Goal: Task Accomplishment & Management: Use online tool/utility

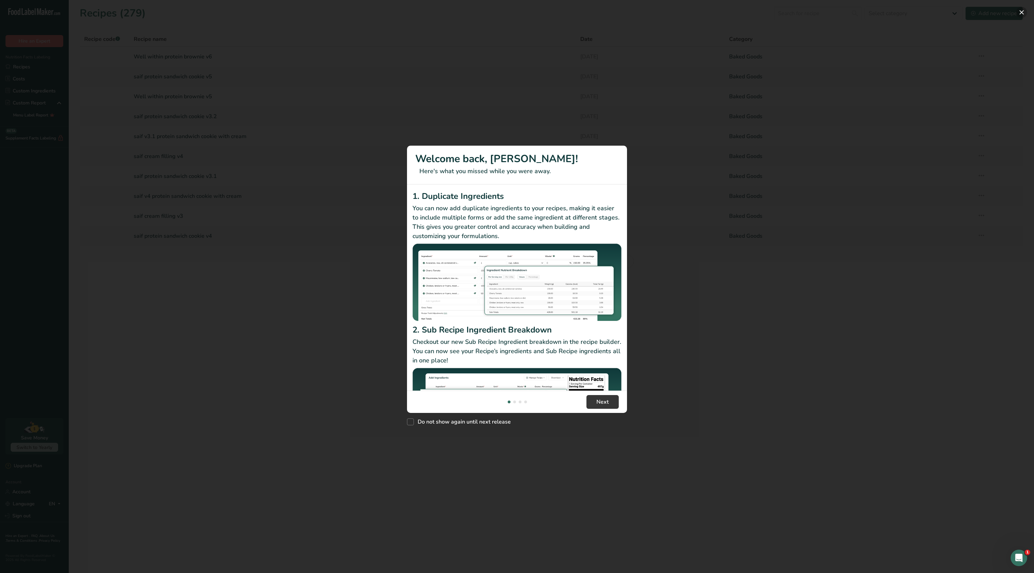
click at [1020, 12] on button "New Features" at bounding box center [1021, 12] width 11 height 11
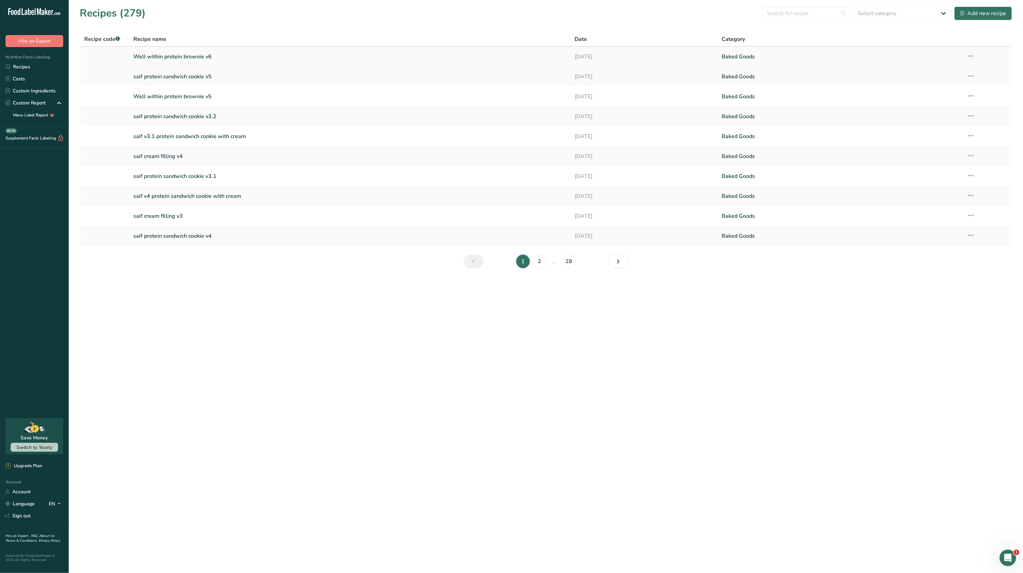
click at [972, 53] on icon at bounding box center [971, 56] width 8 height 12
click at [926, 101] on span "Duplicate Recipe" at bounding box center [907, 105] width 37 height 8
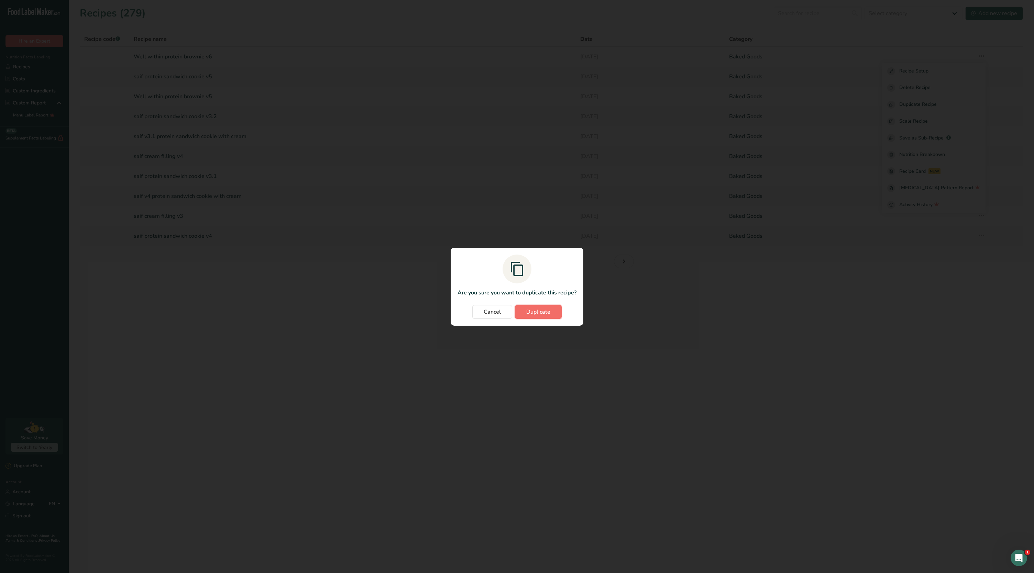
click at [553, 308] on button "Duplicate" at bounding box center [538, 312] width 47 height 14
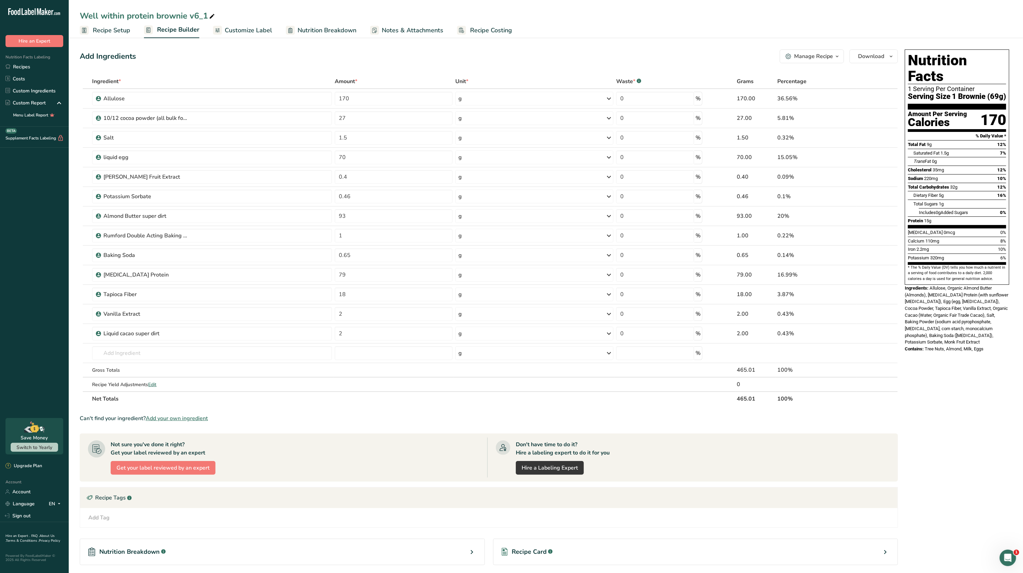
click at [213, 17] on icon at bounding box center [212, 17] width 6 height 10
type input "Well within protein brownie v7"
click at [248, 67] on div "Add Ingredients Manage Recipe Delete Recipe Duplicate Recipe Scale Recipe Save …" at bounding box center [491, 336] width 823 height 578
click at [173, 352] on input "text" at bounding box center [212, 354] width 240 height 14
type input "tapioca syrup"
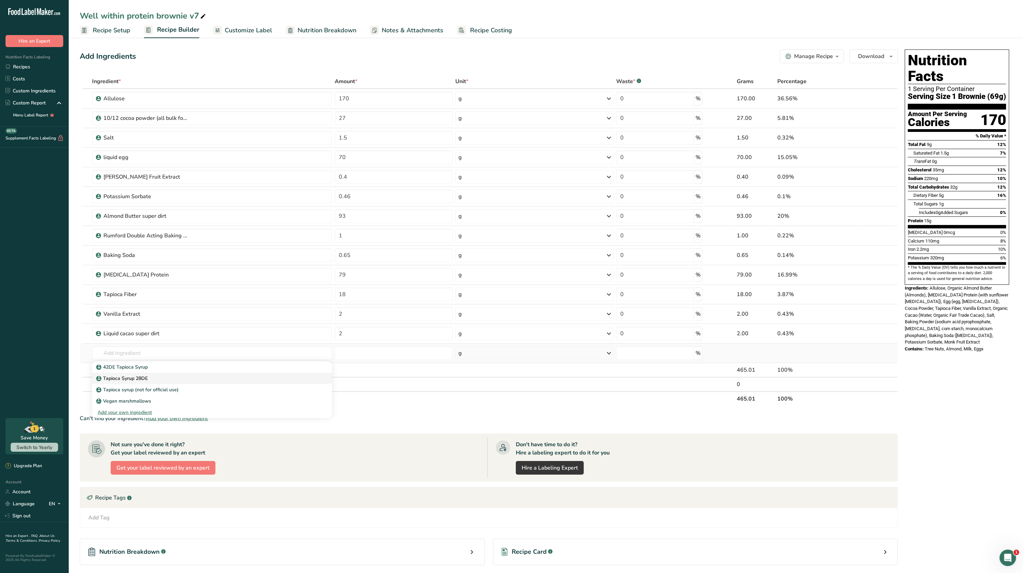
click at [167, 376] on div "Tapioca Syrup 28DE" at bounding box center [207, 378] width 218 height 7
type input "Tapioca Syrup 28DE"
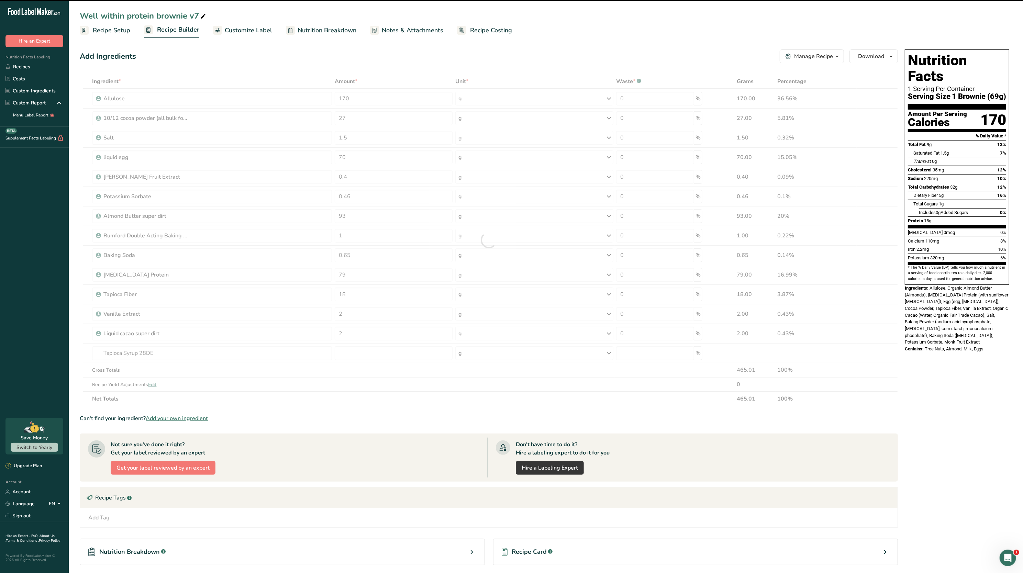
type input "0"
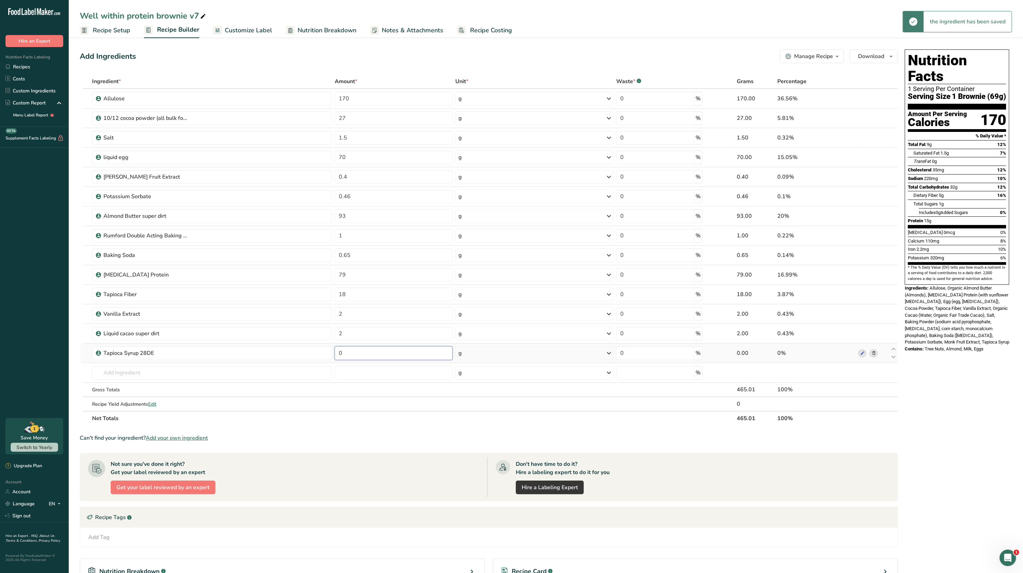
click at [379, 357] on input "0" at bounding box center [394, 354] width 118 height 14
type input "15"
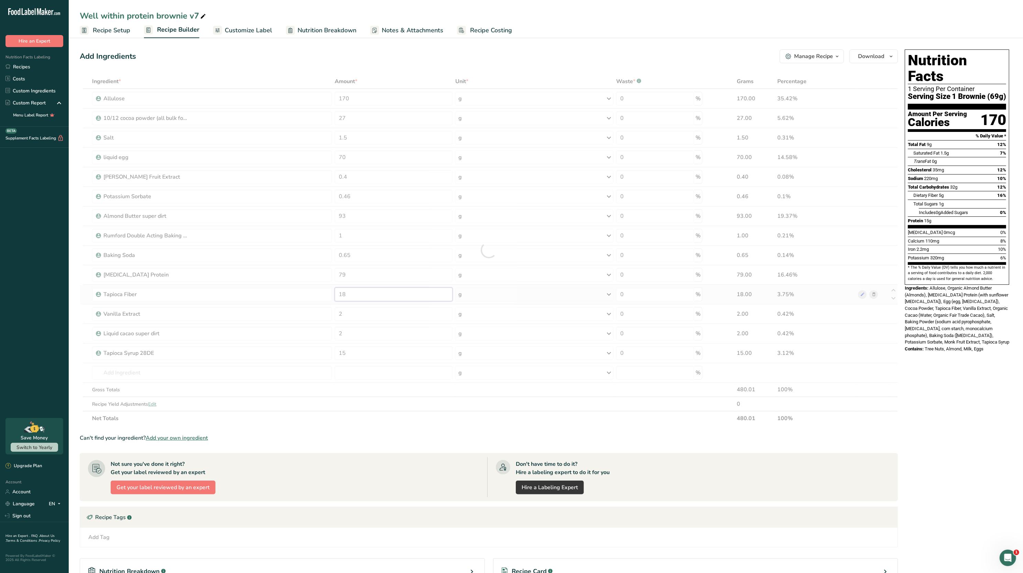
click at [356, 296] on div "Ingredient * Amount * Unit * Waste * .a-a{fill:#347362;}.b-a{fill:#fff;} Grams …" at bounding box center [489, 250] width 819 height 352
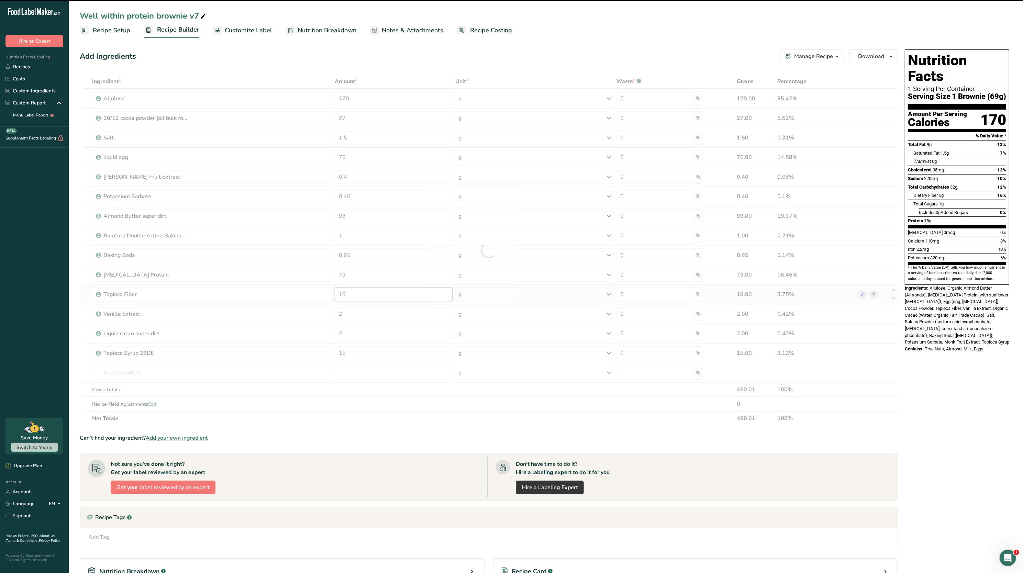
type input "1"
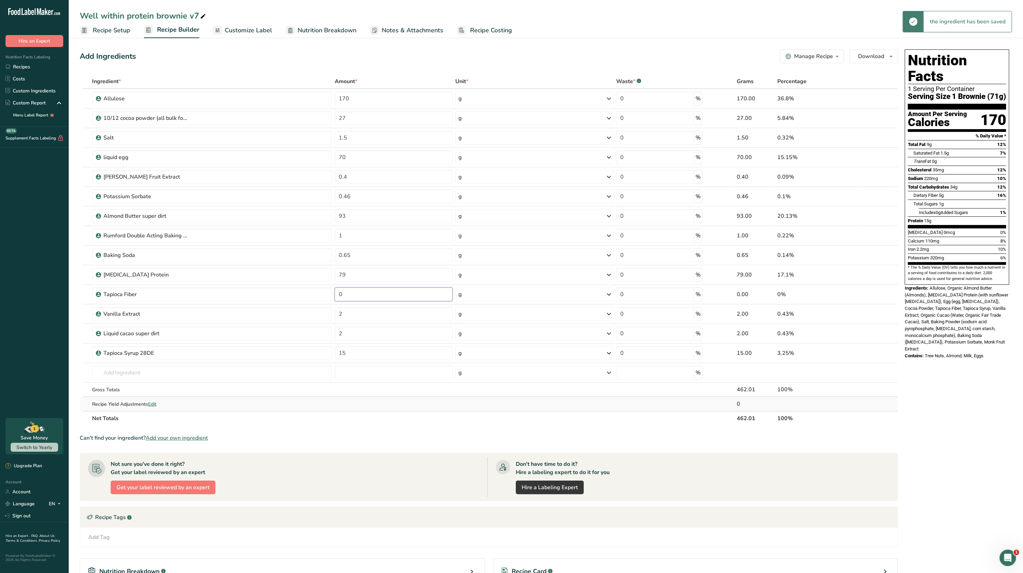
type input "0"
click at [797, 400] on div "Ingredient * Amount * Unit * Waste * .a-a{fill:#347362;}.b-a{fill:#fff;} Grams …" at bounding box center [489, 250] width 819 height 352
click at [118, 35] on link "Recipe Setup" at bounding box center [105, 30] width 51 height 15
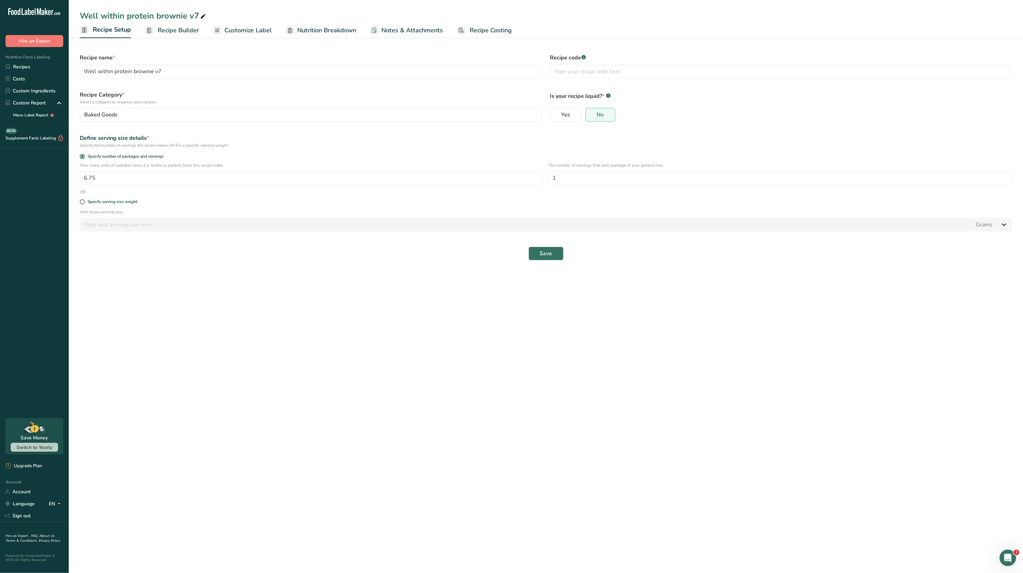
click at [168, 36] on link "Recipe Builder" at bounding box center [172, 30] width 54 height 15
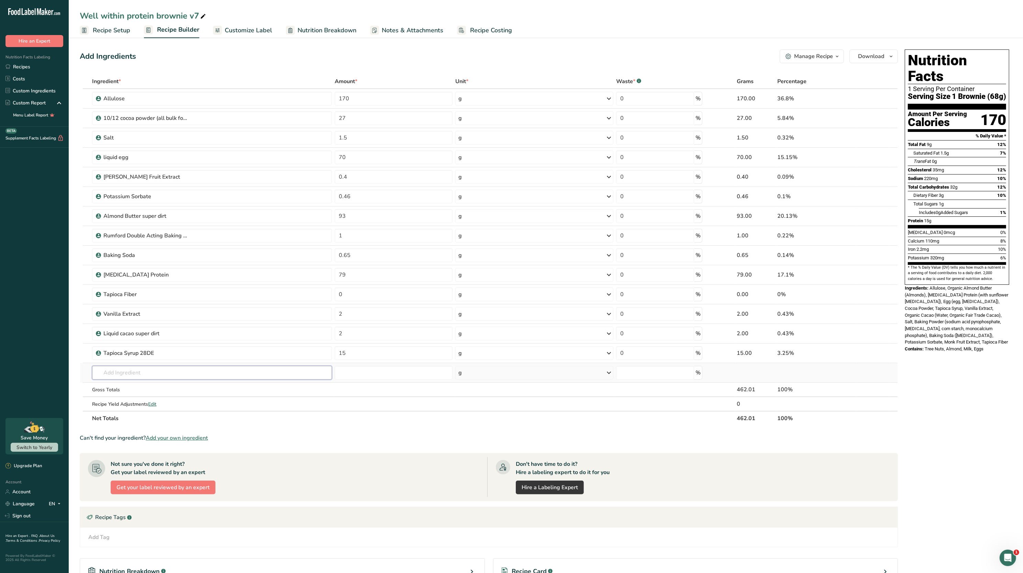
click at [274, 371] on input "text" at bounding box center [212, 373] width 240 height 14
type input "c"
click at [930, 159] on span "Trans Fat" at bounding box center [923, 161] width 18 height 5
drag, startPoint x: 106, startPoint y: 31, endPoint x: 197, endPoint y: 100, distance: 113.8
click at [106, 31] on span "Recipe Setup" at bounding box center [111, 30] width 37 height 9
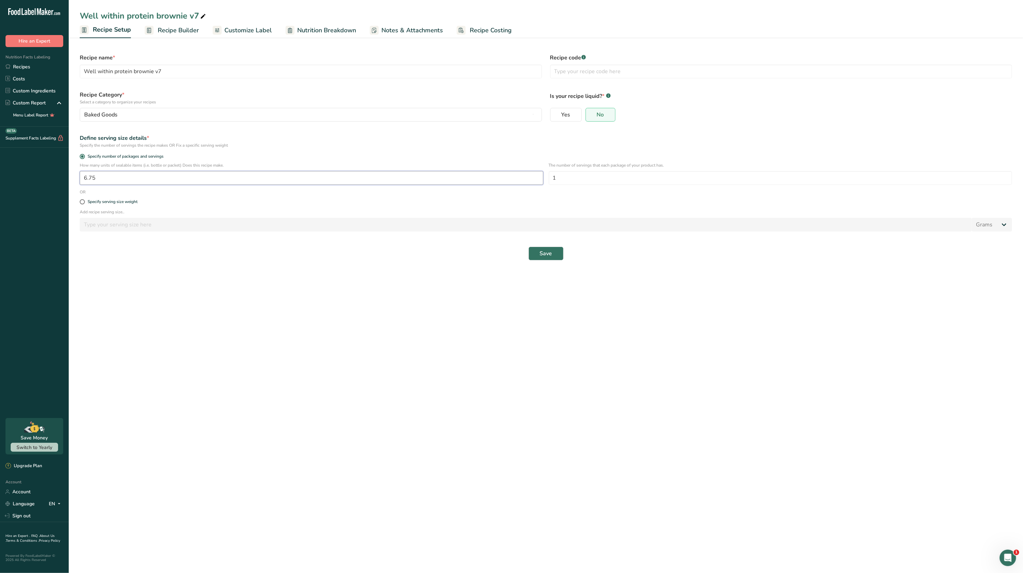
click at [196, 180] on input "6.75" at bounding box center [312, 178] width 464 height 14
type input "6.69"
click at [544, 253] on span "Save" at bounding box center [546, 254] width 12 height 8
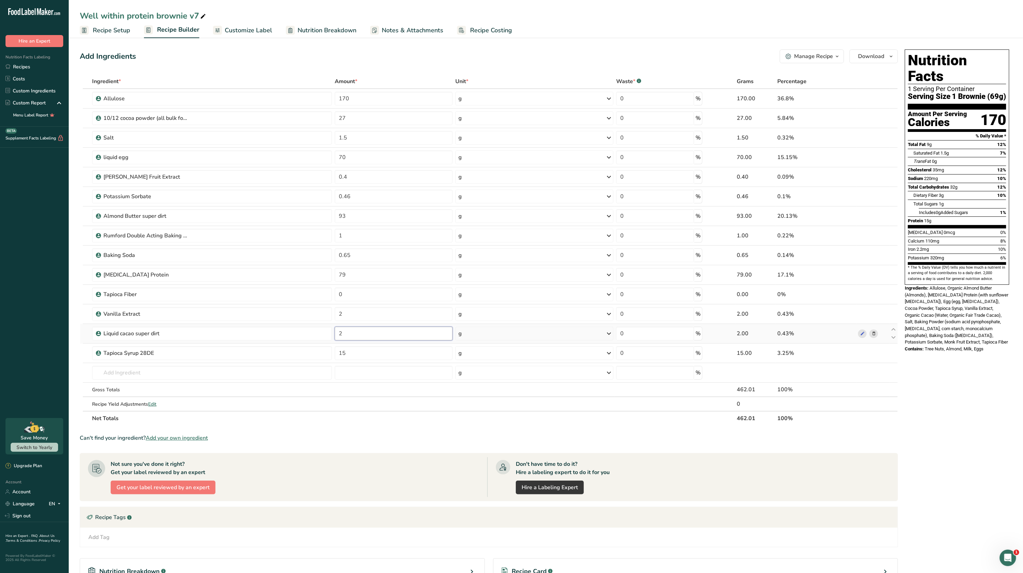
click at [369, 338] on input "2" at bounding box center [394, 334] width 118 height 14
type input "1.75"
click at [921, 345] on div "Nutrition Facts 1 Serving Per Container Serving Size 1 Brownie (69g) Amount Per…" at bounding box center [957, 203] width 110 height 313
click at [329, 24] on link "Nutrition Breakdown" at bounding box center [321, 30] width 70 height 15
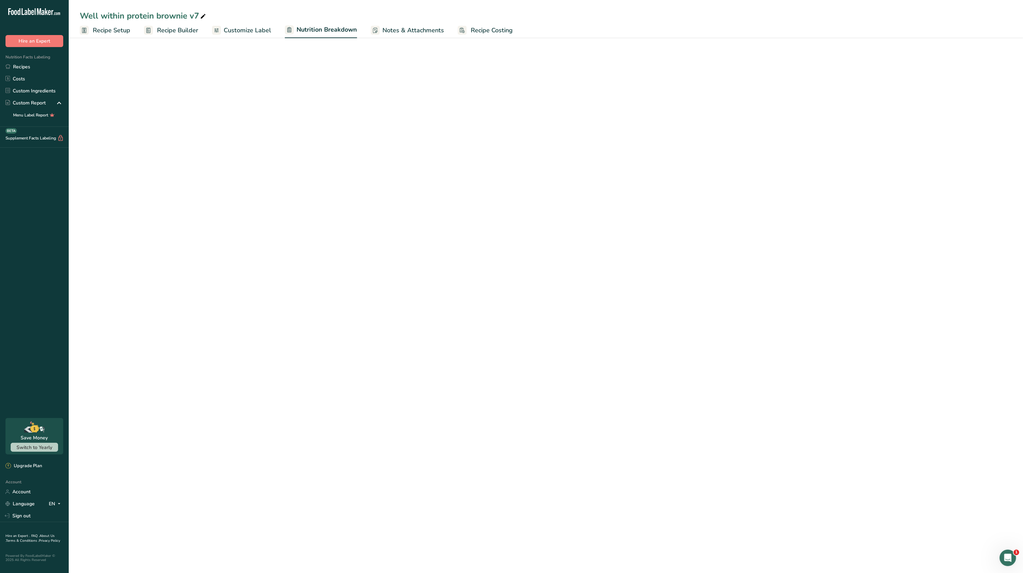
select select "Calories"
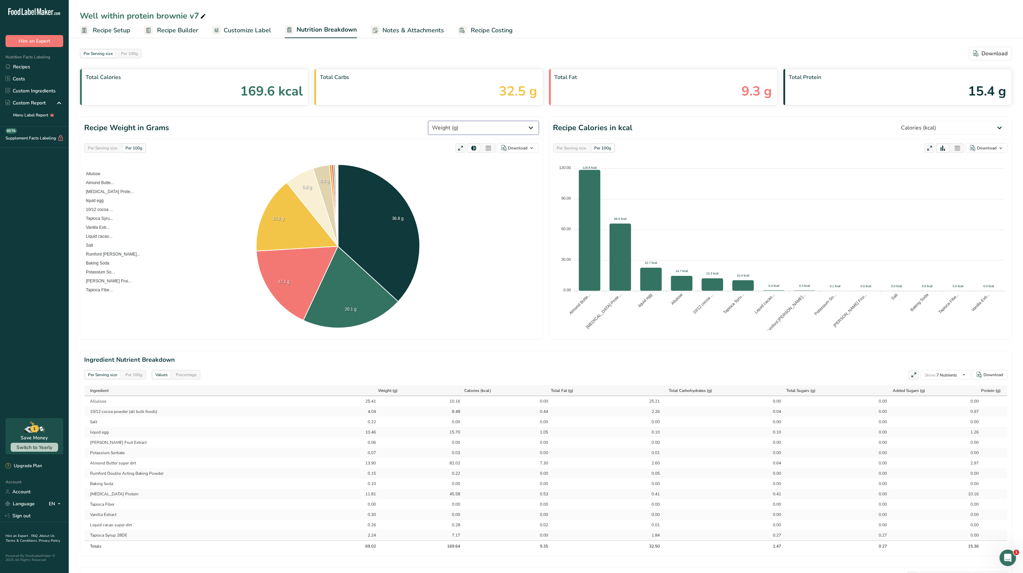
click at [509, 130] on select "Weight (g) Calories (kcal) Energy KJ (kj) Total Fat (g) Saturated Fat (g) Trans…" at bounding box center [483, 128] width 111 height 14
select select "Dietary Fiber"
click at [453, 121] on select "Weight (g) Calories (kcal) Energy KJ (kj) Total Fat (g) Saturated Fat (g) Trans…" at bounding box center [483, 128] width 111 height 14
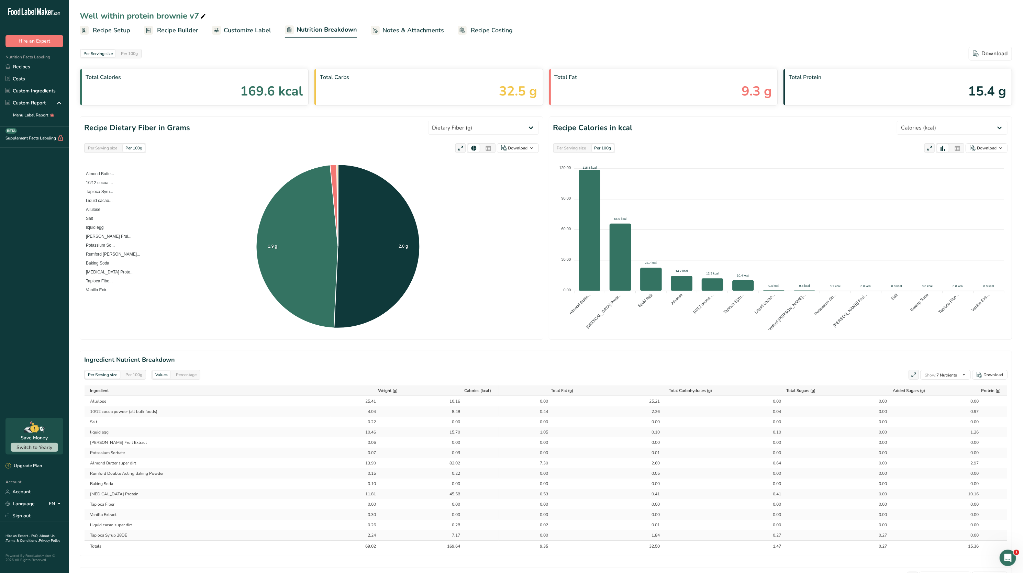
click at [103, 146] on div "Per Serving size" at bounding box center [102, 148] width 35 height 8
click at [111, 30] on span "Recipe Setup" at bounding box center [111, 30] width 37 height 9
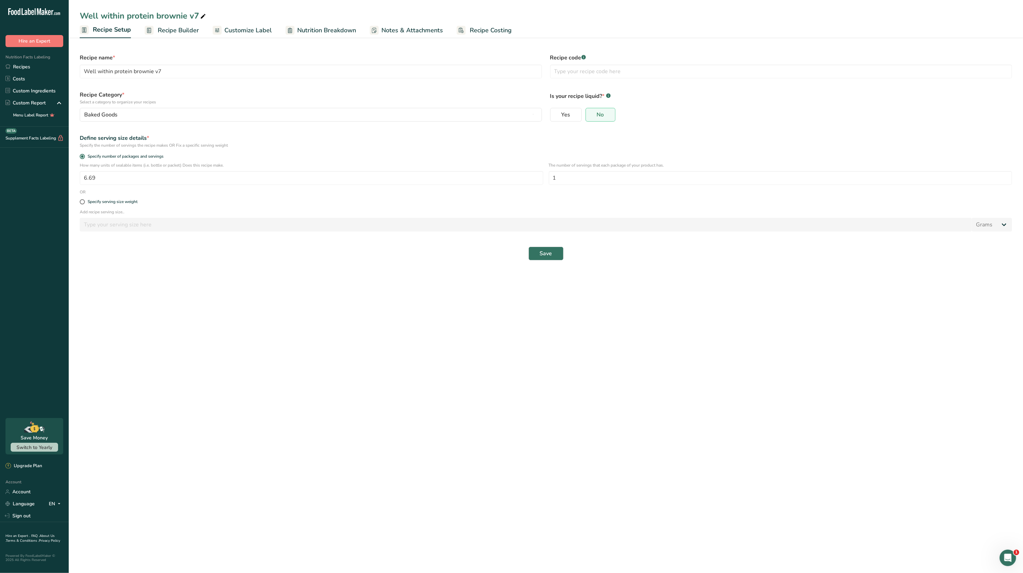
click at [179, 29] on span "Recipe Builder" at bounding box center [178, 30] width 41 height 9
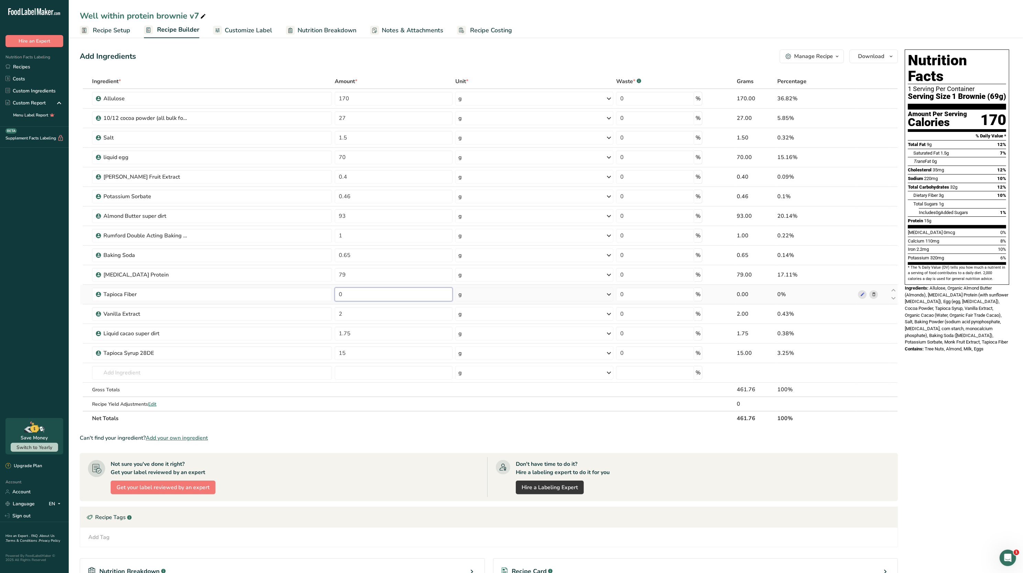
click at [376, 296] on input "0" at bounding box center [394, 295] width 118 height 14
type input "5"
click at [956, 404] on div "Nutrition Facts 1 Serving Per Container Serving Size 1 Brownie (69g) Amount Per…" at bounding box center [957, 346] width 110 height 598
click at [396, 293] on input "5" at bounding box center [394, 295] width 118 height 14
click at [383, 351] on div "Ingredient * Amount * Unit * Waste * .a-a{fill:#347362;}.b-a{fill:#fff;} Grams …" at bounding box center [489, 250] width 819 height 352
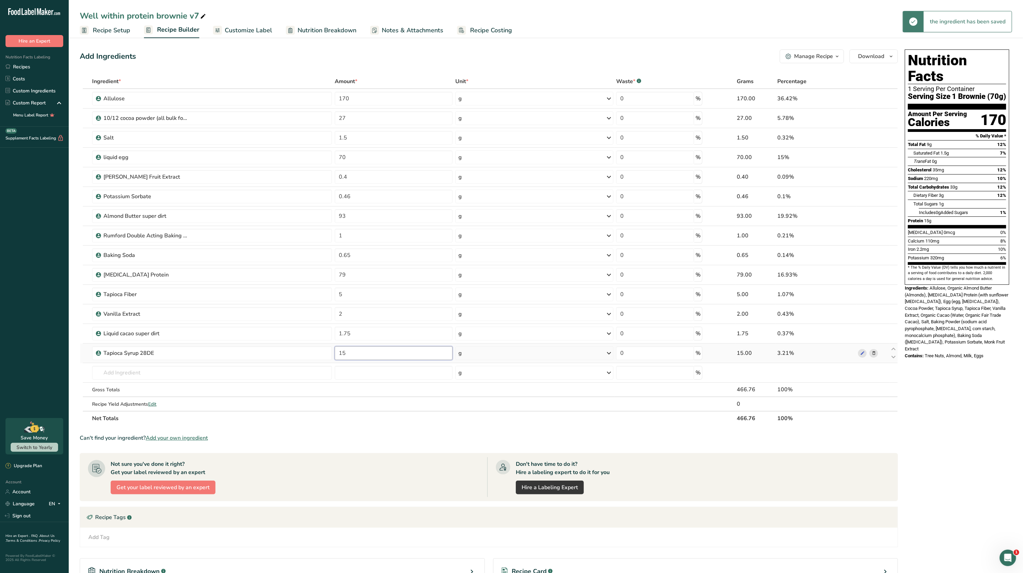
type input "1"
type input "7.5"
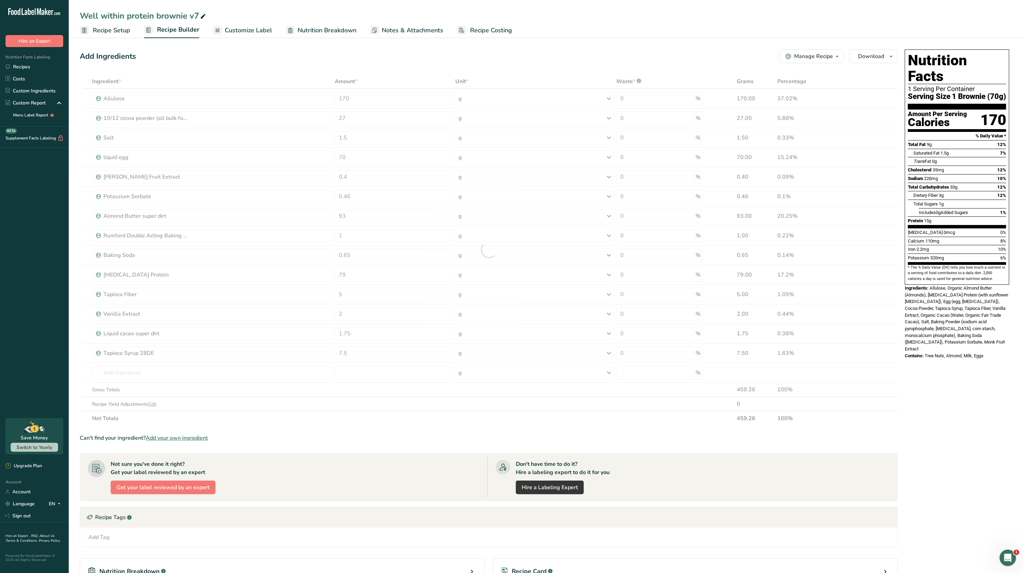
click at [950, 327] on div "Ingredients: Allulose, Organic Almond Butter (Almonds), [MEDICAL_DATA] Protein …" at bounding box center [957, 319] width 105 height 68
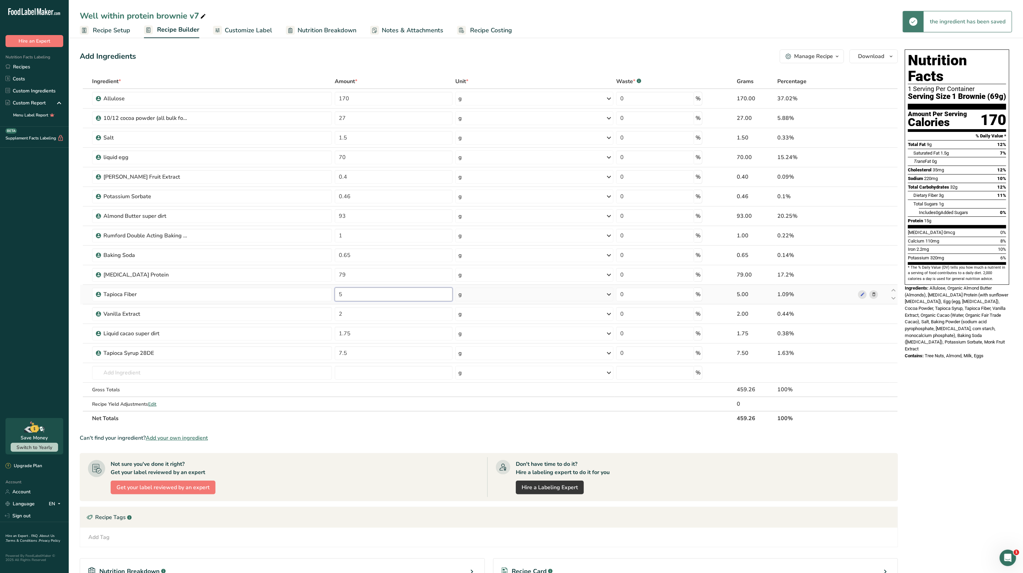
click at [364, 294] on input "5" at bounding box center [394, 295] width 118 height 14
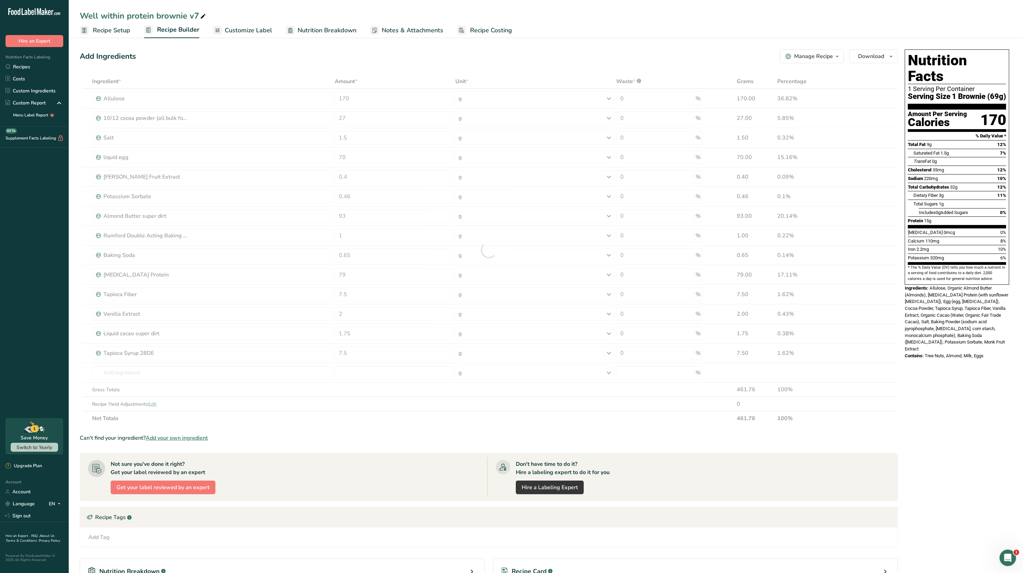
click at [986, 250] on section "[MEDICAL_DATA] 0mcg 0% Calcium 110mg 8% Iron 2.2mg 10% Potassium 320mg 6%" at bounding box center [957, 246] width 98 height 37
click at [369, 291] on input "7.5" at bounding box center [394, 295] width 118 height 14
type input "7"
type input "10"
click at [998, 370] on div "Nutrition Facts 1 Serving Per Container Serving Size 1 Brownie (69g) Amount Per…" at bounding box center [957, 346] width 110 height 598
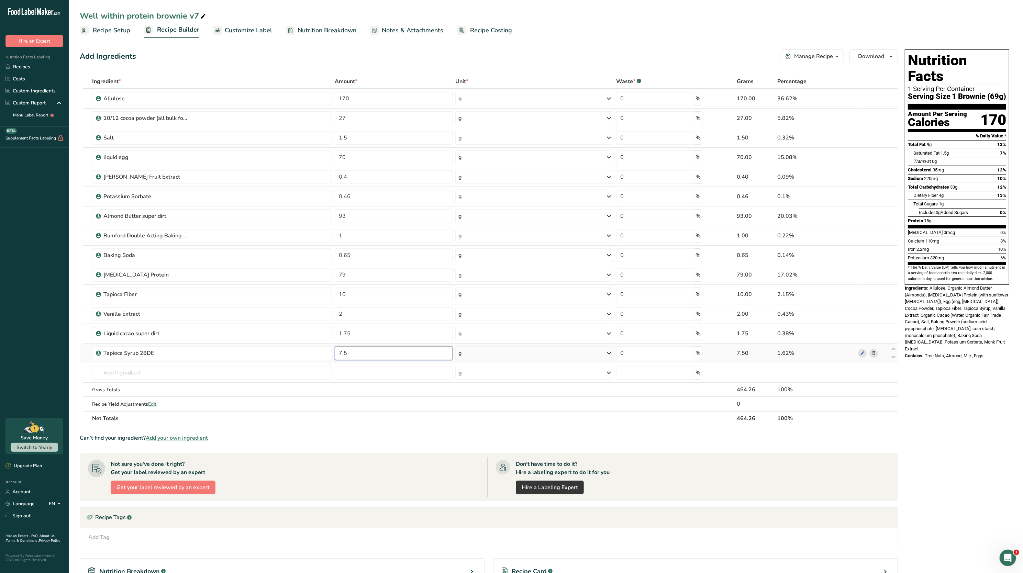
click at [392, 354] on input "7.5" at bounding box center [394, 354] width 118 height 14
type input "7"
click at [941, 305] on span "Allulose, Organic Almond Butter (Almonds), [MEDICAL_DATA] Protein (with sunflow…" at bounding box center [956, 319] width 103 height 66
click at [23, 67] on link "Recipes" at bounding box center [34, 67] width 69 height 12
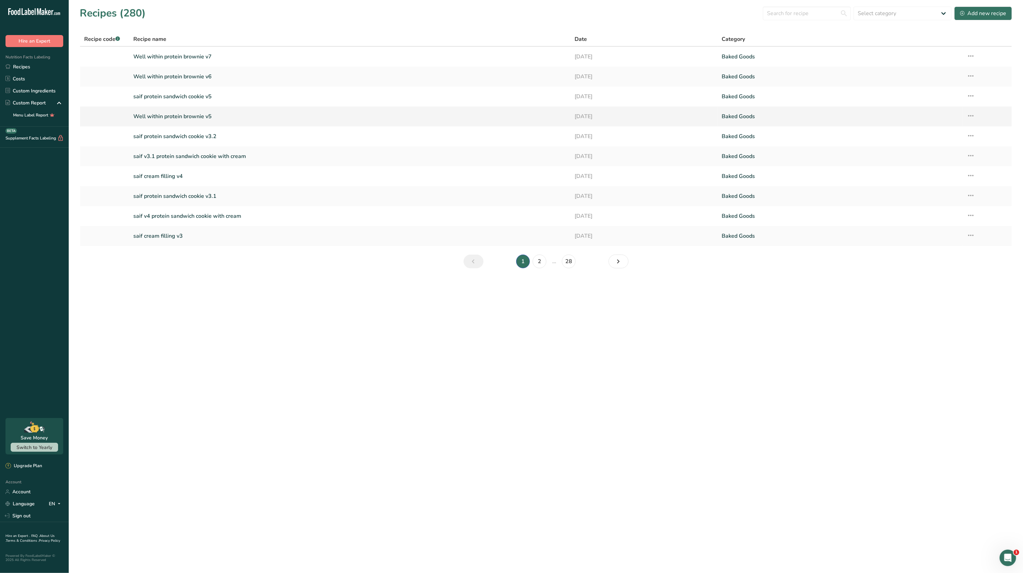
click at [195, 113] on link "Well within protein brownie v5" at bounding box center [349, 116] width 433 height 14
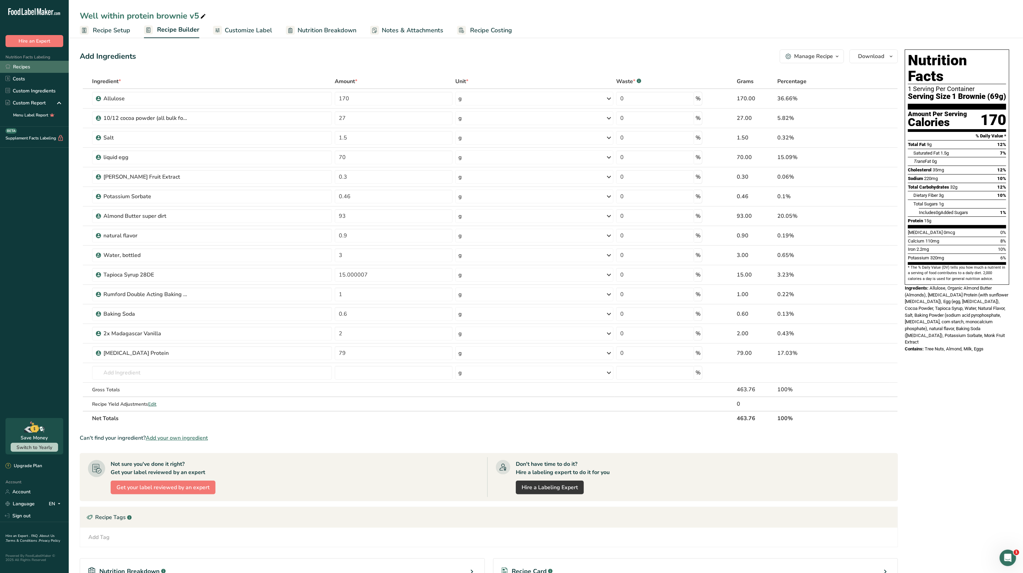
click at [30, 66] on link "Recipes" at bounding box center [34, 67] width 69 height 12
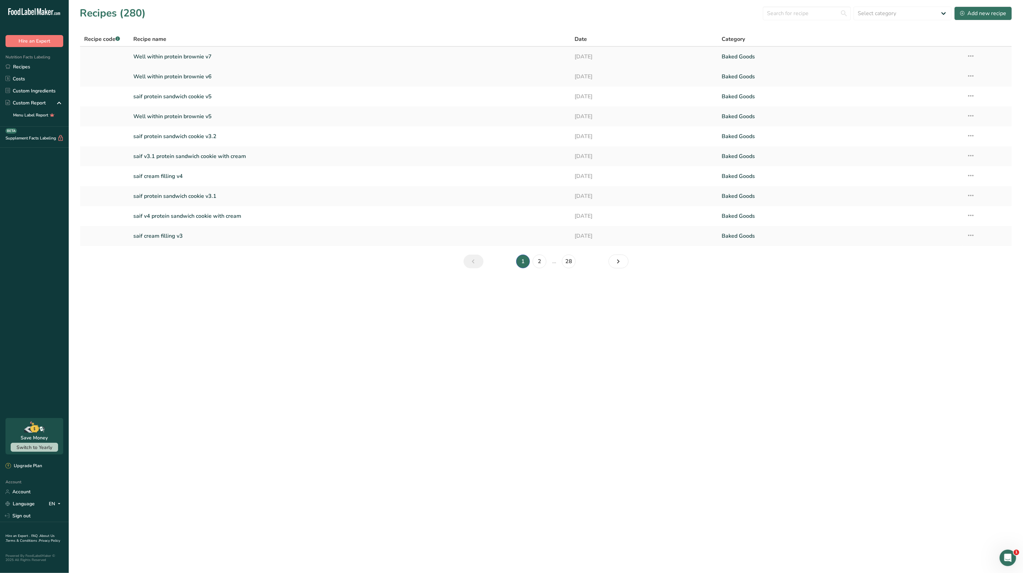
click at [185, 53] on link "Well within protein brownie v7" at bounding box center [349, 57] width 433 height 14
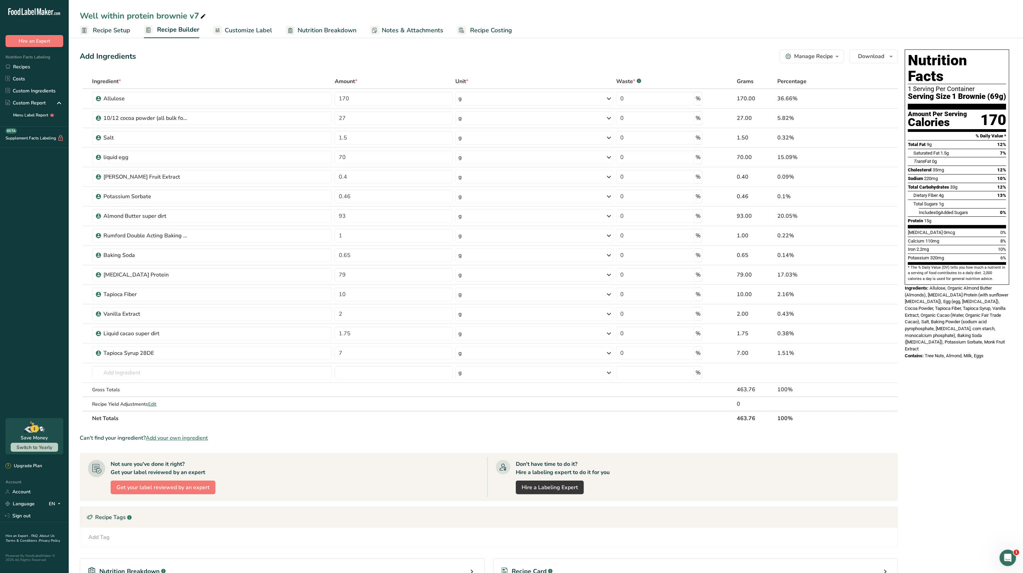
click at [115, 35] on link "Recipe Setup" at bounding box center [105, 30] width 51 height 15
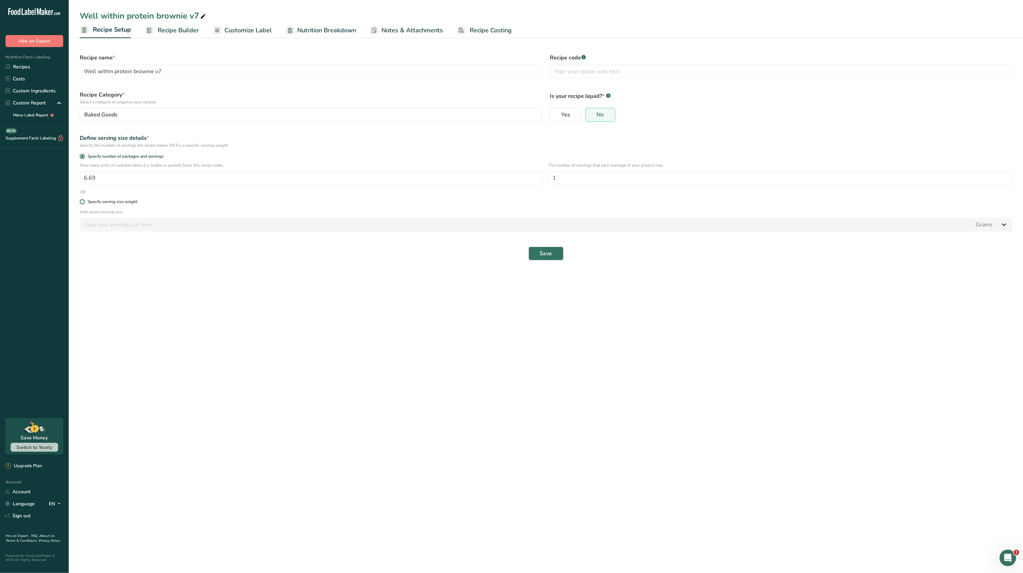
click at [83, 203] on span at bounding box center [82, 201] width 5 height 5
click at [83, 203] on input "Specify serving size weight" at bounding box center [82, 202] width 4 height 4
radio input "true"
radio input "false"
click at [120, 225] on input "number" at bounding box center [526, 225] width 892 height 14
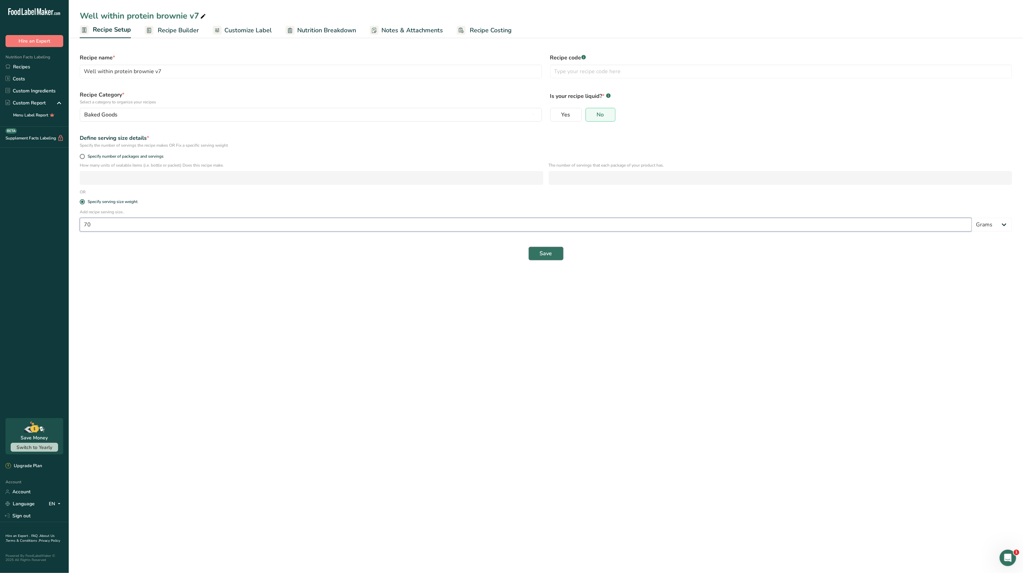
type input "70"
click at [531, 261] on button "Save" at bounding box center [546, 254] width 35 height 14
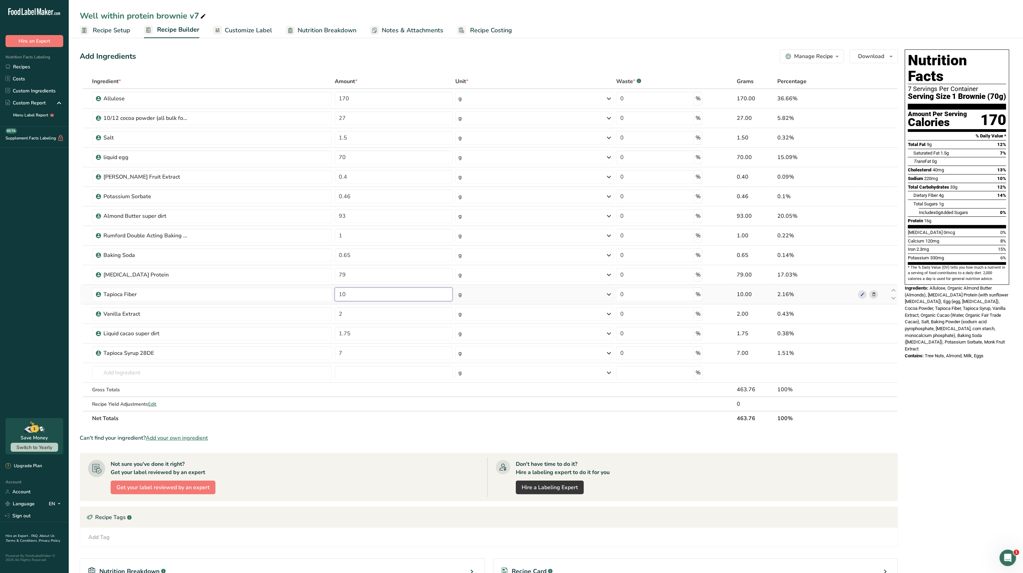
click at [382, 301] on input "10" at bounding box center [394, 295] width 118 height 14
type input "1"
type input "8"
click at [950, 245] on div "Iron 2.3mg 15%" at bounding box center [957, 249] width 98 height 9
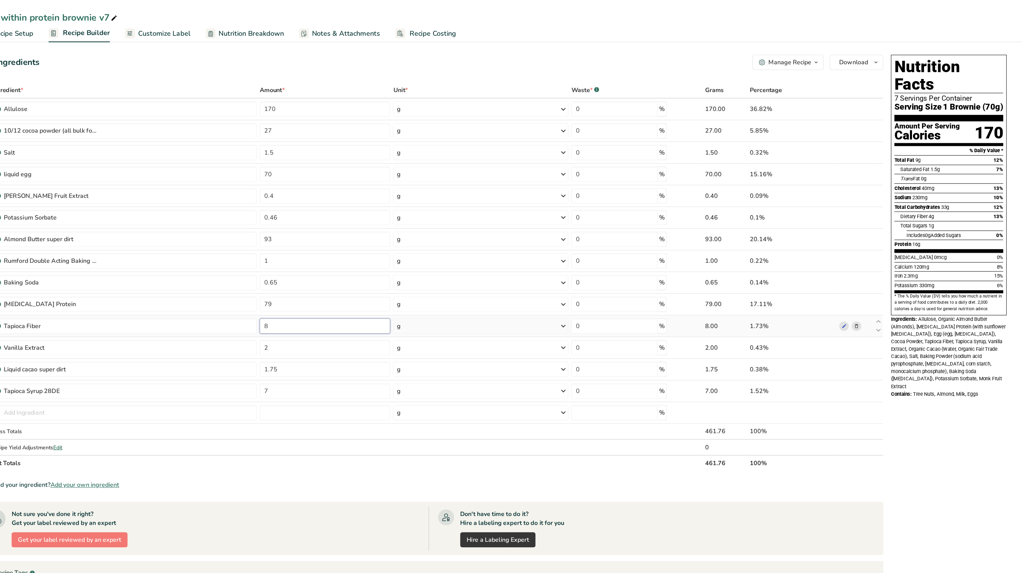
click at [388, 296] on input "8" at bounding box center [394, 295] width 118 height 14
type input "7"
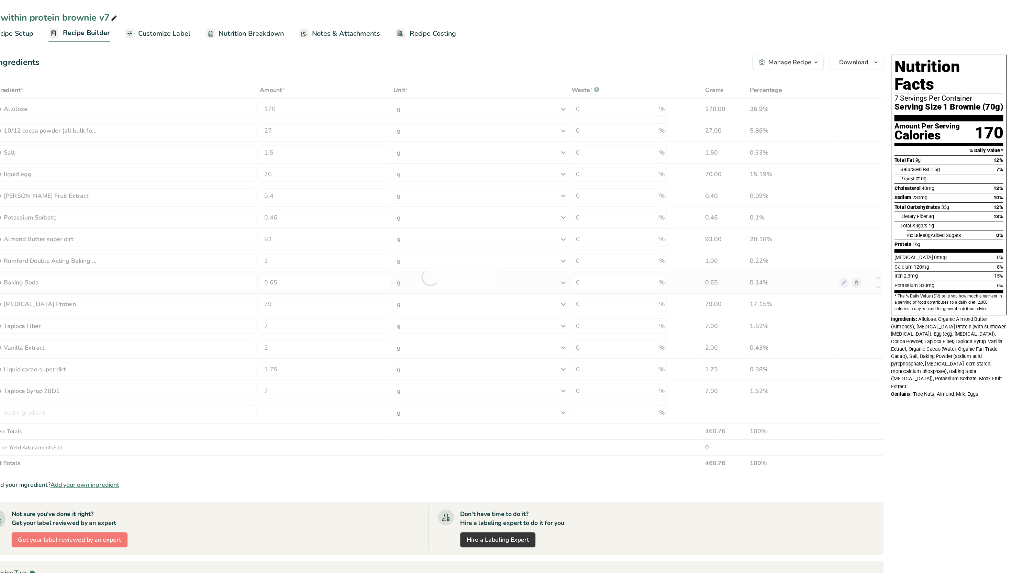
click at [864, 252] on div "Ingredient * Amount * Unit * Waste * .a-a{fill:#347362;}.b-a{fill:#fff;} Grams …" at bounding box center [489, 250] width 819 height 352
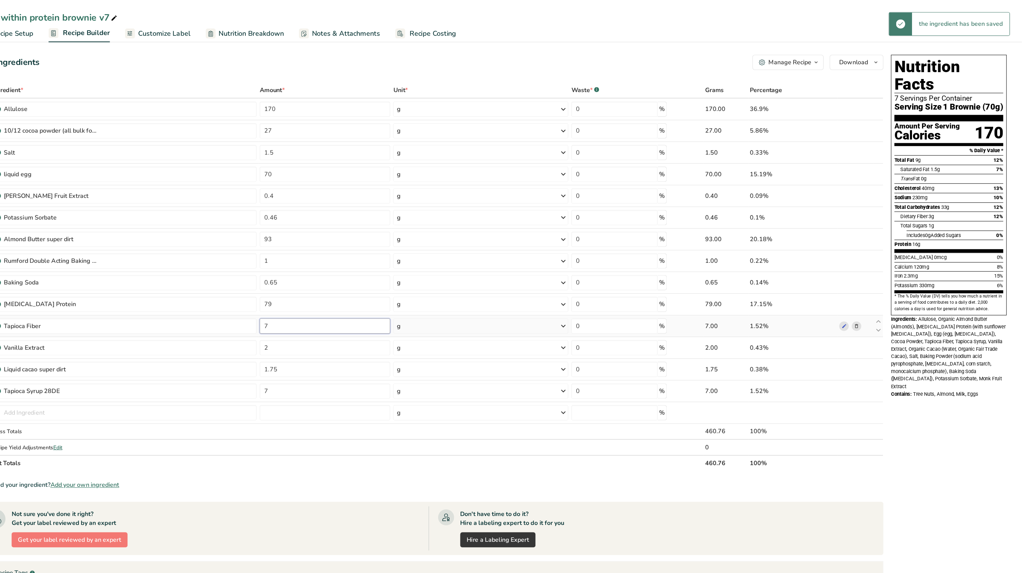
click at [374, 297] on input "7" at bounding box center [394, 295] width 118 height 14
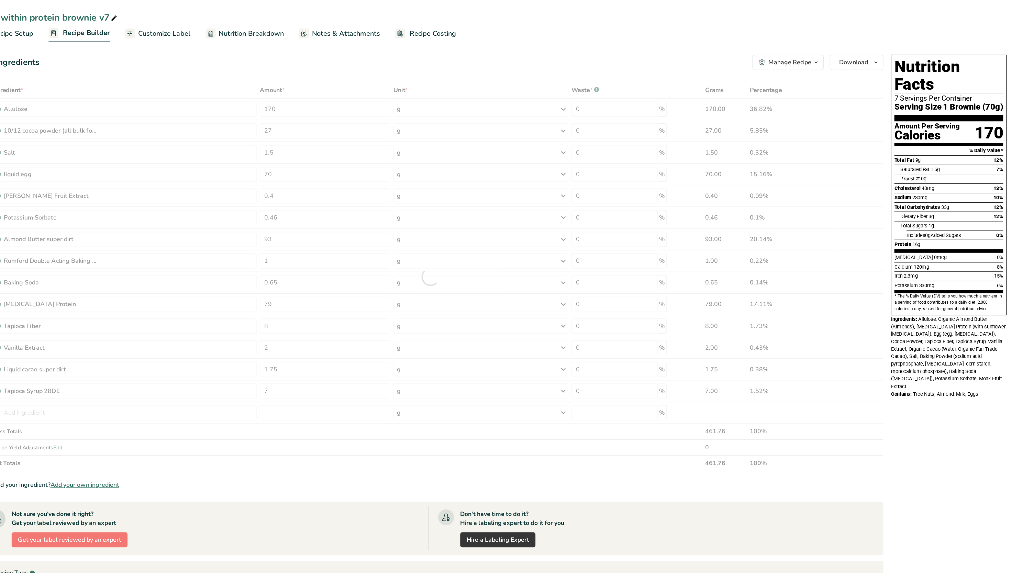
click at [918, 255] on span "Potassium" at bounding box center [918, 257] width 21 height 5
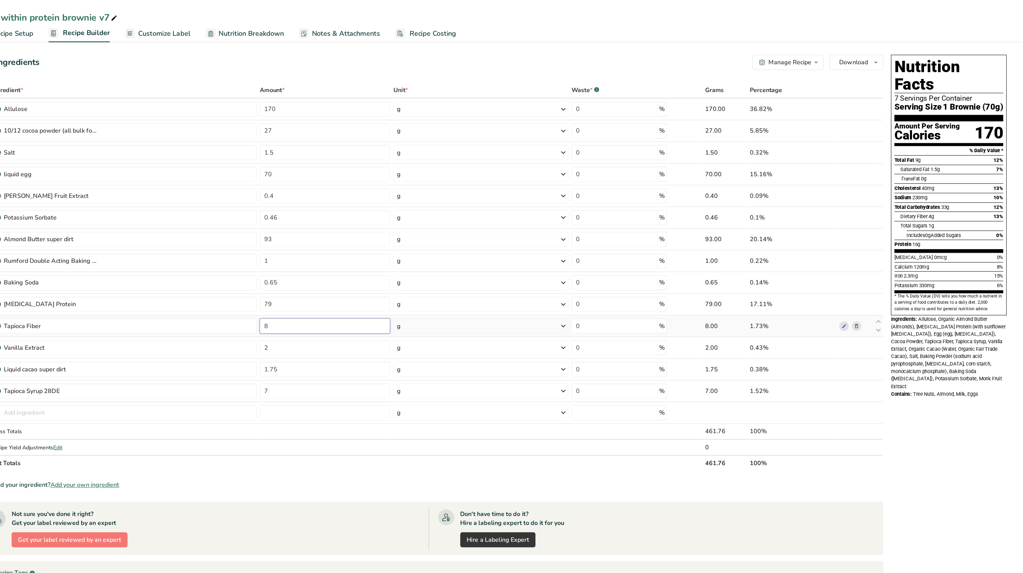
click at [423, 298] on input "8" at bounding box center [394, 295] width 118 height 14
type input "8"
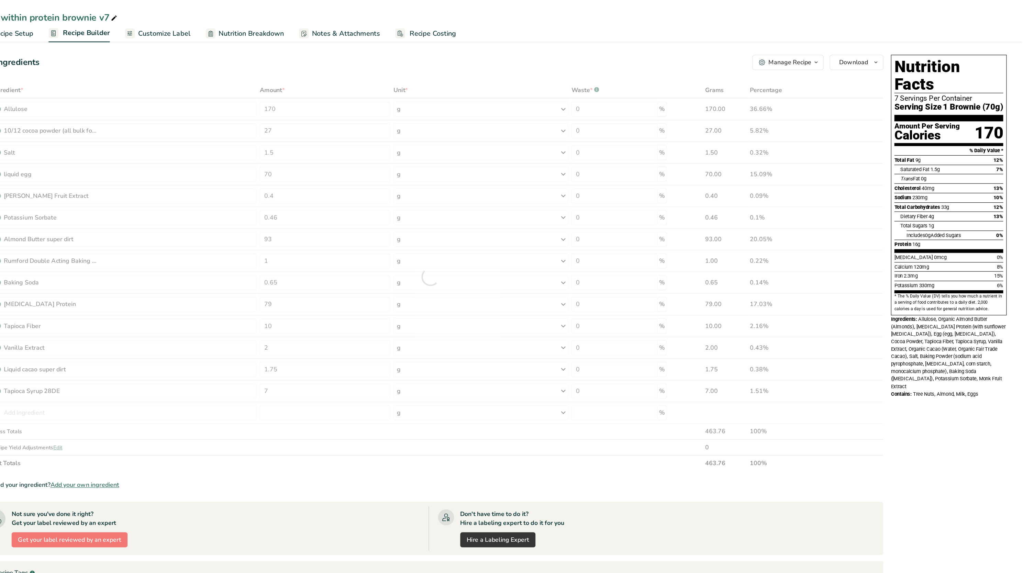
click at [977, 245] on div "Iron 2.3mg 15%" at bounding box center [957, 249] width 98 height 9
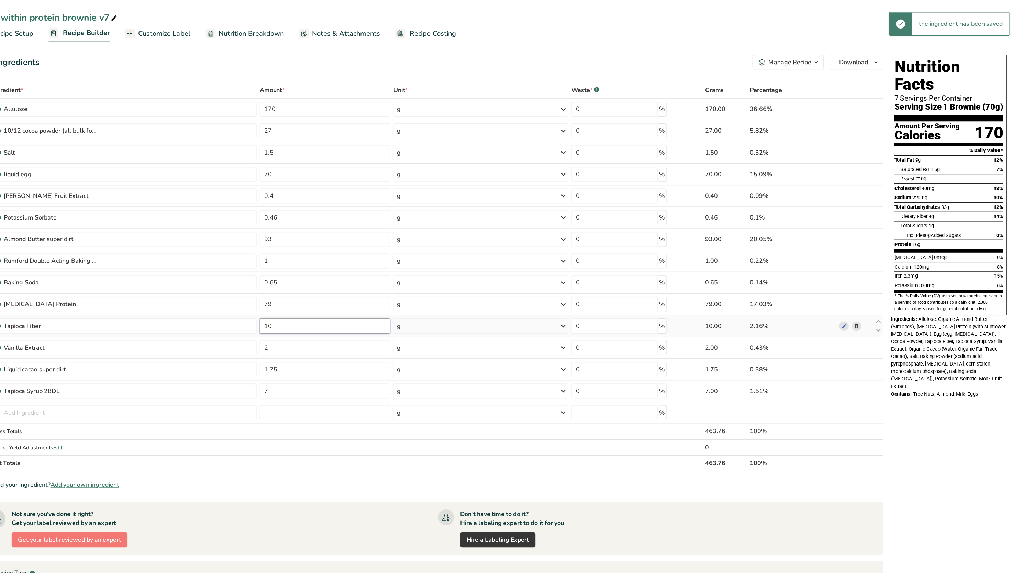
click at [372, 298] on input "10" at bounding box center [394, 295] width 118 height 14
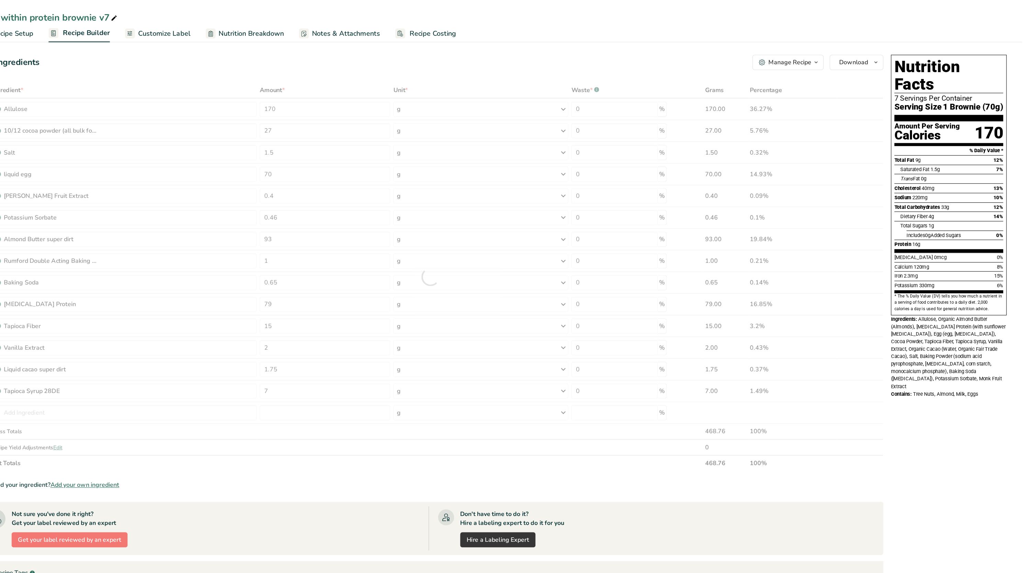
click at [954, 326] on span "Allulose, Organic Almond Butter (Almonds), [MEDICAL_DATA] Protein (with sunflow…" at bounding box center [956, 319] width 103 height 66
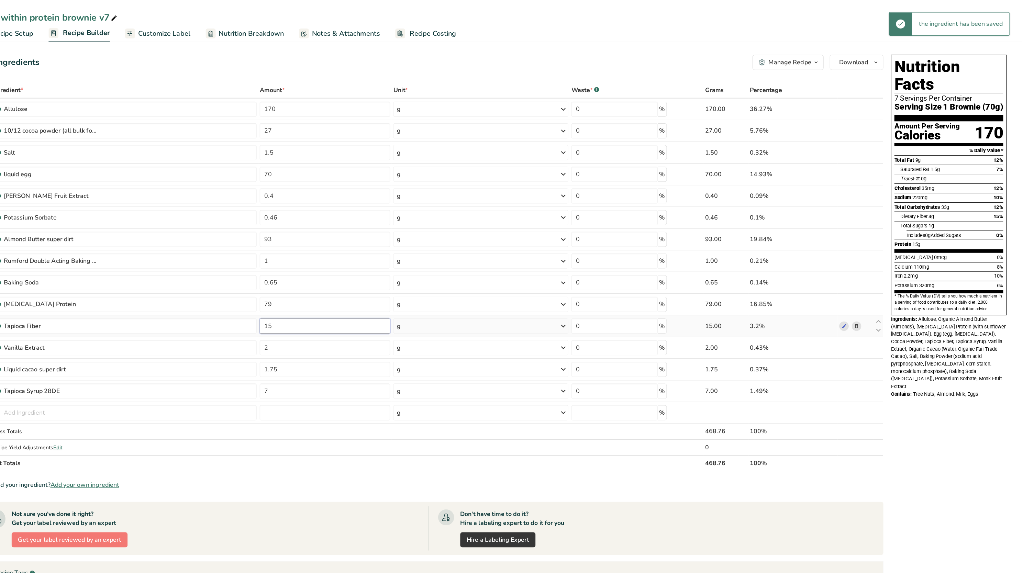
click at [377, 296] on input "15" at bounding box center [394, 295] width 118 height 14
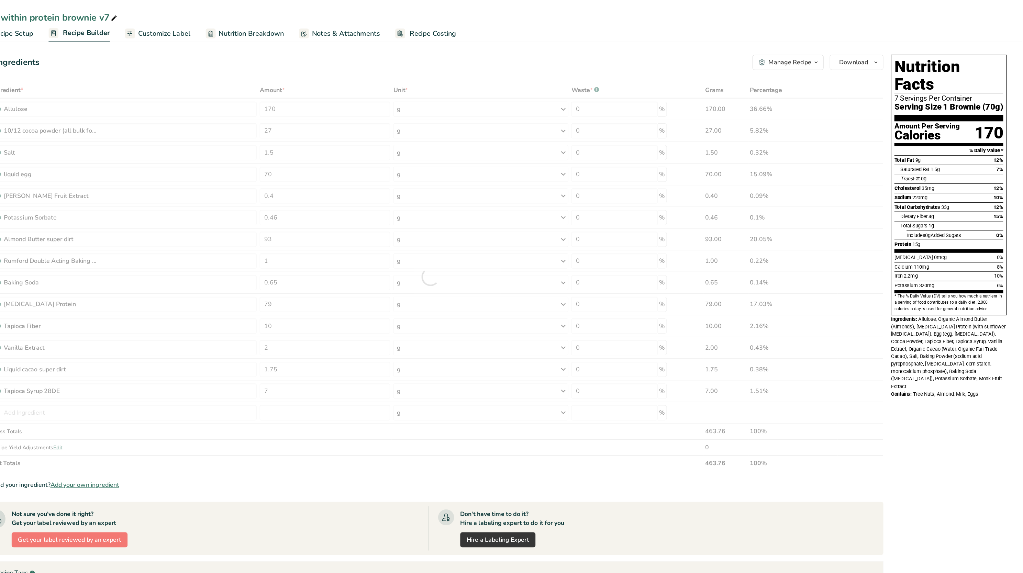
click at [947, 288] on span "Allulose, Organic Almond Butter (Almonds), [MEDICAL_DATA] Protein (with sunflow…" at bounding box center [956, 319] width 103 height 66
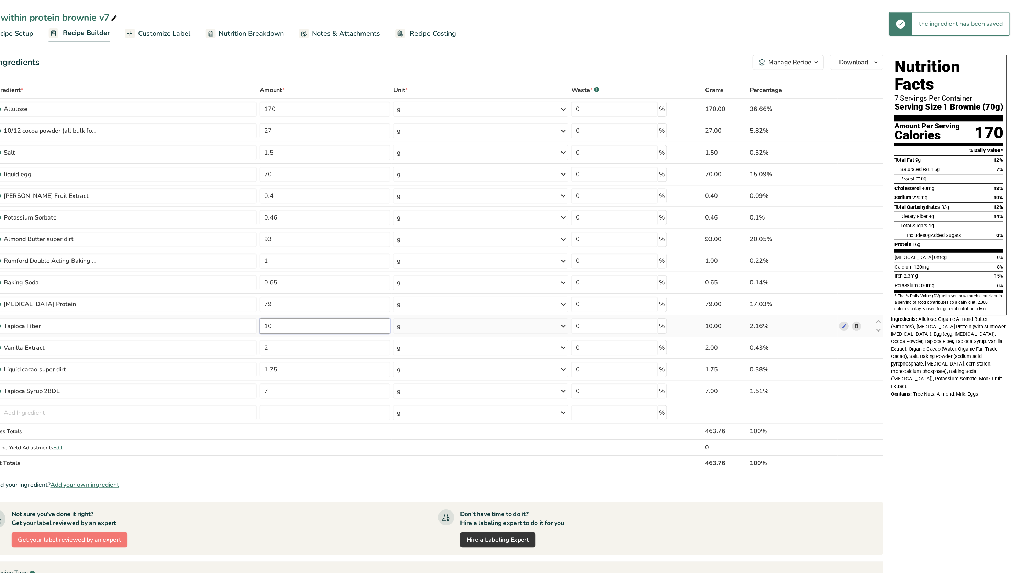
click at [372, 294] on input "10" at bounding box center [394, 295] width 118 height 14
type input "1"
type input "8"
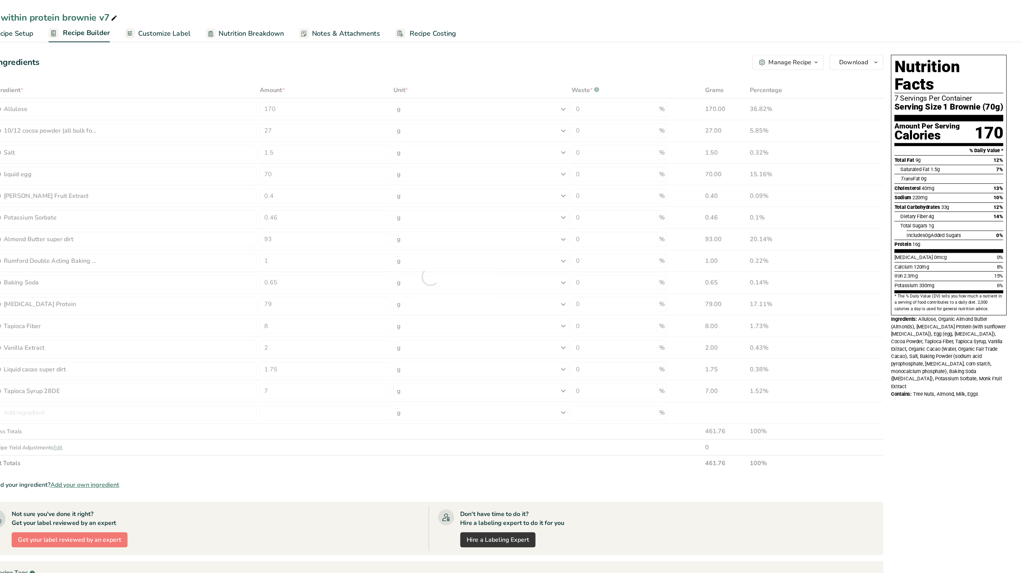
click at [1007, 359] on div "Nutrition Facts 7 Servings Per Container Serving Size 1 Brownie (70g) Amount Pe…" at bounding box center [957, 346] width 110 height 598
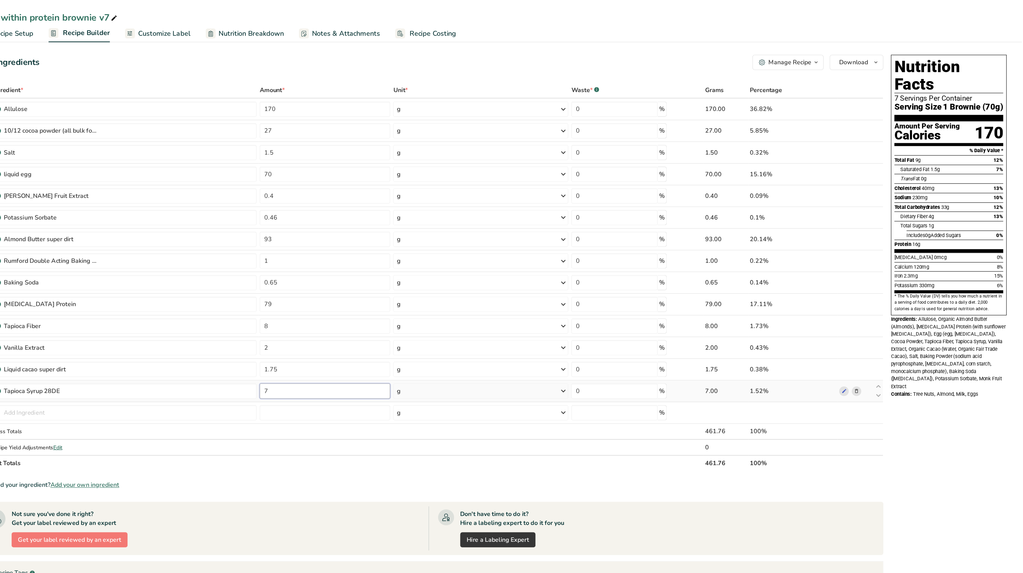
click at [378, 355] on input "7" at bounding box center [394, 354] width 118 height 14
type input "8"
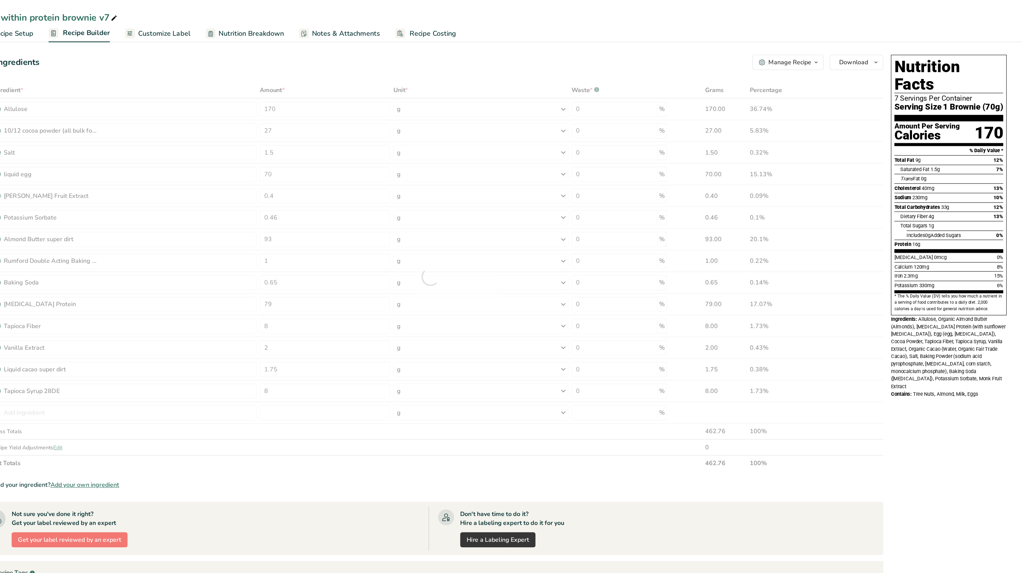
click at [976, 254] on div "Potassium 330mg 6%" at bounding box center [957, 258] width 98 height 9
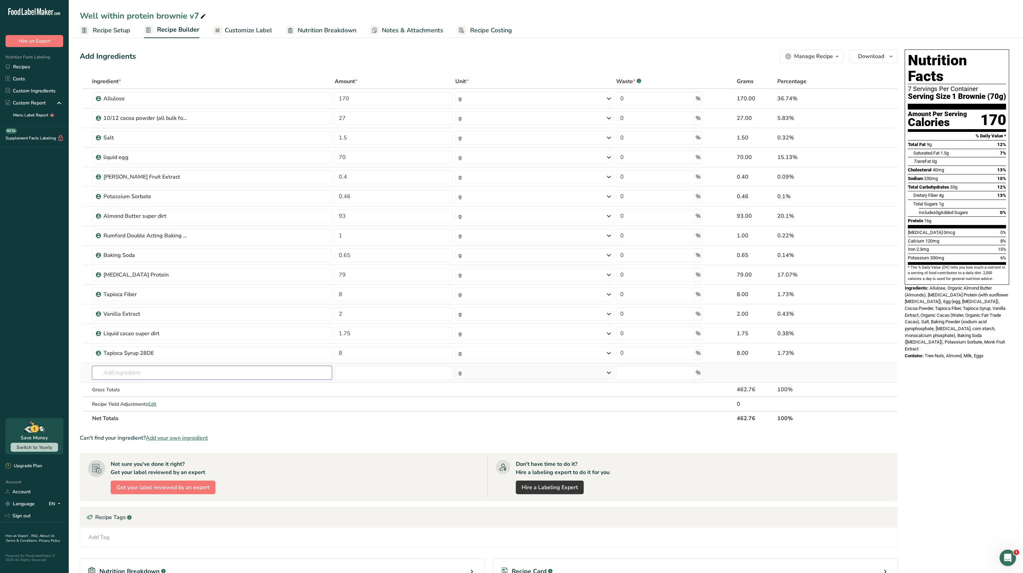
click at [145, 375] on input "text" at bounding box center [212, 373] width 240 height 14
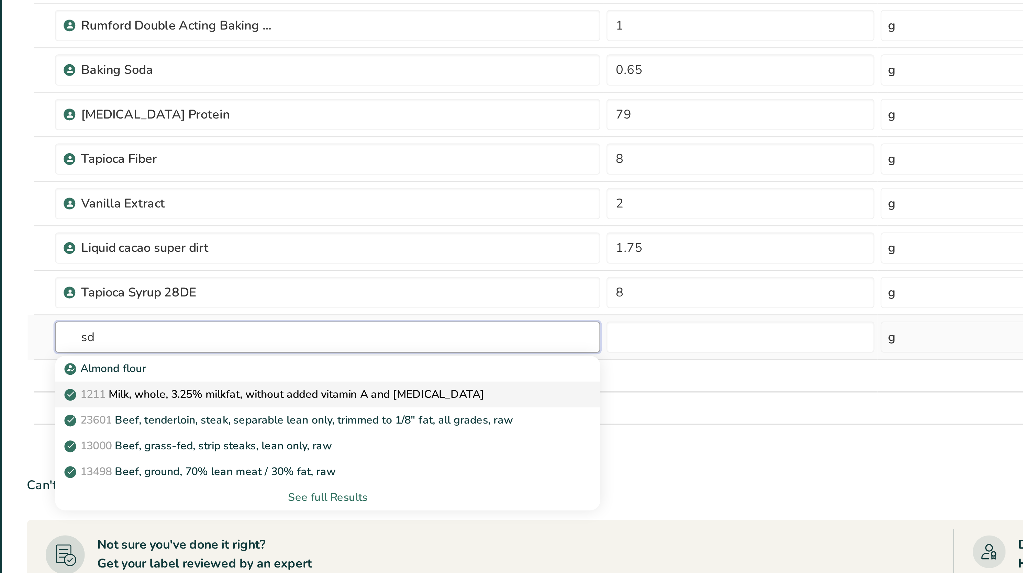
type input "s"
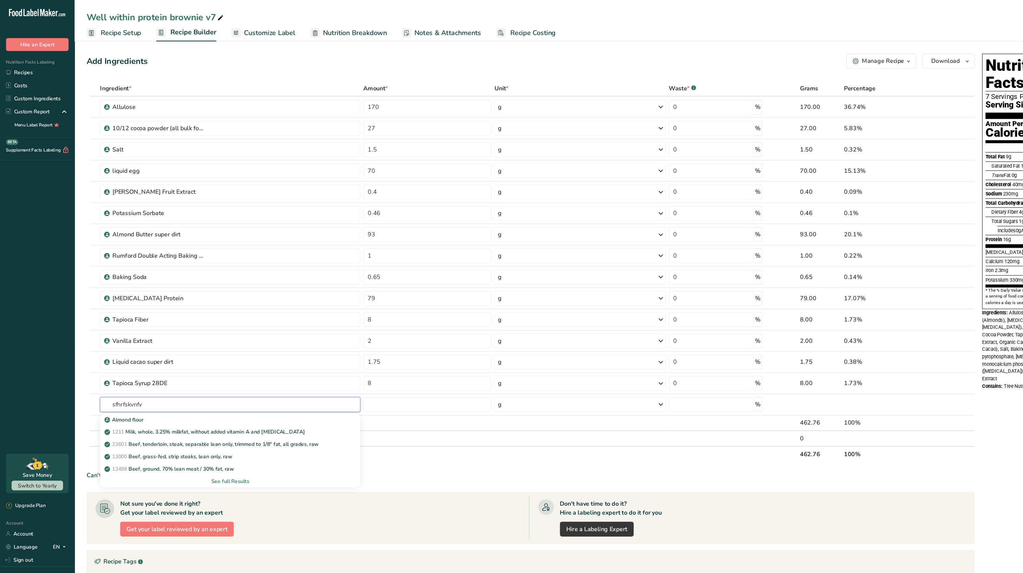
type input "sfhrfskvnfv"
click at [871, 424] on th at bounding box center [873, 418] width 33 height 14
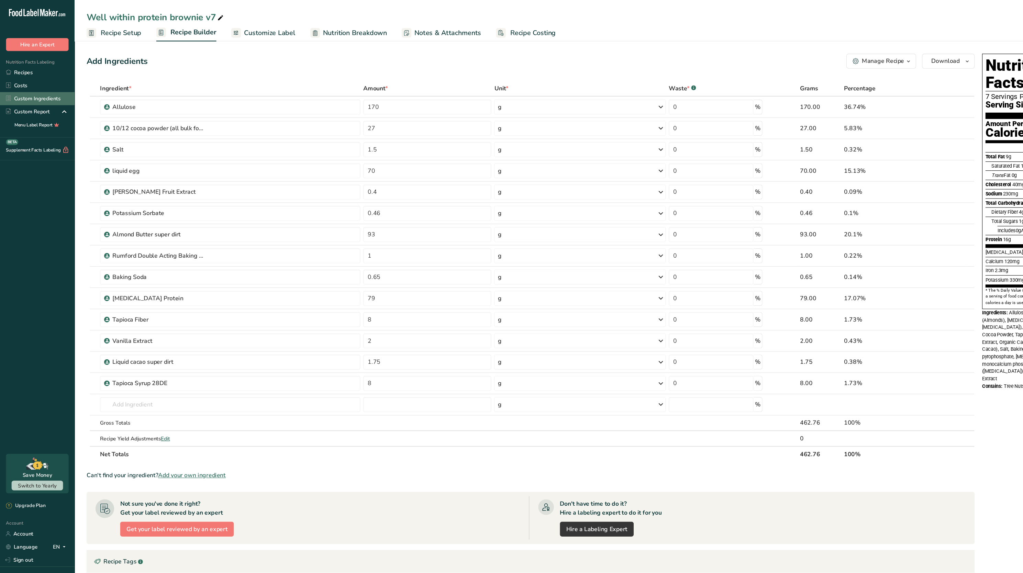
click at [23, 87] on link "Custom Ingredients" at bounding box center [34, 91] width 69 height 12
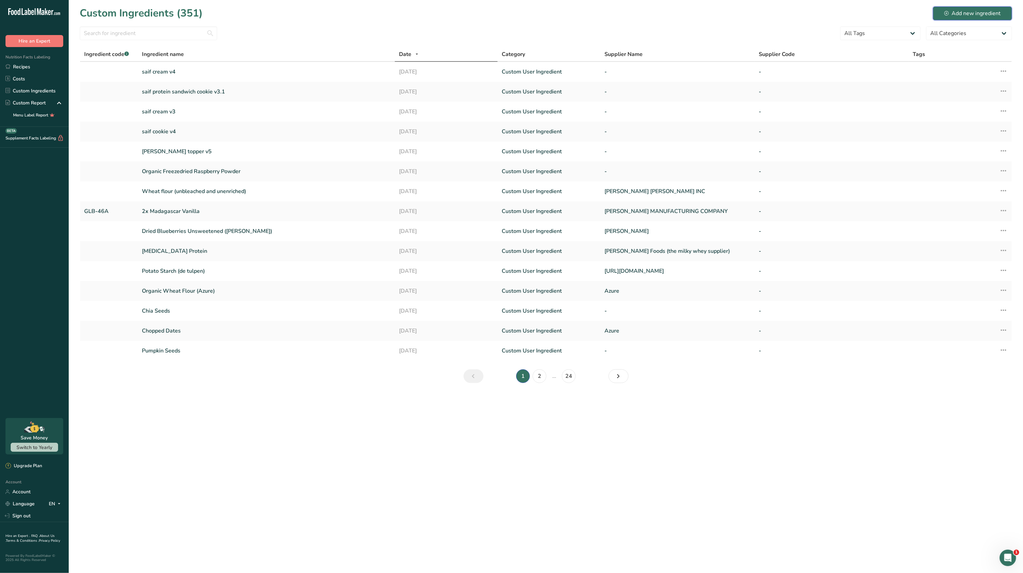
click at [963, 12] on div "Add new ingredient" at bounding box center [973, 13] width 56 height 8
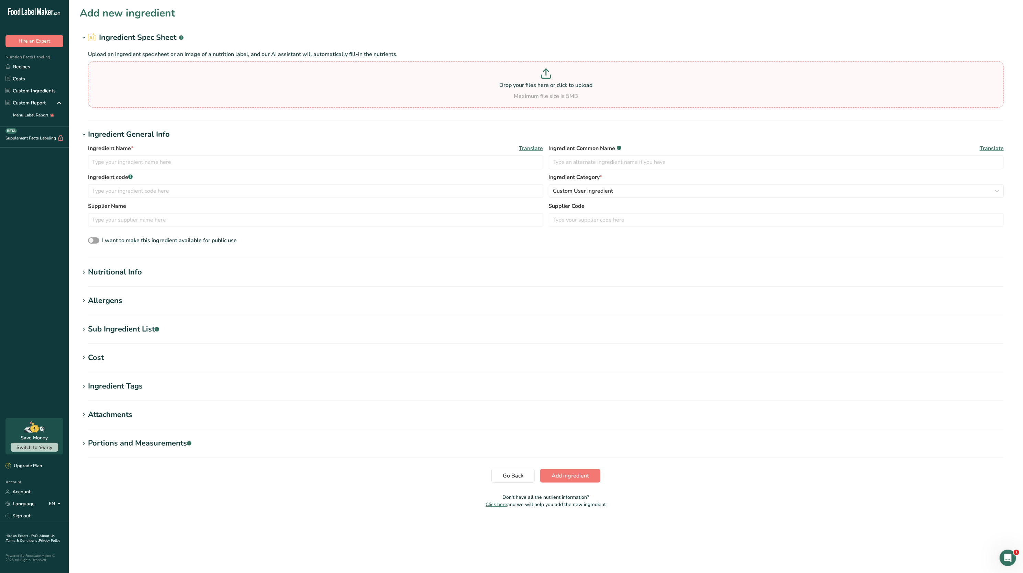
click at [418, 93] on div "Maximum file size is 5MB" at bounding box center [546, 96] width 913 height 8
click at [418, 93] on input "Drop your files here or click to upload Maximum file size is 5MB" at bounding box center [546, 84] width 916 height 46
type input "C:\fakepath\Screenshot [DATE] 103732.png"
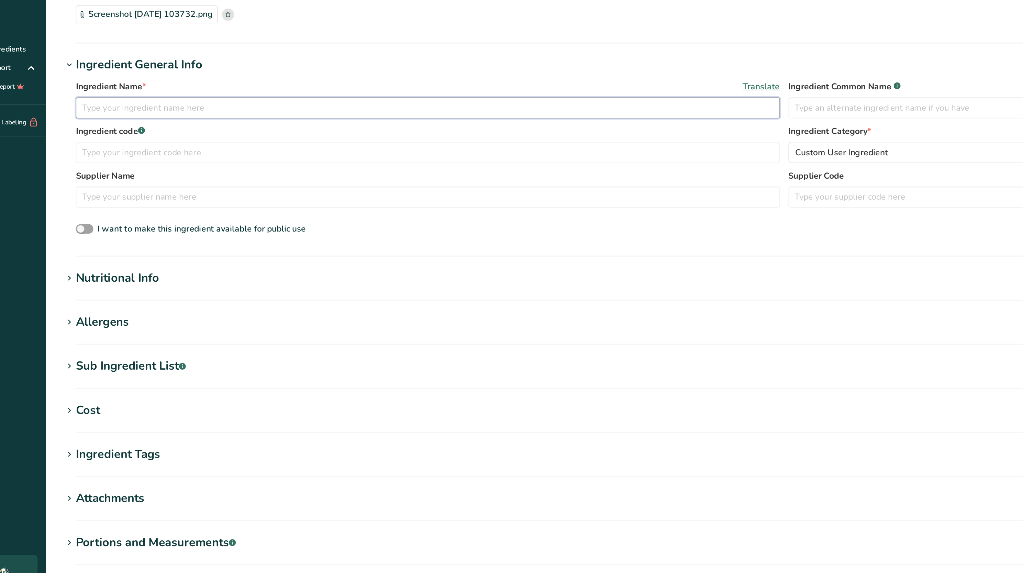
click at [131, 124] on input "text" at bounding box center [316, 129] width 456 height 14
type input "b"
type input "Bovine Collagen"
click at [112, 241] on div "Nutritional Info" at bounding box center [115, 238] width 54 height 11
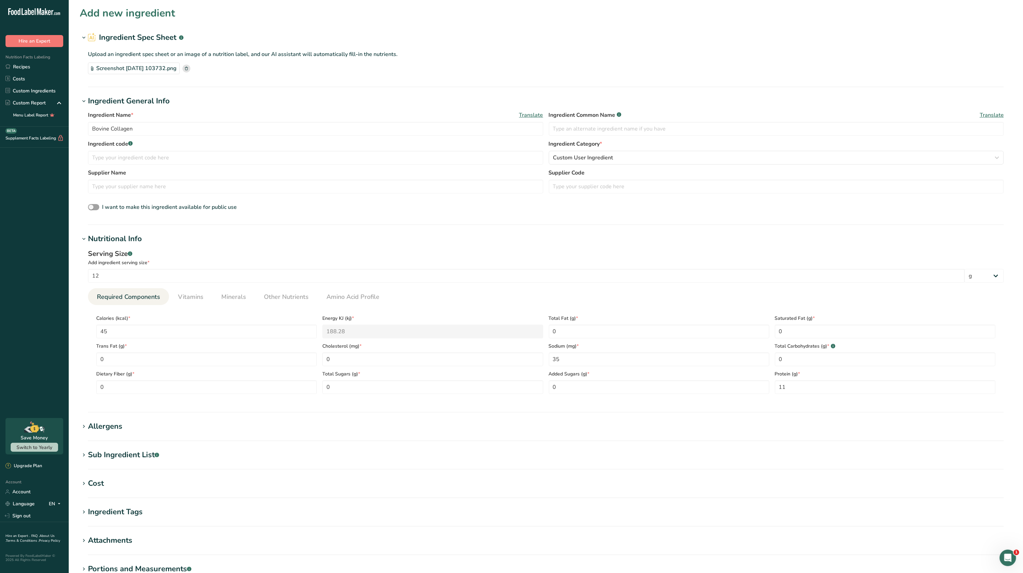
click at [98, 430] on div "Allergens" at bounding box center [105, 426] width 34 height 11
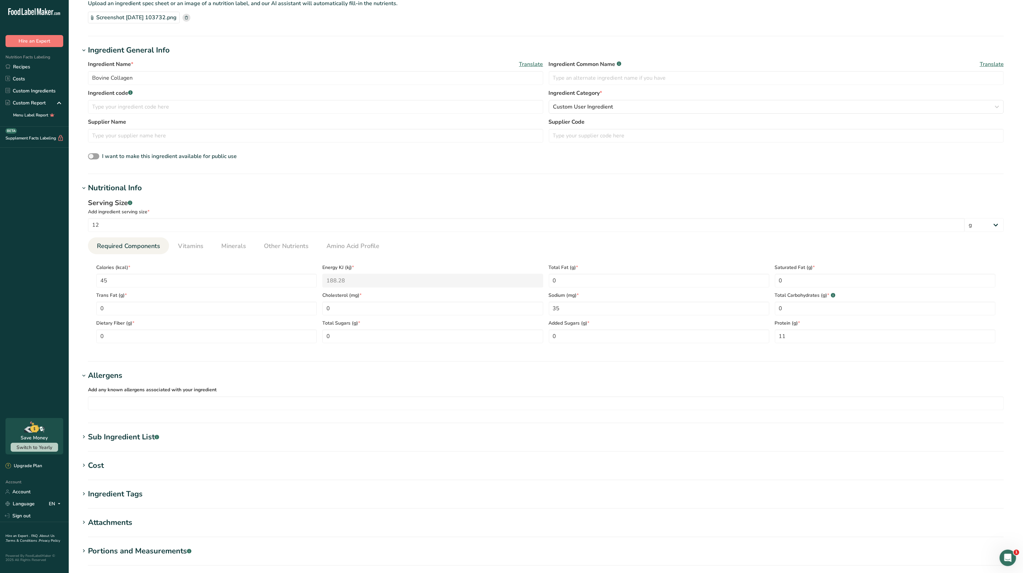
scroll to position [127, 0]
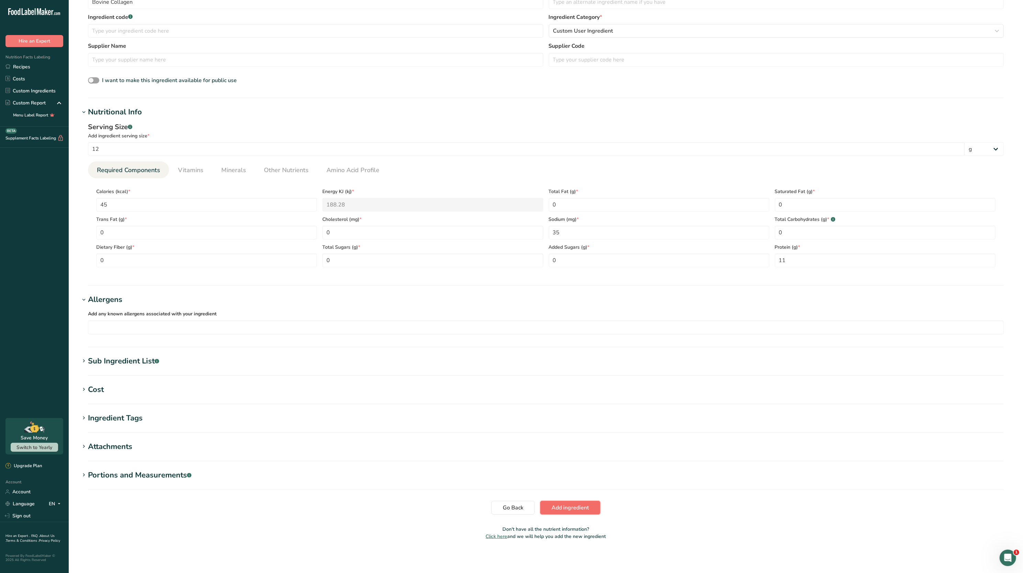
click at [578, 504] on span "Add ingredient" at bounding box center [570, 508] width 37 height 8
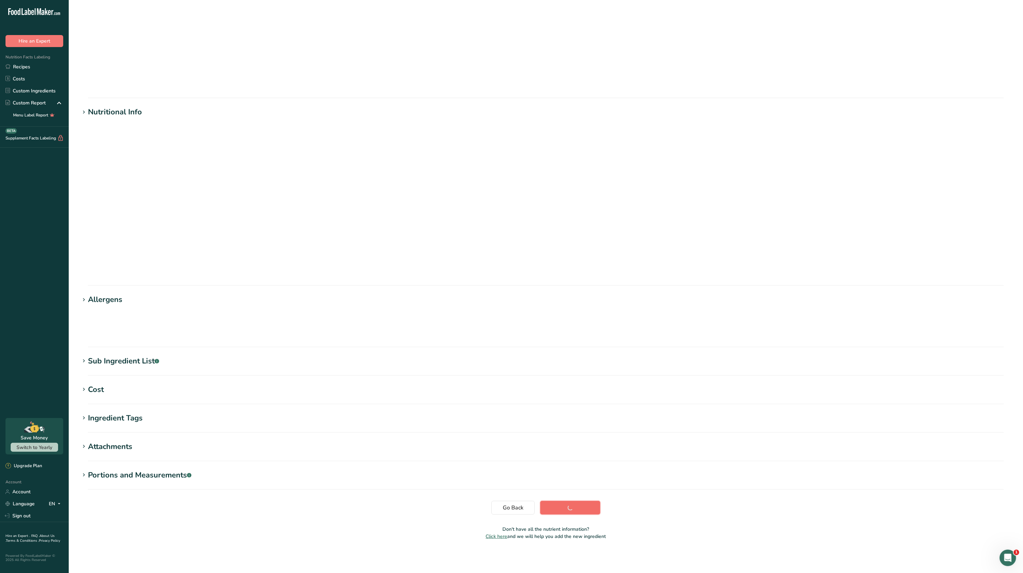
scroll to position [0, 0]
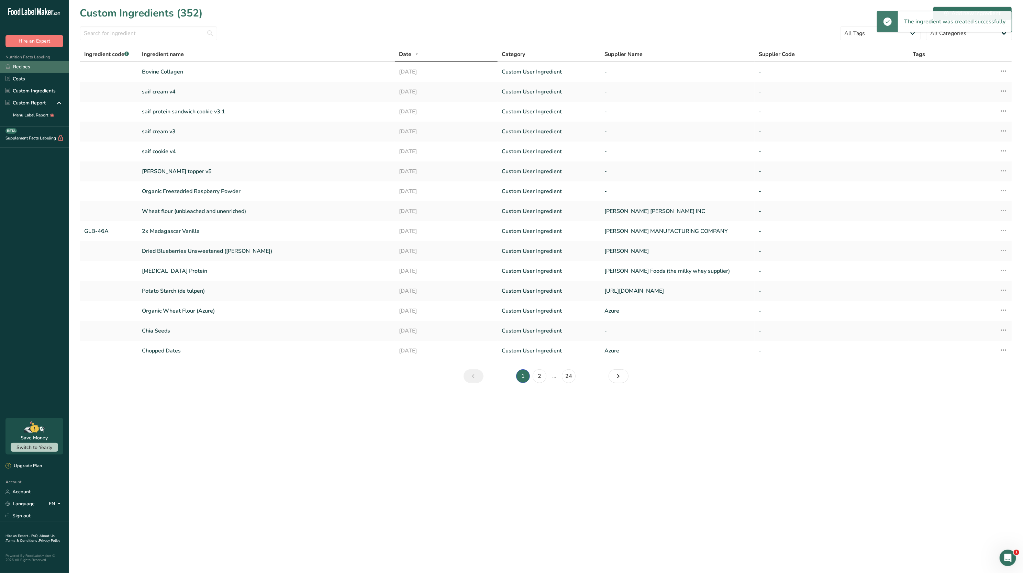
click at [20, 70] on link "Recipes" at bounding box center [34, 67] width 69 height 12
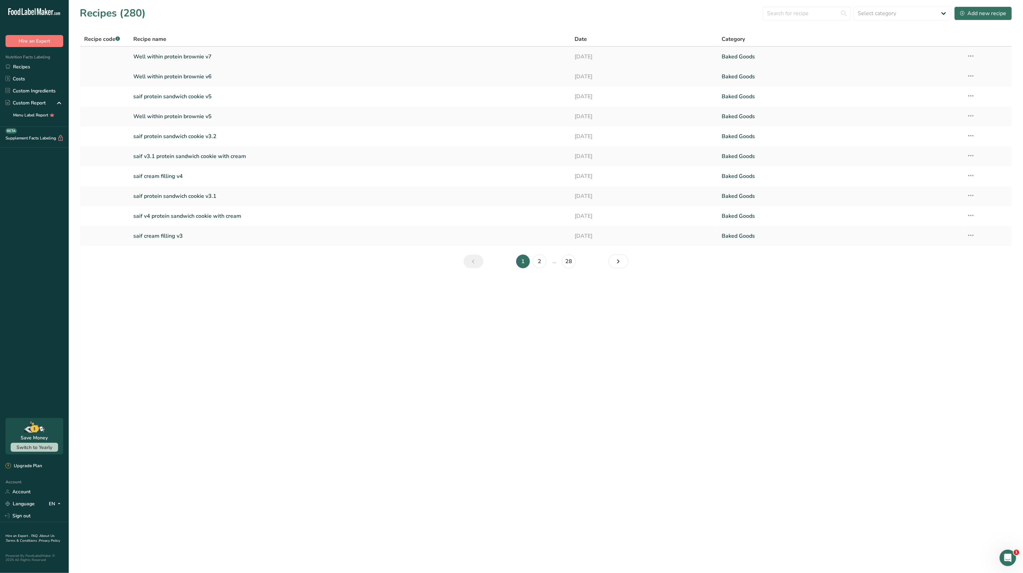
click at [215, 61] on link "Well within protein brownie v7" at bounding box center [349, 57] width 433 height 14
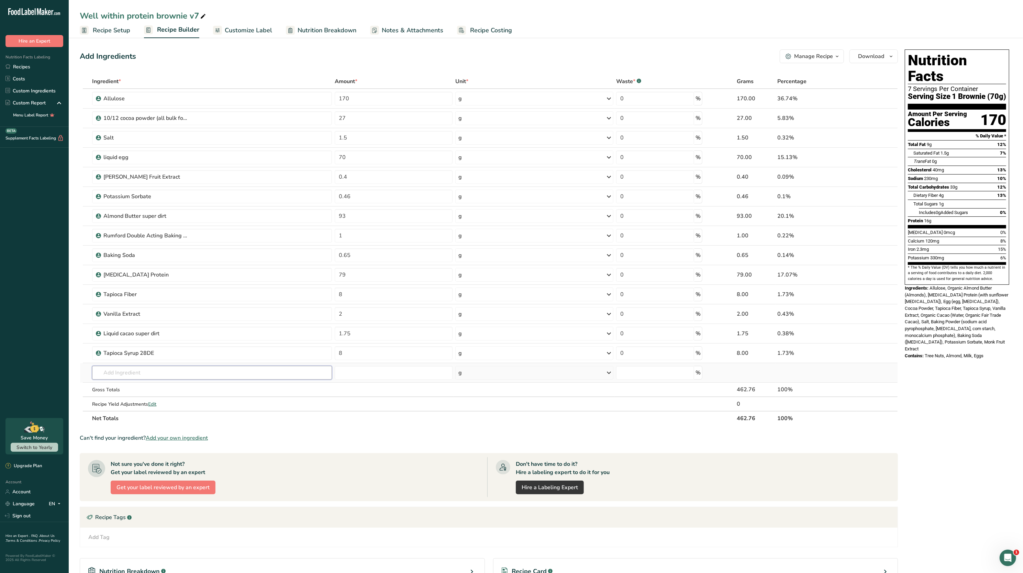
click at [209, 371] on input "text" at bounding box center [212, 373] width 240 height 14
type input "Bovine coll"
click at [205, 391] on div "Bovine Collagen" at bounding box center [207, 386] width 218 height 7
type input "Bovine Collagen"
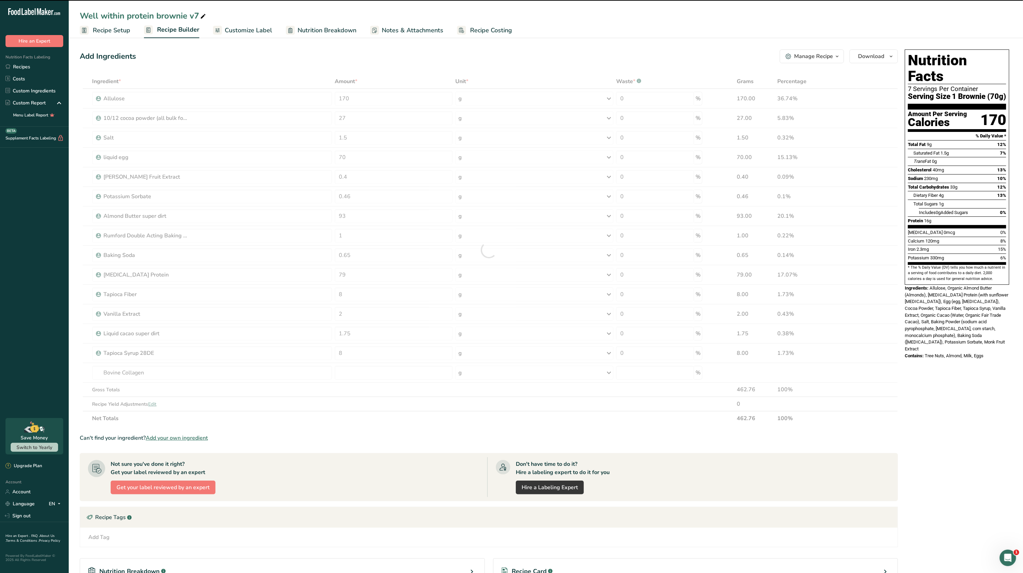
type input "0"
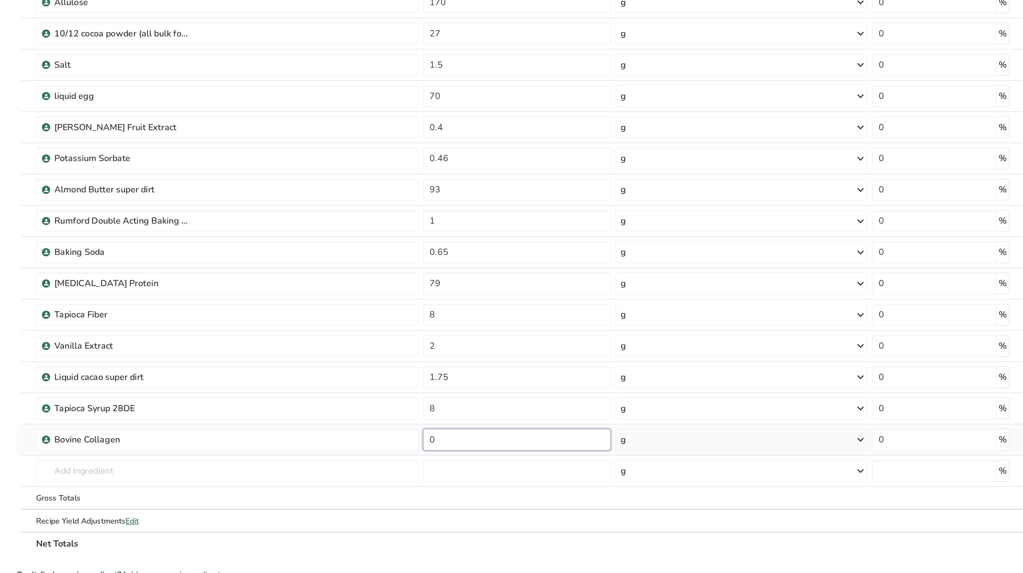
click at [390, 372] on input "0" at bounding box center [394, 373] width 118 height 14
type input "39.5"
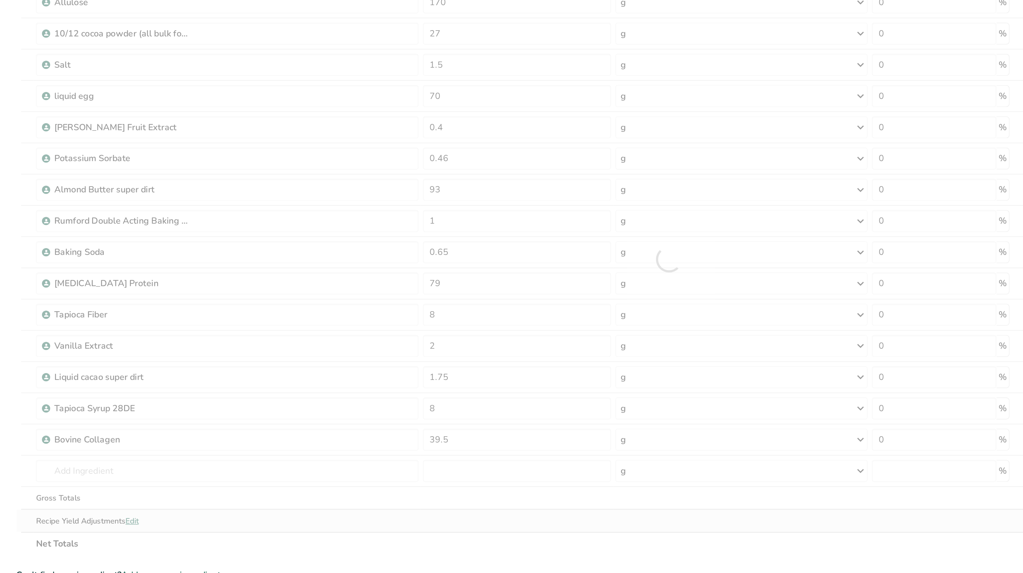
click at [340, 419] on div "Ingredient * Amount * Unit * Waste * .a-a{fill:#347362;}.b-a{fill:#fff;} Grams …" at bounding box center [489, 259] width 819 height 371
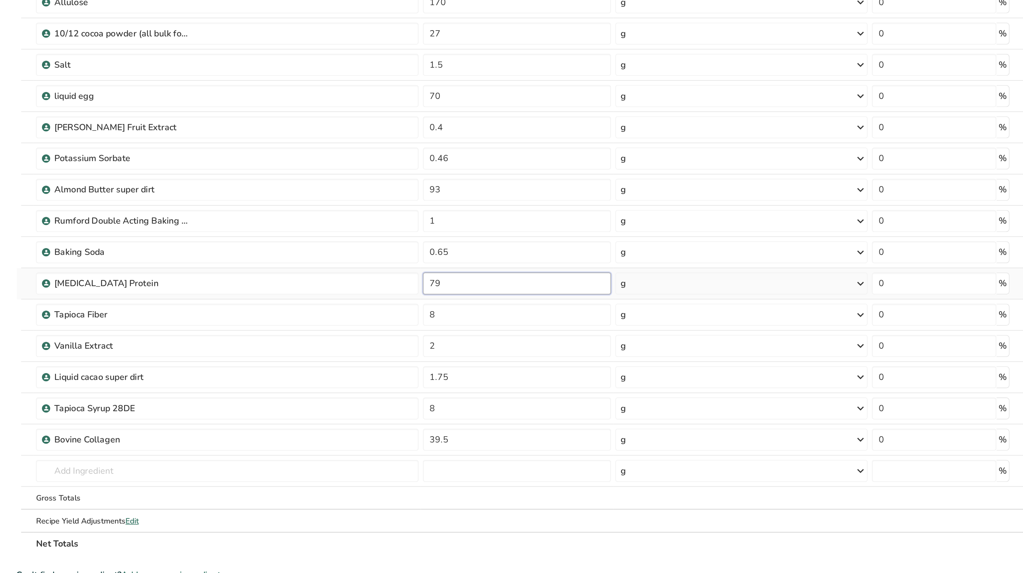
click at [369, 276] on input "79" at bounding box center [394, 275] width 118 height 14
type input "7"
type input "39.5"
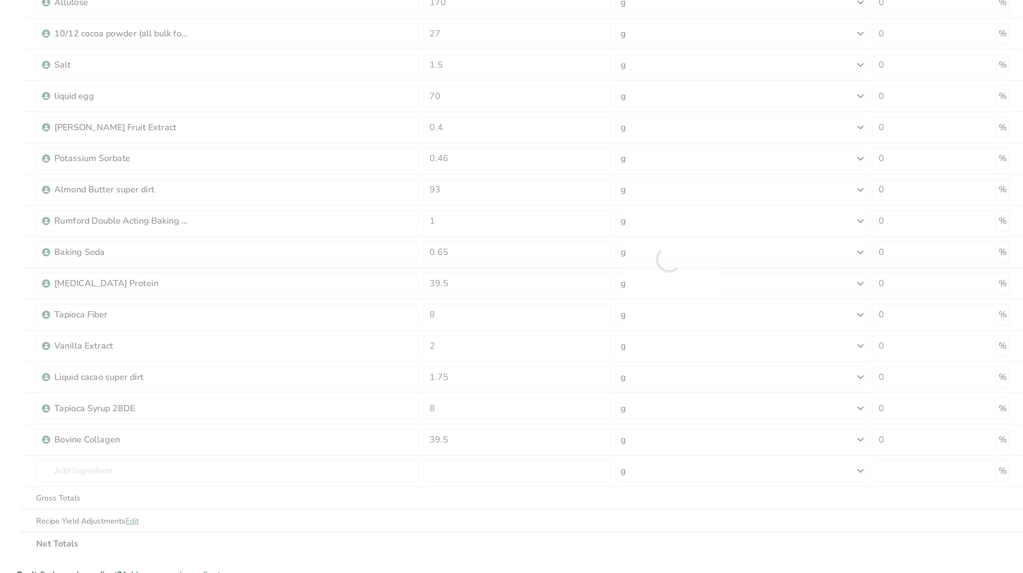
click at [78, 375] on section "Add Ingredients Manage Recipe Delete Recipe Duplicate Recipe Scale Recipe Save …" at bounding box center [546, 355] width 955 height 639
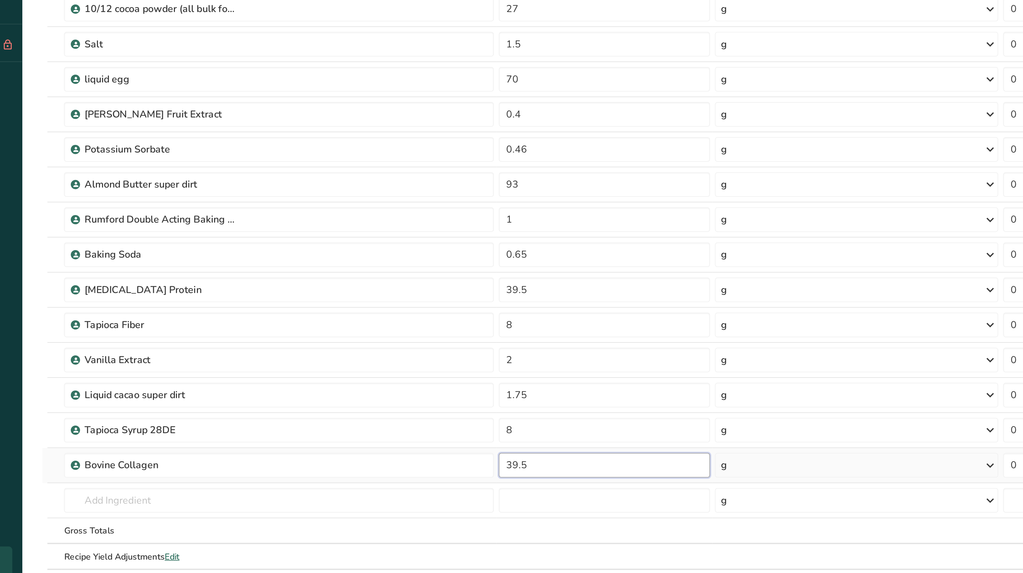
click at [390, 373] on input "39.5" at bounding box center [394, 373] width 118 height 14
type input "3"
type input "47.4"
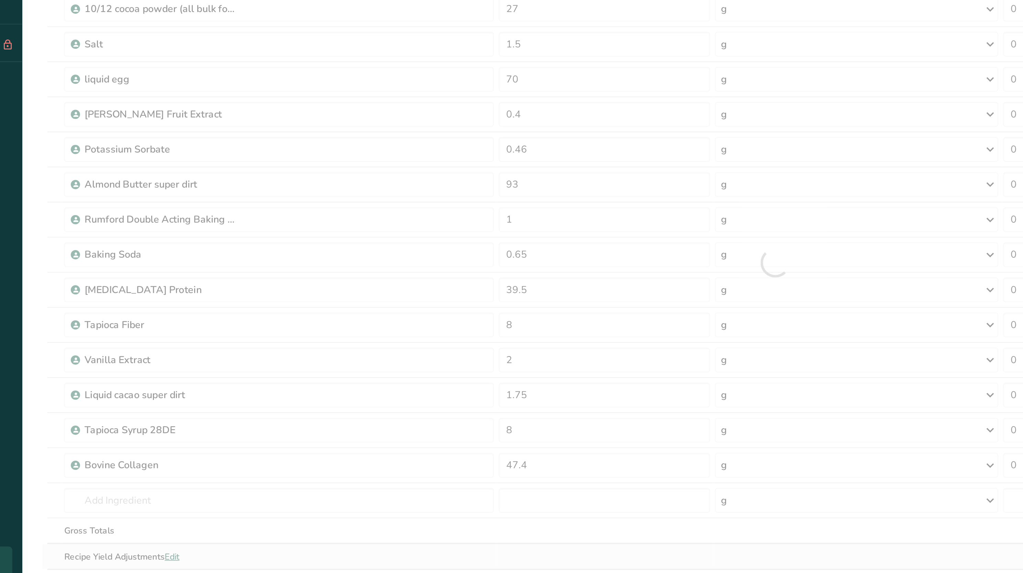
click at [382, 418] on div "Ingredient * Amount * Unit * Waste * .a-a{fill:#347362;}.b-a{fill:#fff;} Grams …" at bounding box center [489, 259] width 819 height 371
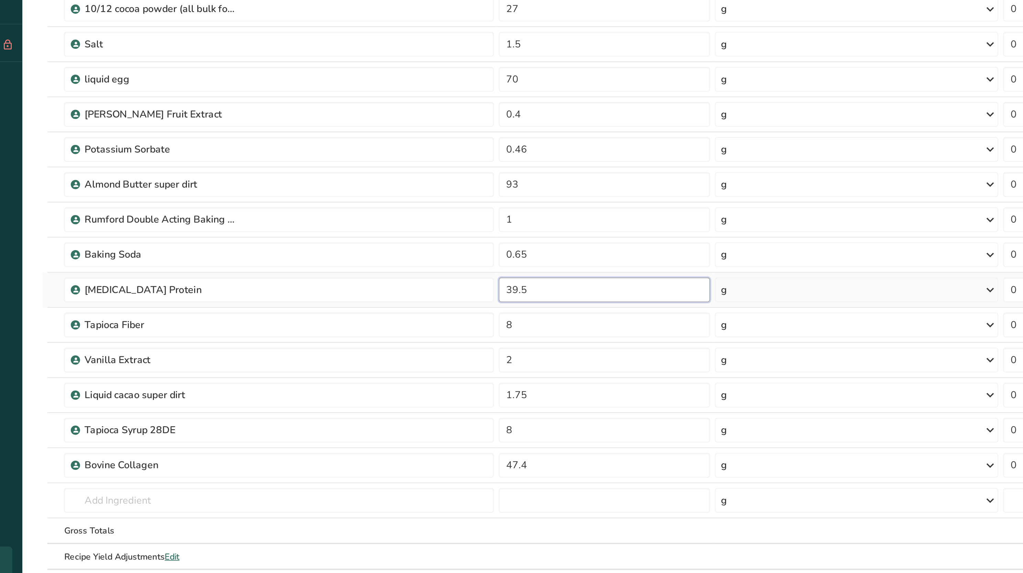
click at [374, 274] on input "39.5" at bounding box center [394, 275] width 118 height 14
type input "31.6"
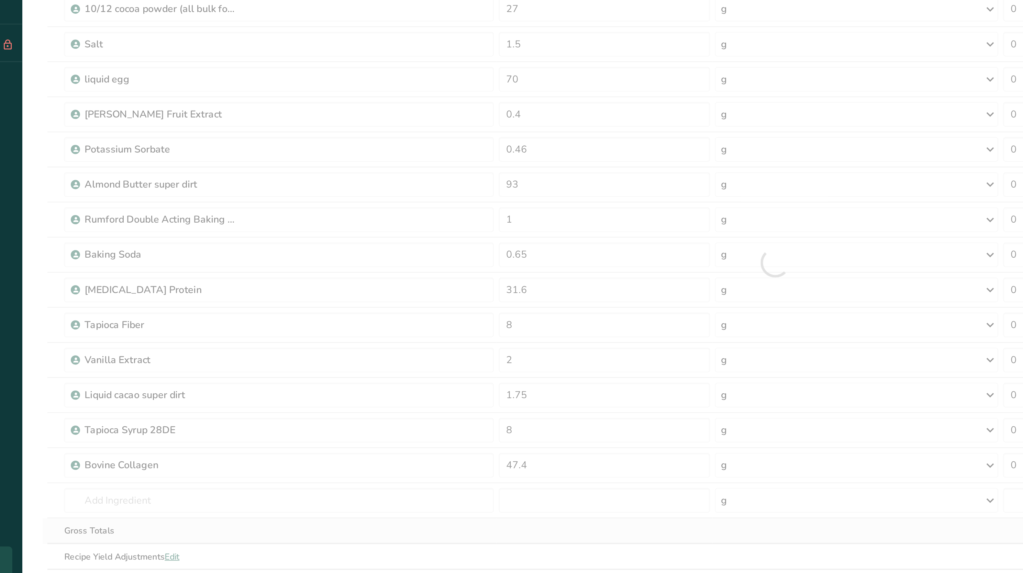
click at [306, 405] on div "Ingredient * Amount * Unit * Waste * .a-a{fill:#347362;}.b-a{fill:#fff;} Grams …" at bounding box center [489, 259] width 819 height 371
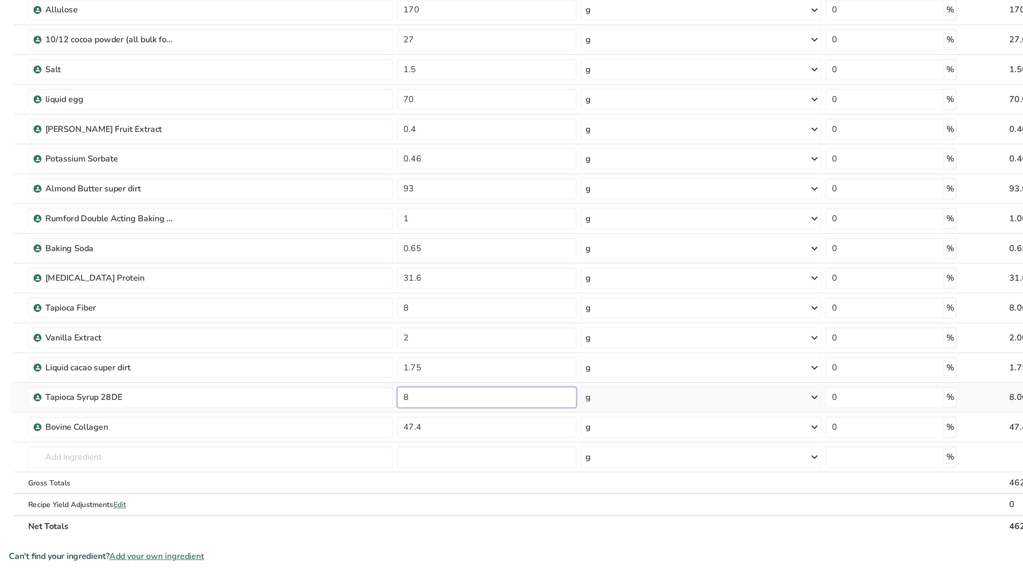
click at [352, 355] on input "8" at bounding box center [394, 354] width 118 height 14
type input "7"
type input "8"
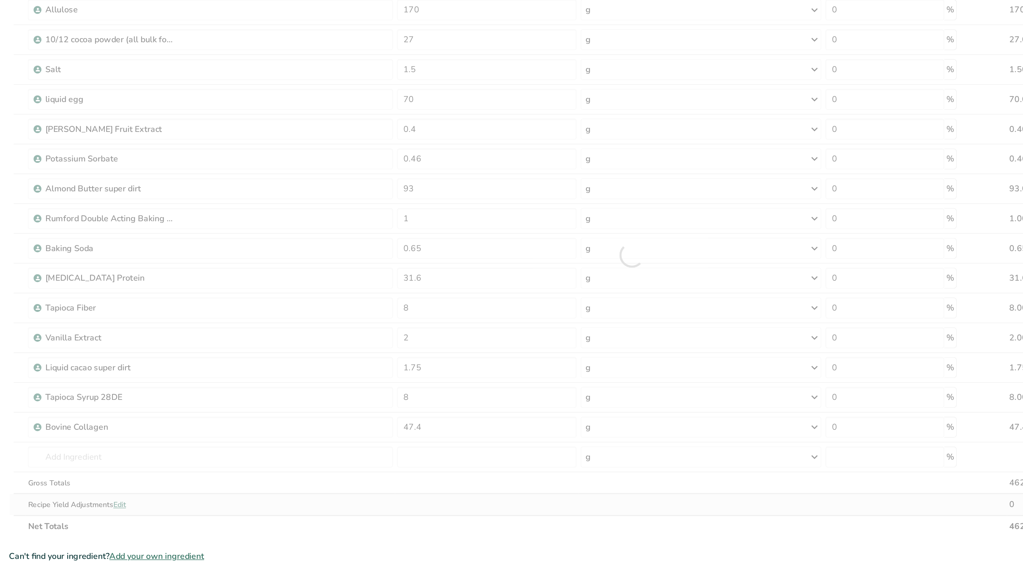
click at [392, 426] on div "Ingredient * Amount * Unit * Waste * .a-a{fill:#347362;}.b-a{fill:#fff;} Grams …" at bounding box center [489, 259] width 819 height 371
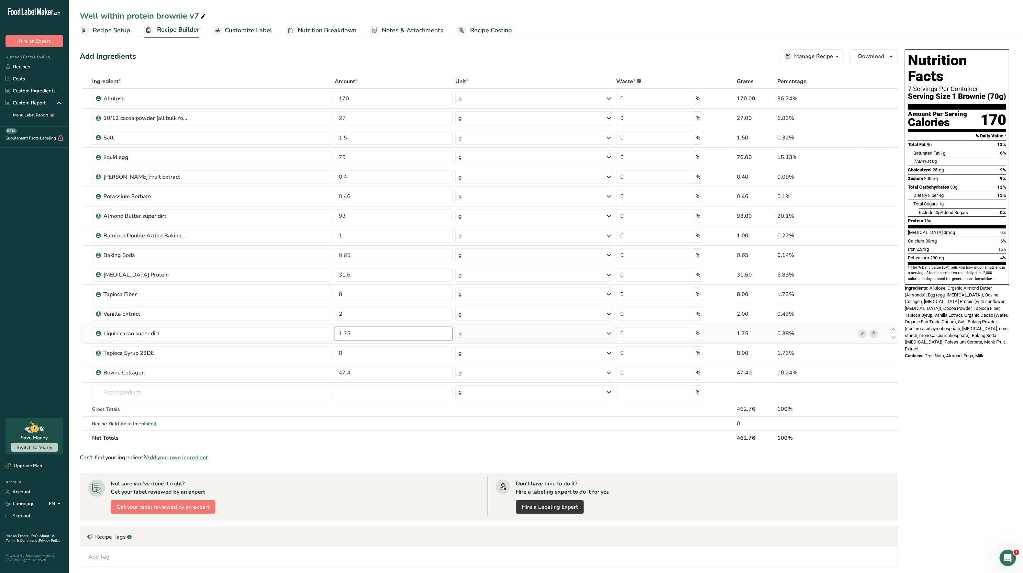
click at [363, 338] on input "1.75" at bounding box center [394, 334] width 118 height 14
type input "1.5"
click at [944, 324] on div "Ingredients: Allulose, Organic Almond Butter (Almonds), Egg (egg, [MEDICAL_DATA…" at bounding box center [957, 319] width 105 height 68
click at [106, 33] on span "Recipe Setup" at bounding box center [111, 30] width 37 height 9
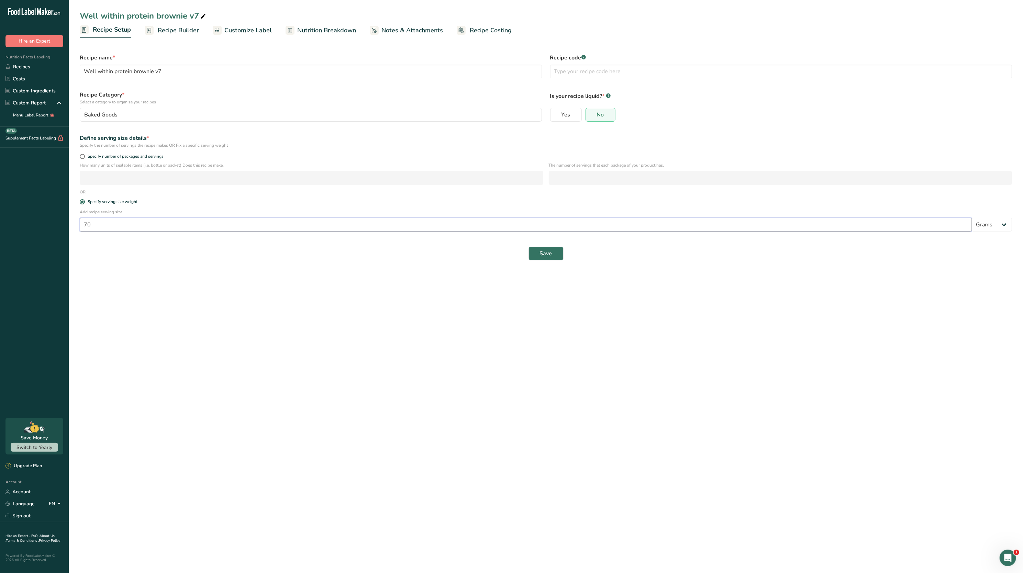
click at [172, 231] on input "70" at bounding box center [526, 225] width 892 height 14
type input "7"
type input "69"
click at [545, 246] on div "Save" at bounding box center [546, 254] width 941 height 22
click at [545, 253] on span "Save" at bounding box center [546, 254] width 12 height 8
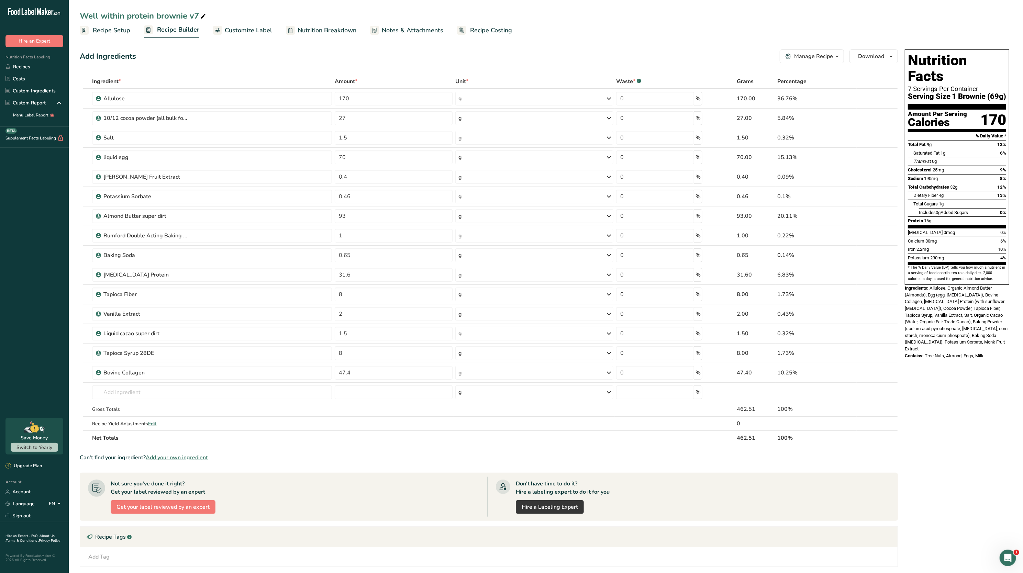
click at [264, 32] on span "Customize Label" at bounding box center [248, 30] width 47 height 9
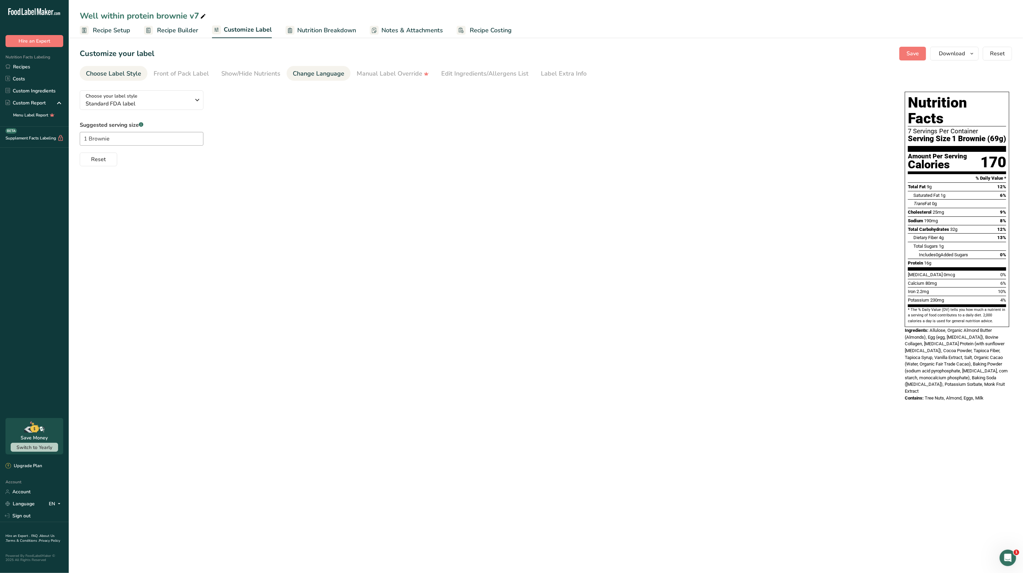
click at [293, 73] on div "Change Language" at bounding box center [319, 73] width 52 height 9
click at [446, 74] on div "Edit Ingredients/Allergens List" at bounding box center [484, 73] width 87 height 9
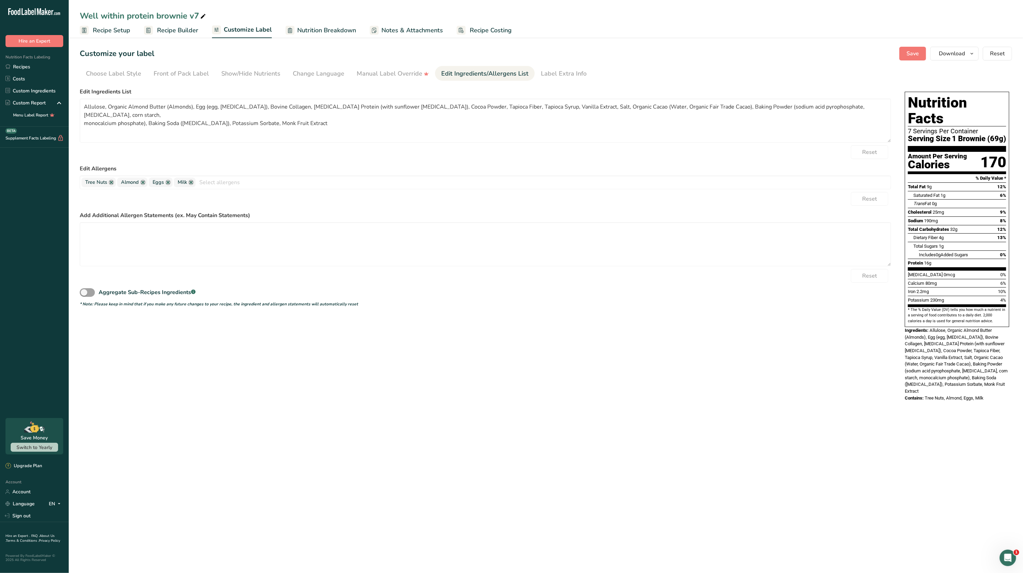
click at [109, 32] on span "Recipe Setup" at bounding box center [111, 30] width 37 height 9
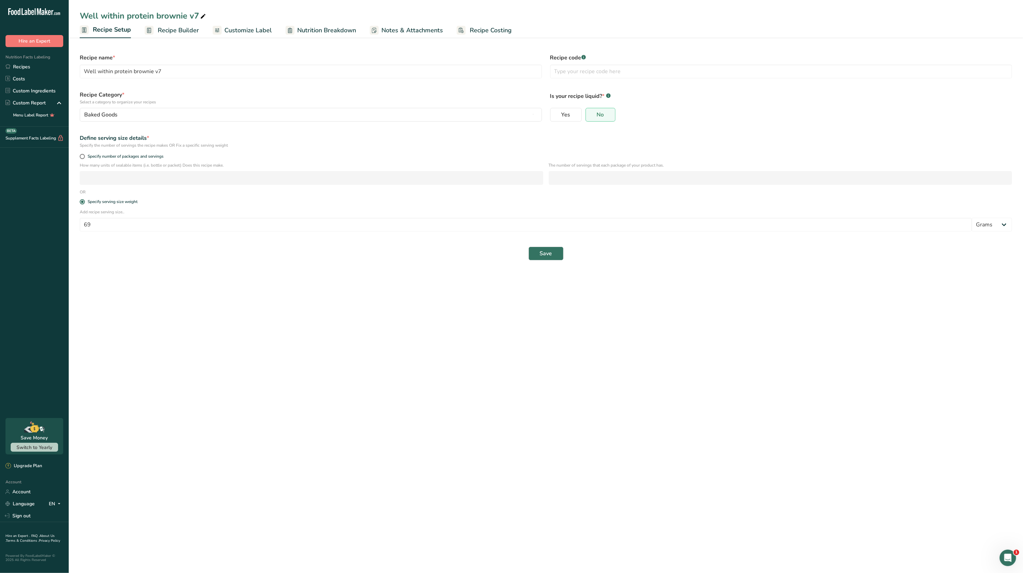
click at [172, 33] on span "Recipe Builder" at bounding box center [178, 30] width 41 height 9
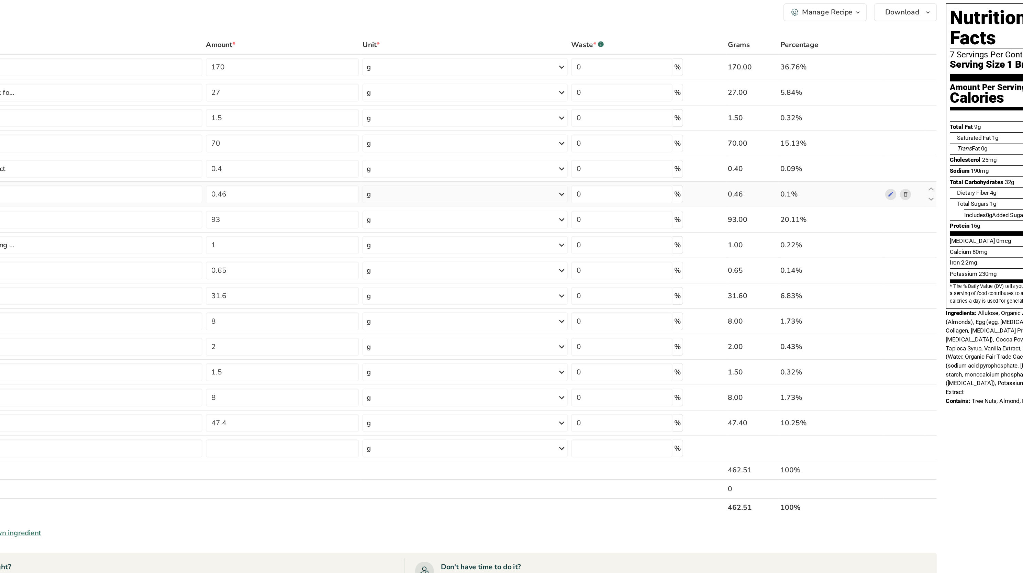
click at [875, 197] on icon at bounding box center [874, 196] width 5 height 7
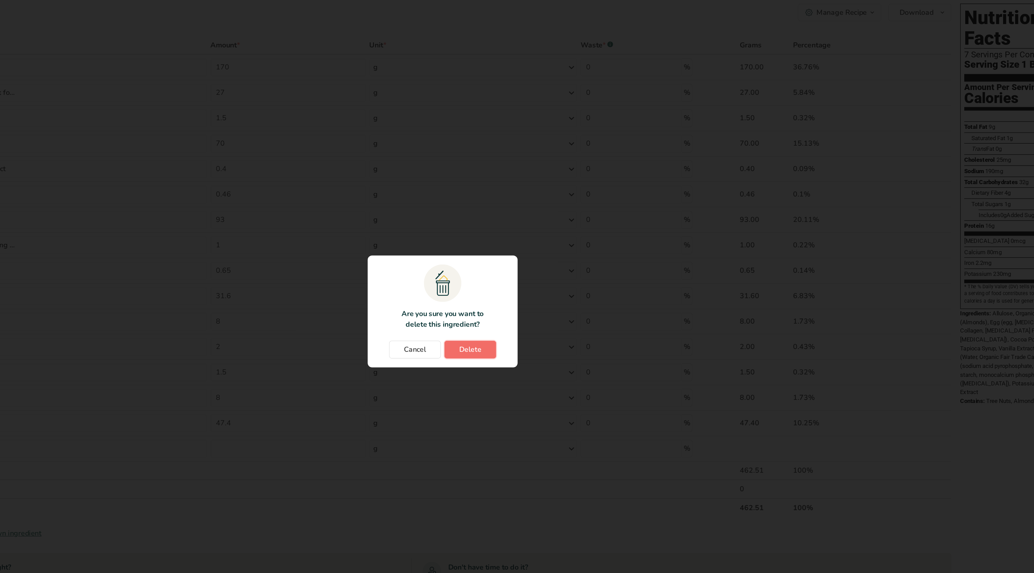
click at [547, 314] on span "Delete" at bounding box center [538, 316] width 17 height 8
type input "93"
type input "1"
type input "0.65"
type input "31.6"
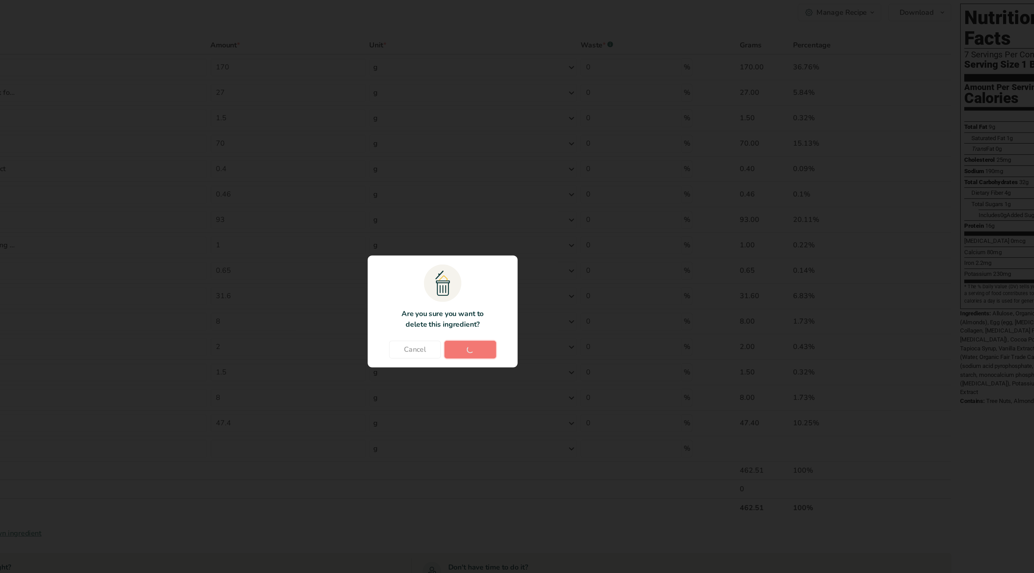
type input "8"
type input "2"
type input "1.5"
type input "8"
type input "47.4"
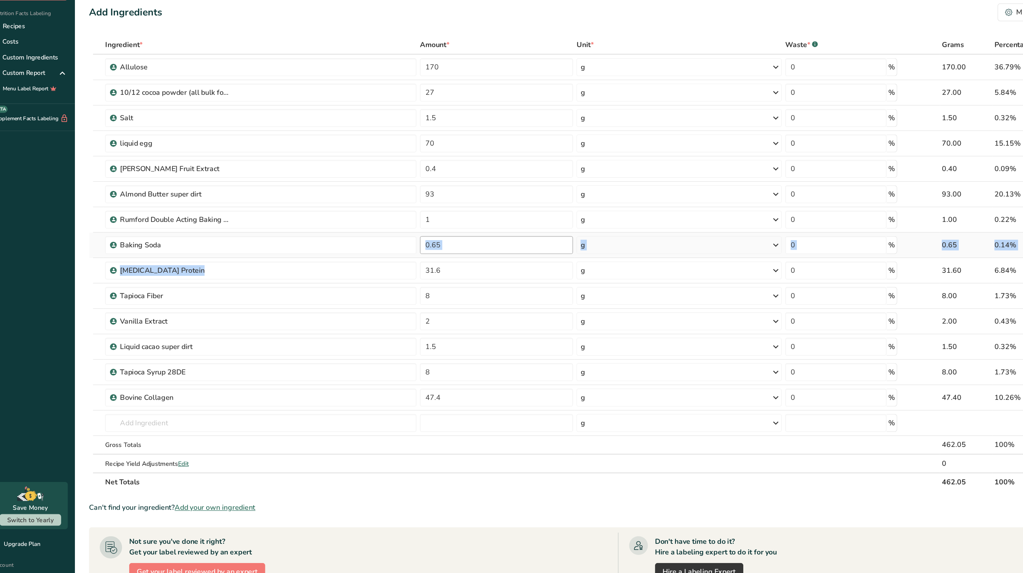
drag, startPoint x: 353, startPoint y: 247, endPoint x: 363, endPoint y: 237, distance: 13.9
click at [363, 237] on tbody "Allulose 170 g Weight Units g kg mg See more Volume Units l mL fl oz See more 0…" at bounding box center [489, 250] width 818 height 322
click at [363, 237] on input "0.65" at bounding box center [394, 236] width 118 height 14
type input "0.6"
click at [347, 427] on section "Ingredient * Amount * Unit * Waste * .a-a{fill:#347362;}.b-a{fill:#fff;} Grams …" at bounding box center [489, 353] width 819 height 559
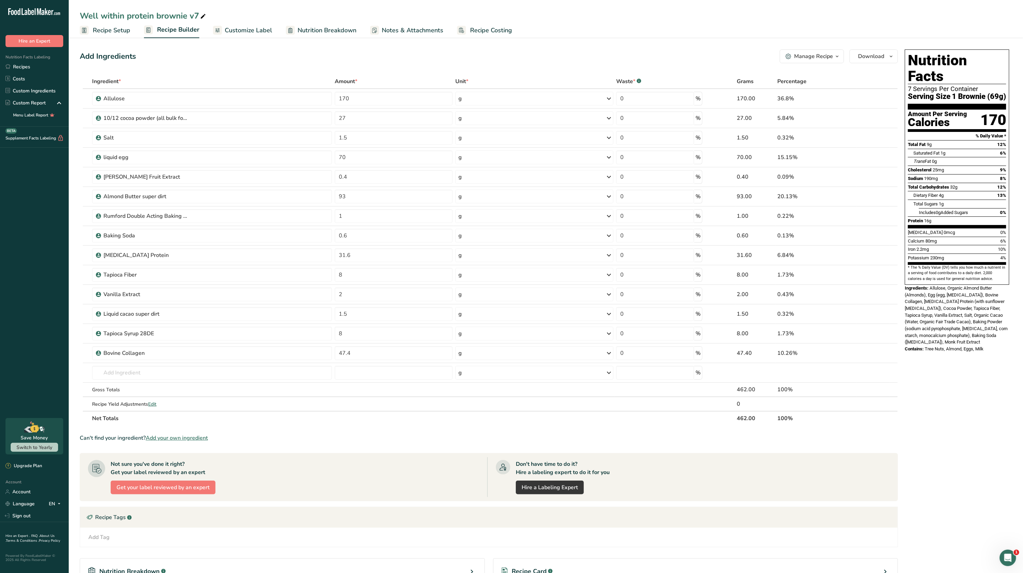
click at [330, 31] on span "Nutrition Breakdown" at bounding box center [327, 30] width 59 height 9
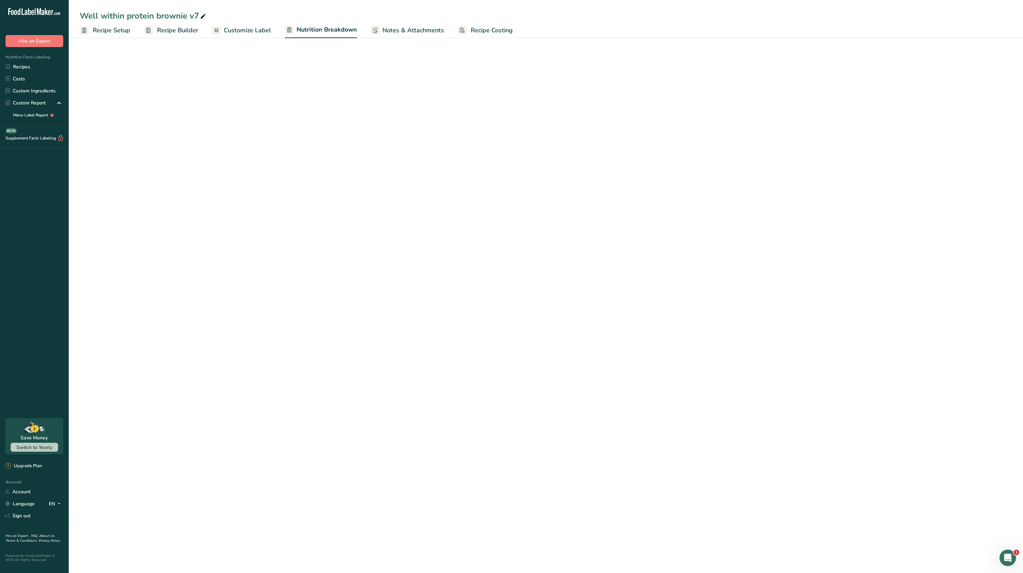
select select "Calories"
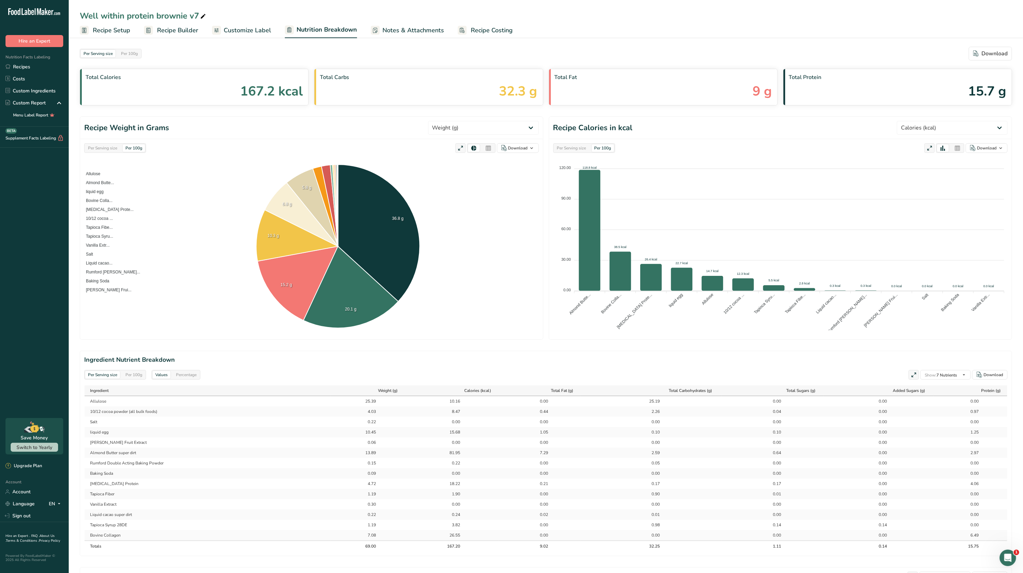
click at [252, 23] on link "Customize Label" at bounding box center [241, 30] width 59 height 15
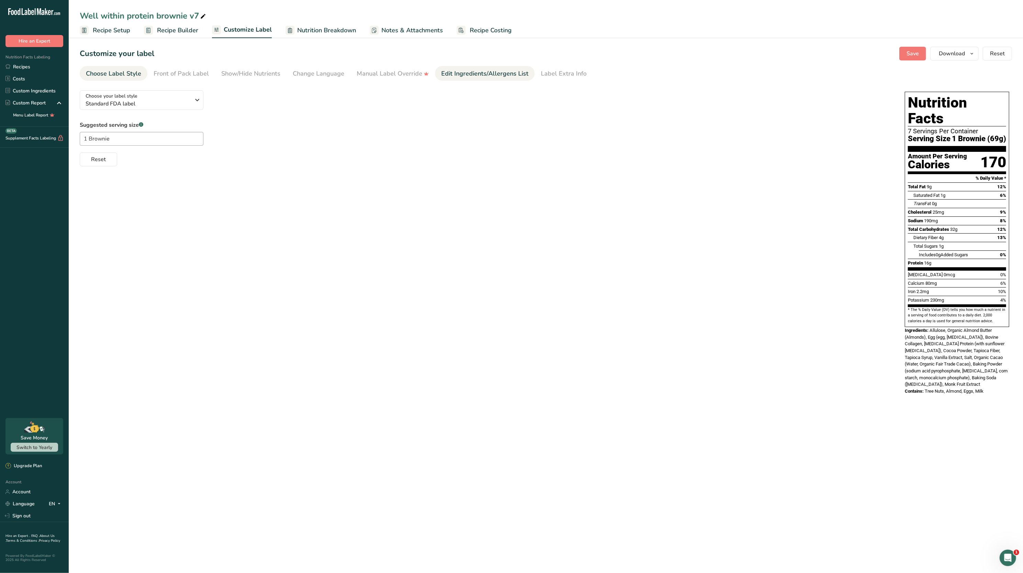
click at [464, 76] on div "Edit Ingredients/Allergens List" at bounding box center [484, 73] width 87 height 9
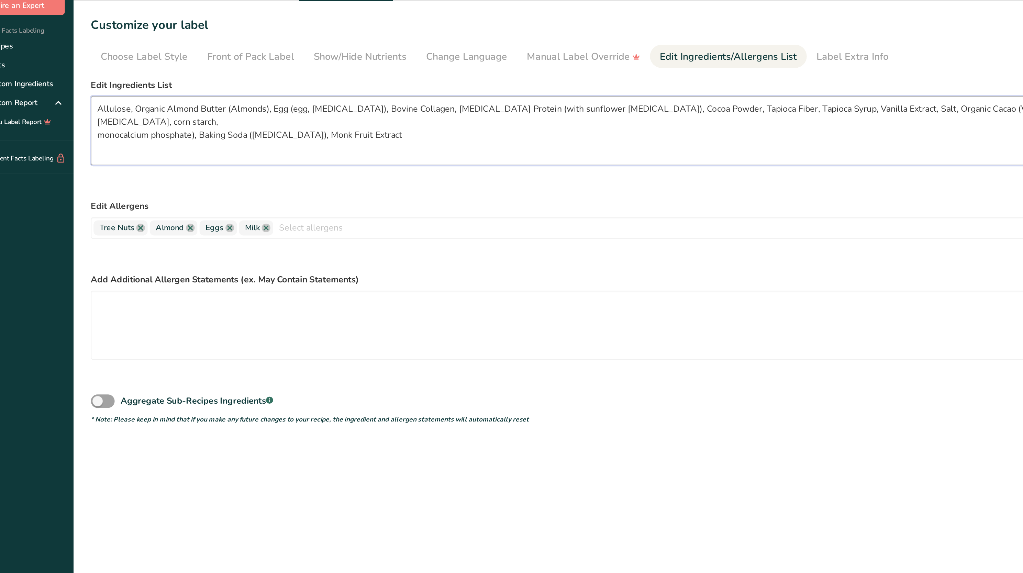
click at [83, 110] on textarea "Allulose, Organic Almond Butter (Almonds), Egg (egg, [MEDICAL_DATA]), Bovine Co…" at bounding box center [486, 121] width 812 height 44
click at [156, 109] on textarea "Natural Sweetener (Allulose, Organic Almond Butter (Almonds), Egg (egg, [MEDICA…" at bounding box center [486, 121] width 812 height 44
click at [199, 102] on textarea "Natural Sweetener (allulose, monk fruit), Organic Almond Butter (Almonds), Egg …" at bounding box center [486, 121] width 812 height 44
drag, startPoint x: 237, startPoint y: 105, endPoint x: 263, endPoint y: 107, distance: 26.2
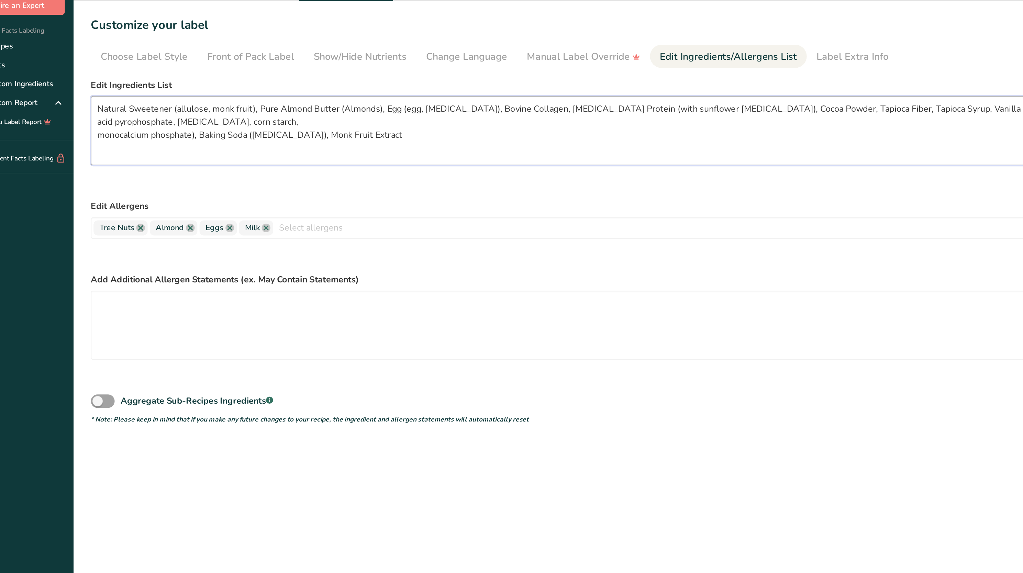
click at [263, 107] on textarea "Natural Sweetener (allulose, monk fruit), Pure Almond Butter (Almonds), Egg (eg…" at bounding box center [486, 121] width 812 height 44
click at [248, 108] on textarea "Natural Sweetener (allulose, monk fruit), Pure Almond Butter, Egg (egg, [MEDICA…" at bounding box center [486, 121] width 812 height 44
drag, startPoint x: 253, startPoint y: 110, endPoint x: 291, endPoint y: 109, distance: 38.2
click at [291, 109] on textarea "Natural Sweetener (allulose, monk fruit), Pure Almond Butter, Eggs, (egg, [MEDI…" at bounding box center [486, 121] width 812 height 44
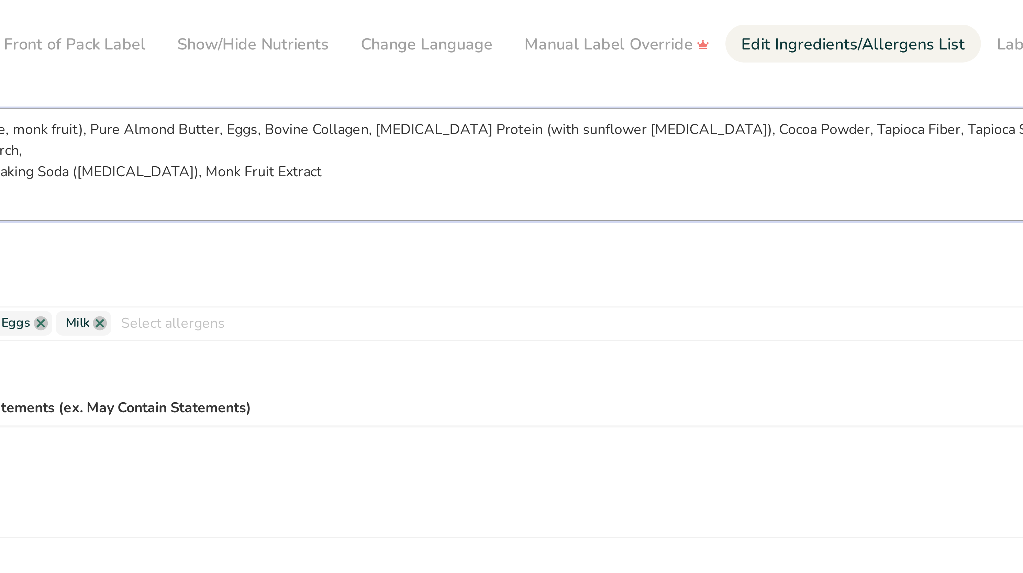
drag, startPoint x: 333, startPoint y: 107, endPoint x: 392, endPoint y: 108, distance: 59.1
click at [392, 108] on textarea "Natural Sweetener (allulose, monk fruit), Pure Almond Butter, Eggs, Bovine Coll…" at bounding box center [486, 121] width 812 height 44
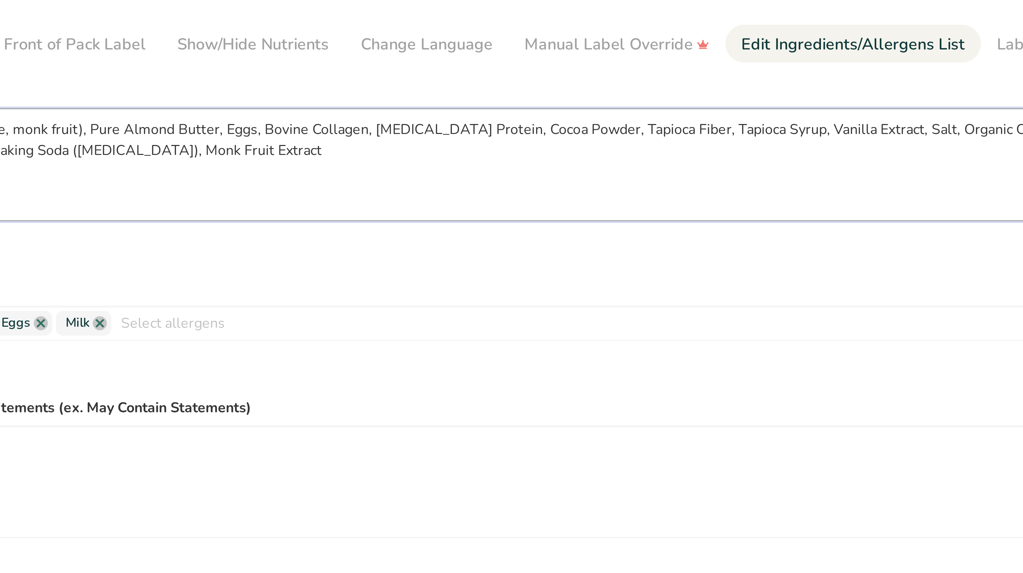
click at [337, 107] on textarea "Natural Sweetener (allulose, monk fruit), Pure Almond Butter, Eggs, Bovine Coll…" at bounding box center [486, 121] width 812 height 44
click at [411, 110] on textarea "Natural Sweetener (allulose, monk fruit), Pure Almond Butter, Eggs, Bovine Coll…" at bounding box center [486, 121] width 812 height 44
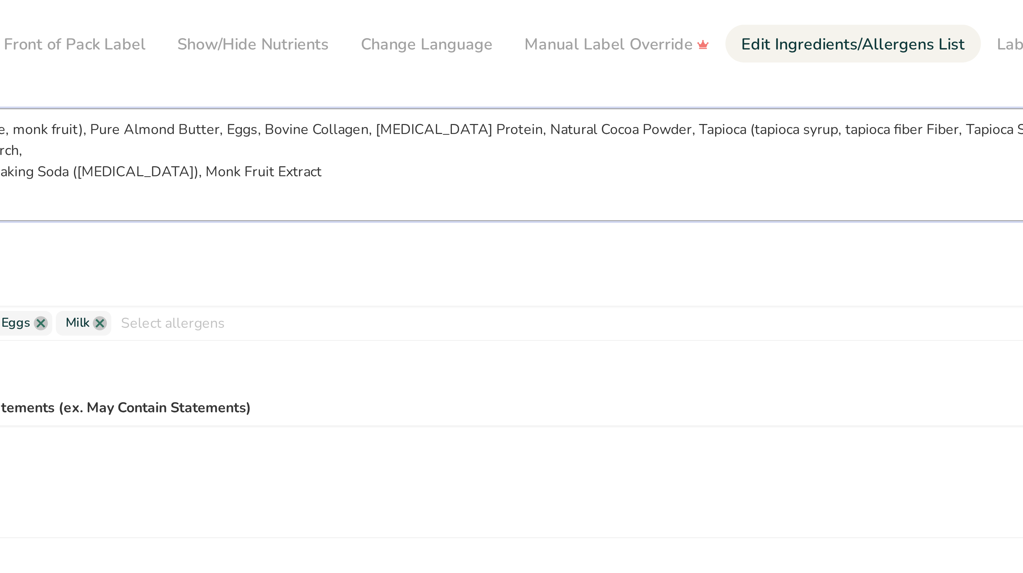
click at [438, 108] on textarea "Natural Sweetener (allulose, monk fruit), Pure Almond Butter, Eggs, Bovine Coll…" at bounding box center [486, 121] width 812 height 44
click at [469, 107] on textarea "Natural Sweetener (allulose, monk fruit), Pure Almond Butter, Eggs, Bovine Coll…" at bounding box center [486, 121] width 812 height 44
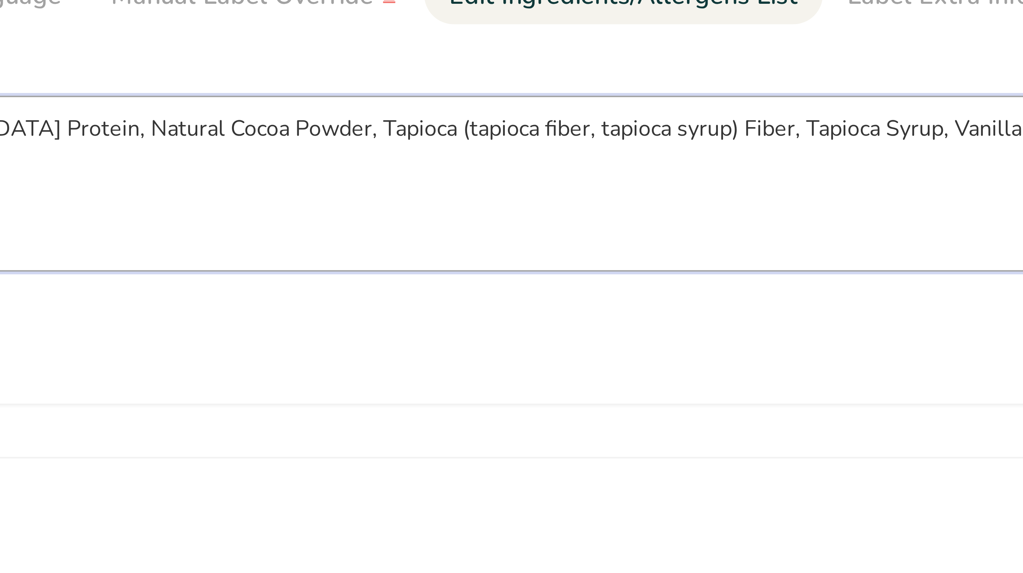
drag, startPoint x: 483, startPoint y: 108, endPoint x: 534, endPoint y: 110, distance: 50.9
click at [534, 110] on textarea "Natural Sweetener (allulose, monk fruit), Pure Almond Butter, Eggs, Bovine Coll…" at bounding box center [486, 121] width 812 height 44
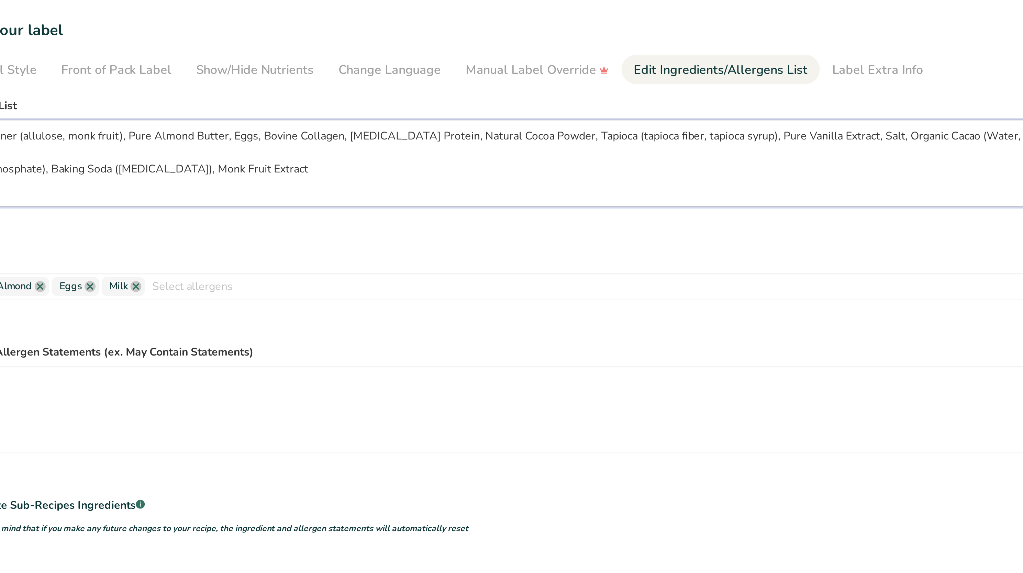
click at [539, 110] on textarea "Natural Sweetener (allulose, monk fruit), Pure Almond Butter, Eggs, Bovine Coll…" at bounding box center [486, 121] width 812 height 44
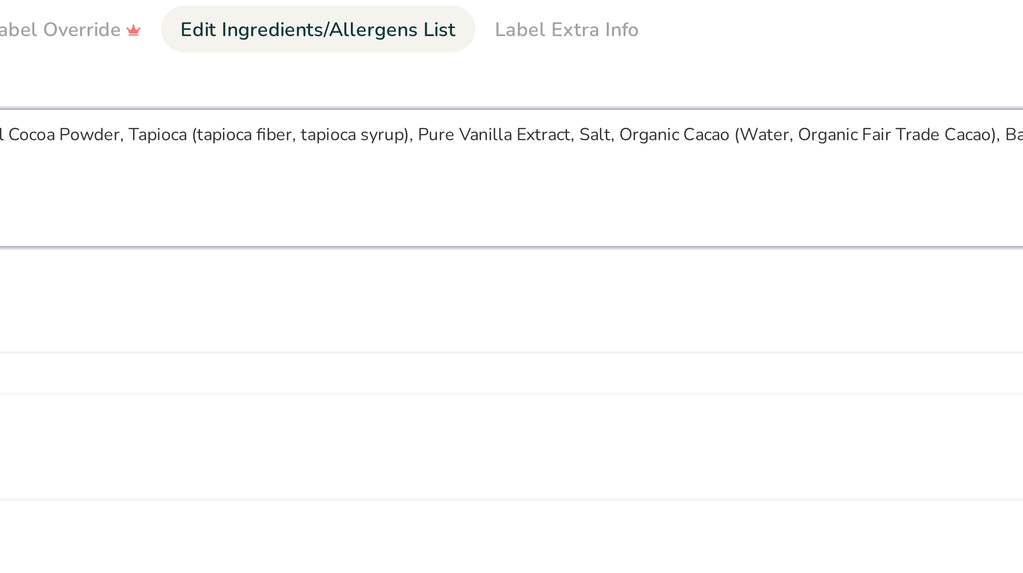
click at [568, 105] on textarea "Natural Sweetener (allulose, monk fruit), Pure Almond Butter, Eggs, Bovine Coll…" at bounding box center [486, 121] width 812 height 44
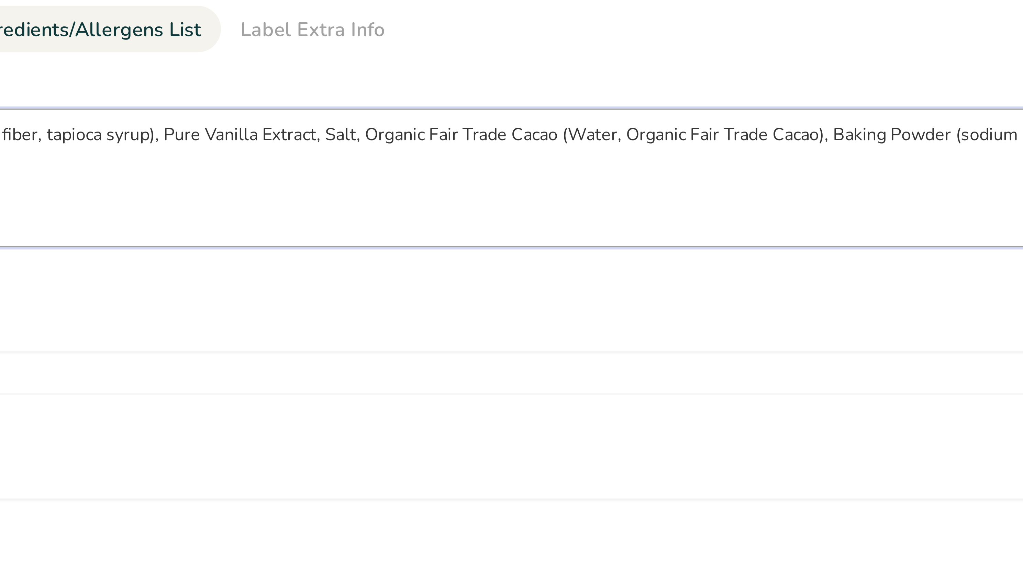
drag, startPoint x: 611, startPoint y: 105, endPoint x: 693, endPoint y: 110, distance: 82.7
click at [693, 110] on textarea "Natural Sweetener (allulose, monk fruit), Pure Almond Butter, Eggs, Bovine Coll…" at bounding box center [486, 121] width 812 height 44
click at [645, 117] on textarea "Natural Sweetener (allulose, monk fruit), Pure Almond Butter, Eggs, Bovine Coll…" at bounding box center [486, 121] width 812 height 44
click at [612, 109] on textarea "Natural Sweetener (allulose, monk fruit), Pure Almond Butter, Eggs, Bovine Coll…" at bounding box center [486, 121] width 812 height 44
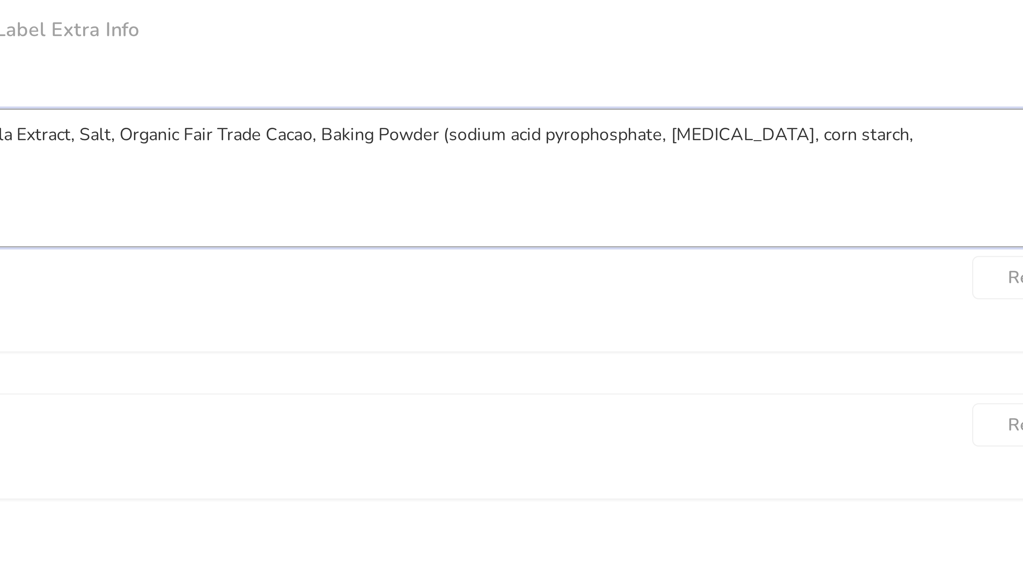
drag, startPoint x: 648, startPoint y: 108, endPoint x: 804, endPoint y: 104, distance: 155.8
click at [804, 104] on textarea "Natural Sweetener (allulose, monk fruit), Pure Almond Butter, Eggs, Bovine Coll…" at bounding box center [486, 121] width 812 height 44
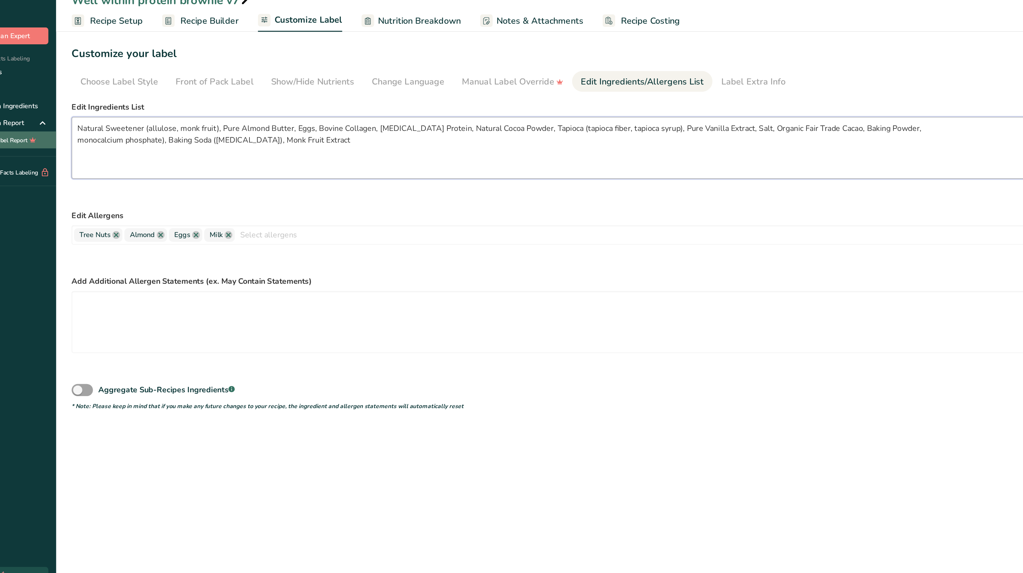
drag, startPoint x: 147, startPoint y: 117, endPoint x: 56, endPoint y: 120, distance: 90.8
click at [56, 120] on div ".a-20{fill:#fff;} Hire an Expert Nutrition Facts Labeling Recipes Costs Custom …" at bounding box center [511, 286] width 1023 height 573
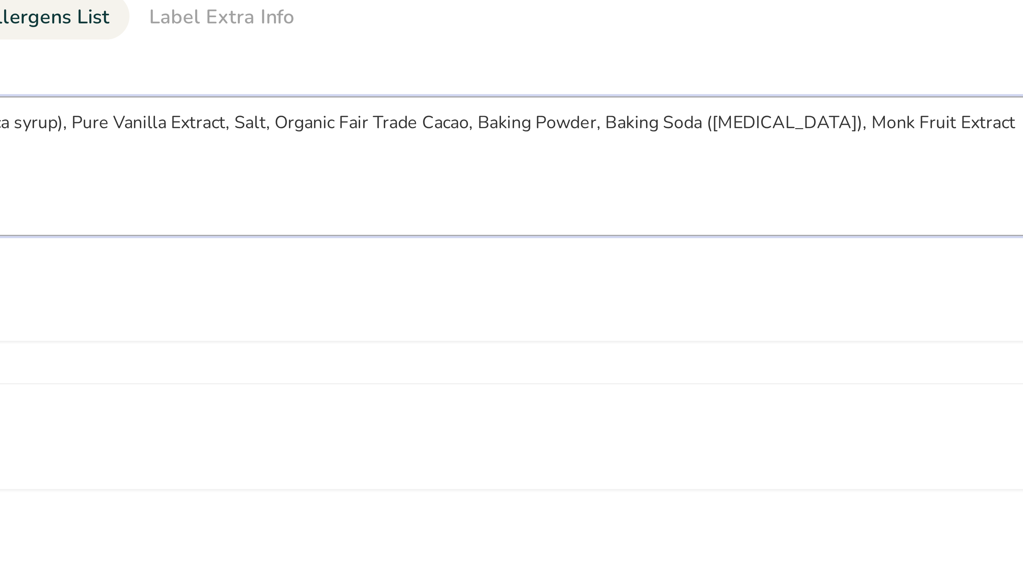
drag, startPoint x: 683, startPoint y: 107, endPoint x: 806, endPoint y: 113, distance: 122.9
click at [806, 113] on textarea "Natural Sweetener (allulose, monk fruit), Pure Almond Butter, Eggs, Bovine Coll…" at bounding box center [486, 121] width 812 height 44
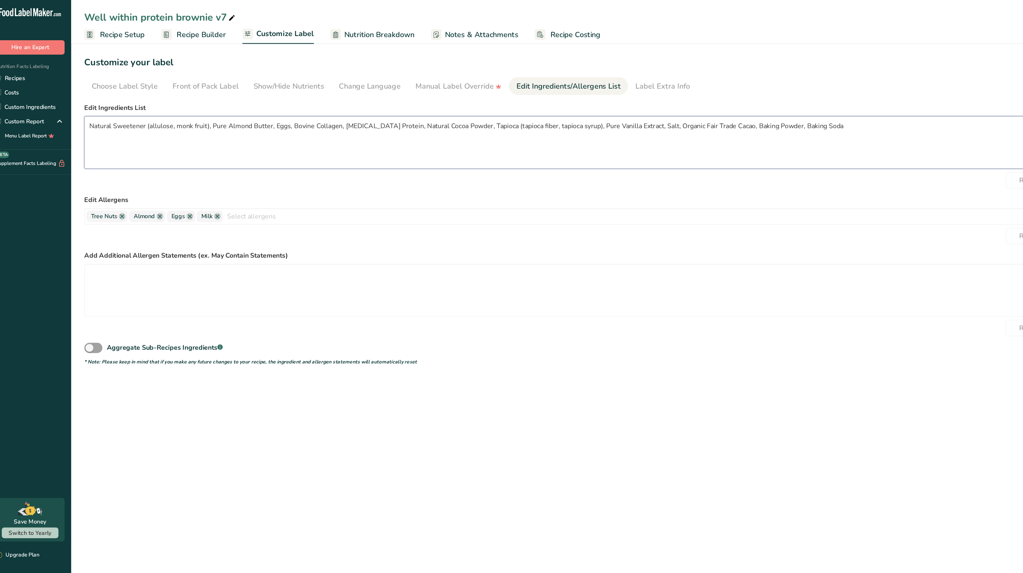
type textarea "Natural Sweetener (allulose, monk fruit), Pure Almond Butter, Eggs, Bovine Coll…"
click at [436, 146] on div "Reset" at bounding box center [486, 152] width 812 height 14
click at [110, 184] on link at bounding box center [112, 183] width 6 height 6
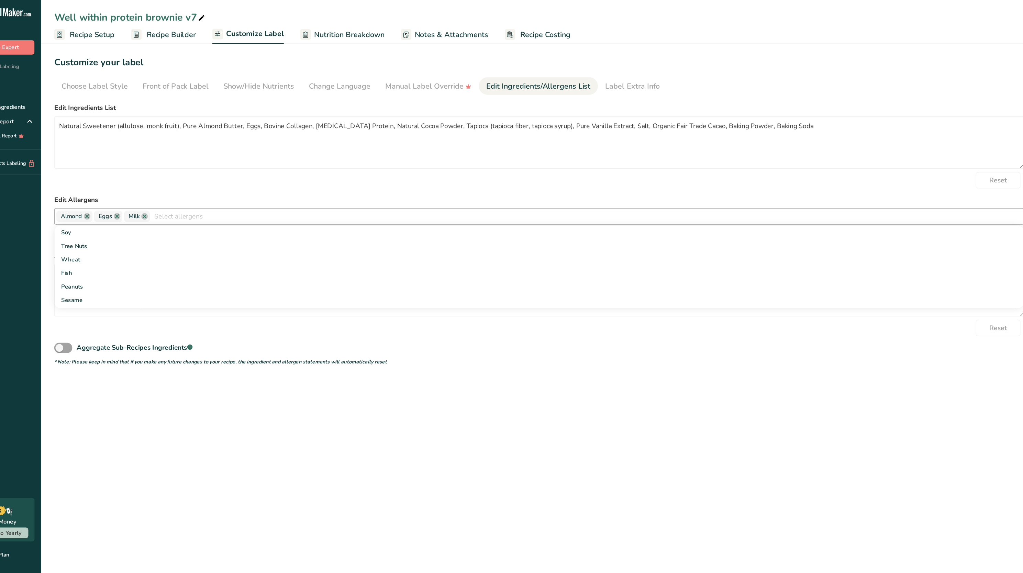
click at [382, 160] on form "Edit Ingredients List Natural Sweetener (allulose, monk fruit), Pure Almond But…" at bounding box center [486, 198] width 812 height 220
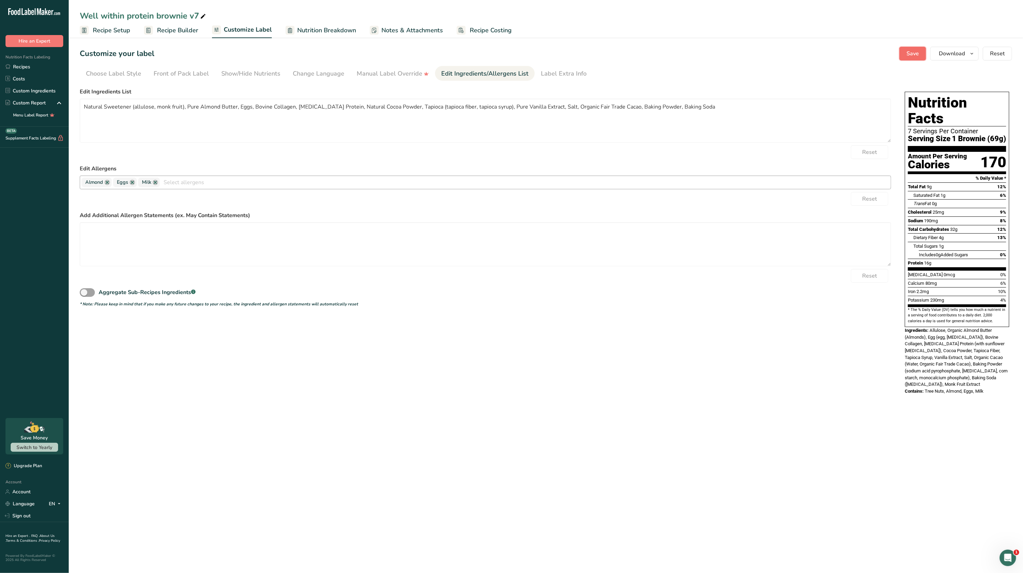
click at [908, 56] on span "Save" at bounding box center [913, 54] width 12 height 8
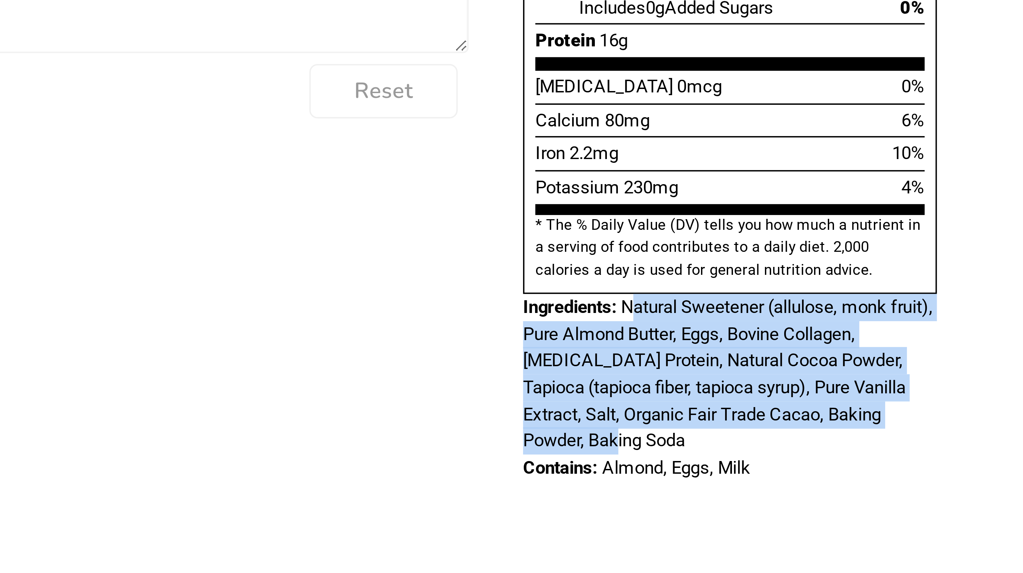
drag, startPoint x: 932, startPoint y: 351, endPoint x: 933, endPoint y: 315, distance: 35.8
click at [933, 327] on div "Ingredients: Natural Sweetener (allulose, monk fruit), Pure Almond Butter, Eggs…" at bounding box center [957, 347] width 105 height 41
copy span "atural Sweetener (allulose, monk fruit), Pure Almond Butter, Eggs, Bovine Colla…"
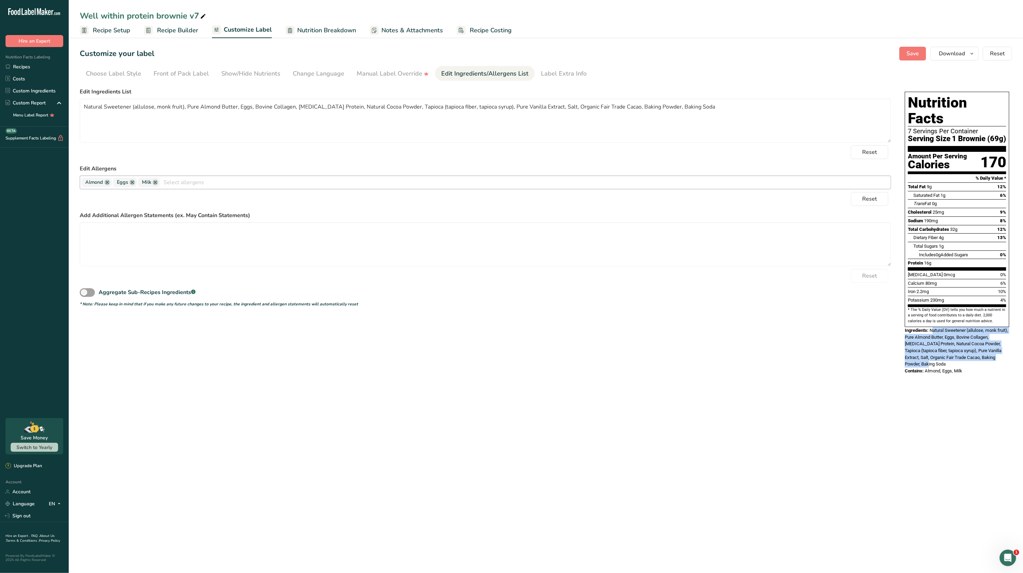
click at [99, 24] on link "Recipe Setup" at bounding box center [105, 30] width 51 height 15
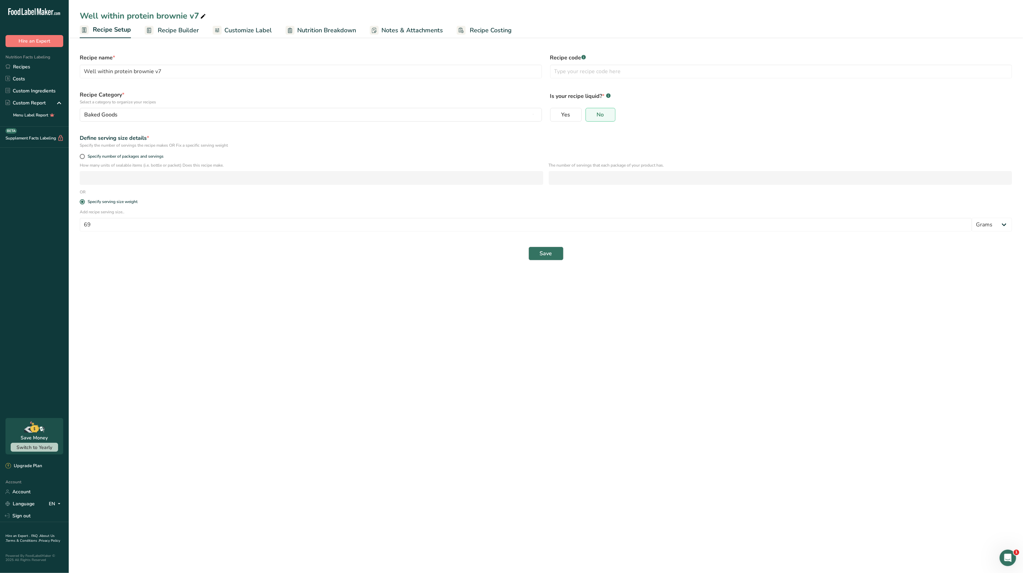
click at [193, 32] on span "Recipe Builder" at bounding box center [178, 30] width 41 height 9
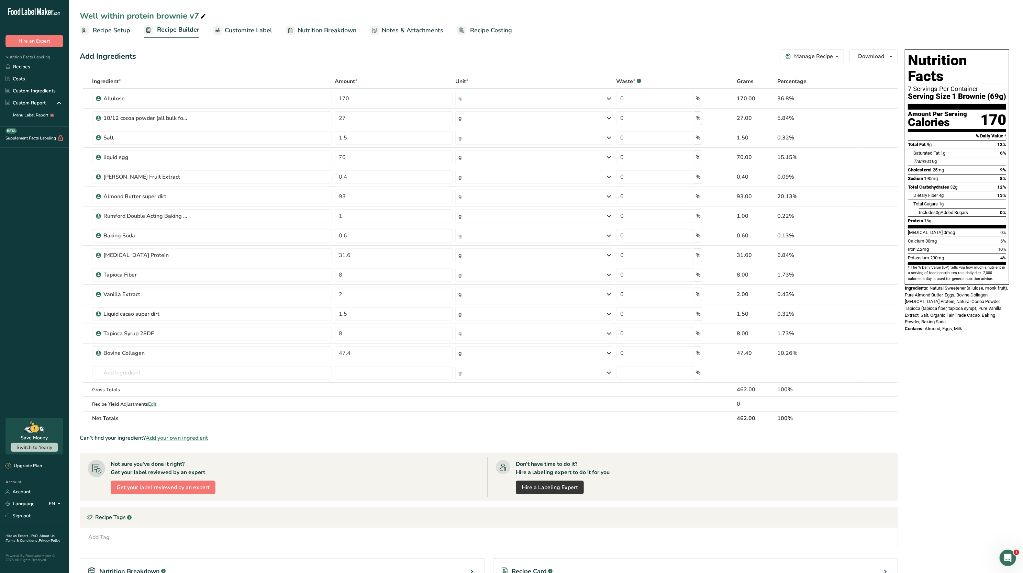
click at [343, 26] on span "Nutrition Breakdown" at bounding box center [327, 30] width 59 height 9
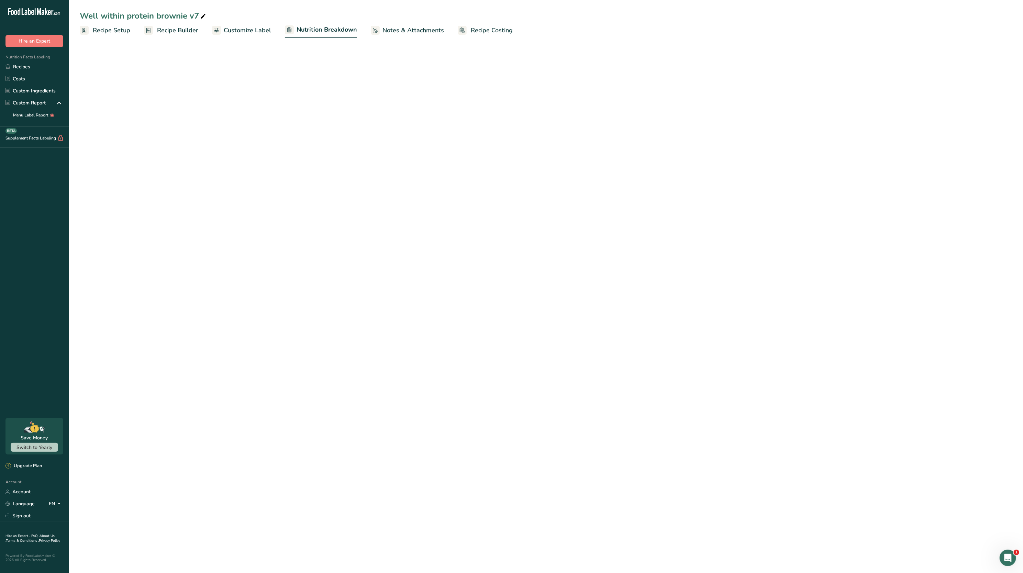
select select "Calories"
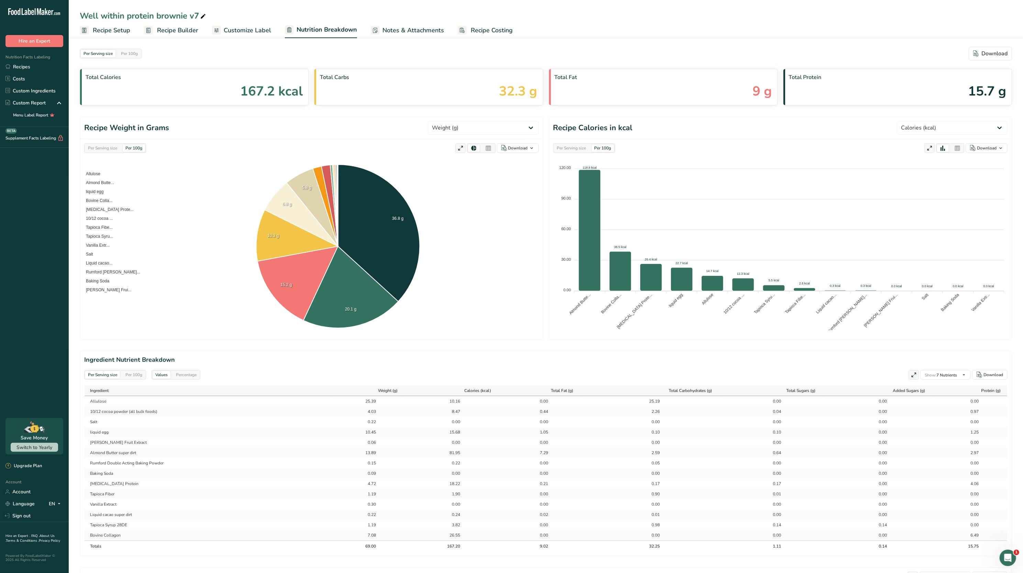
click at [117, 28] on span "Recipe Setup" at bounding box center [111, 30] width 37 height 9
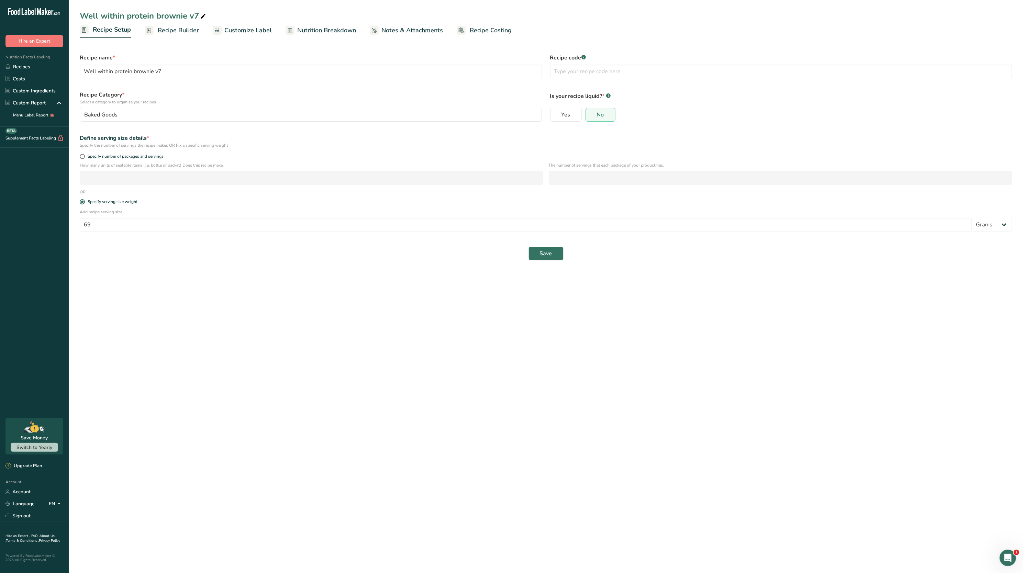
click at [177, 26] on span "Recipe Builder" at bounding box center [178, 30] width 41 height 9
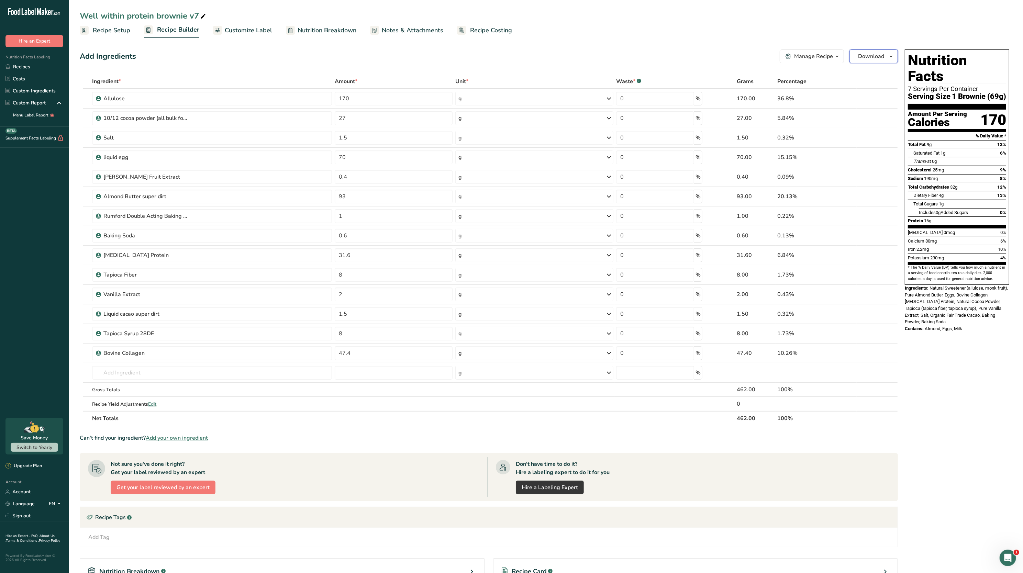
click at [878, 58] on span "Download" at bounding box center [871, 56] width 26 height 8
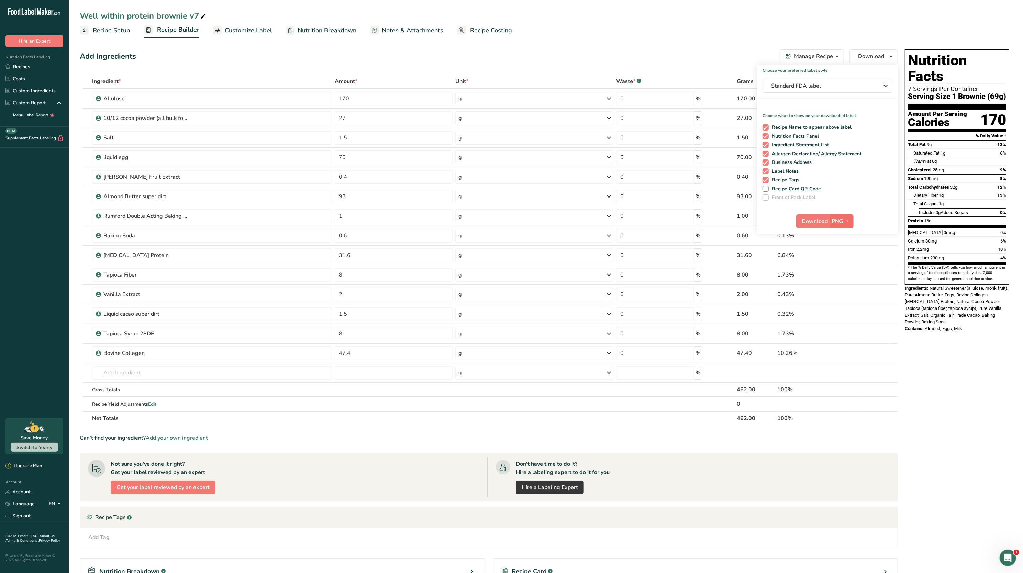
drag, startPoint x: 844, startPoint y: 214, endPoint x: 844, endPoint y: 220, distance: 6.2
click at [844, 220] on div "Download PNG PNG BMP SVG PDF TXT" at bounding box center [827, 223] width 141 height 22
click at [844, 220] on span "button" at bounding box center [848, 221] width 8 height 8
click at [847, 269] on link "PDF" at bounding box center [843, 269] width 22 height 11
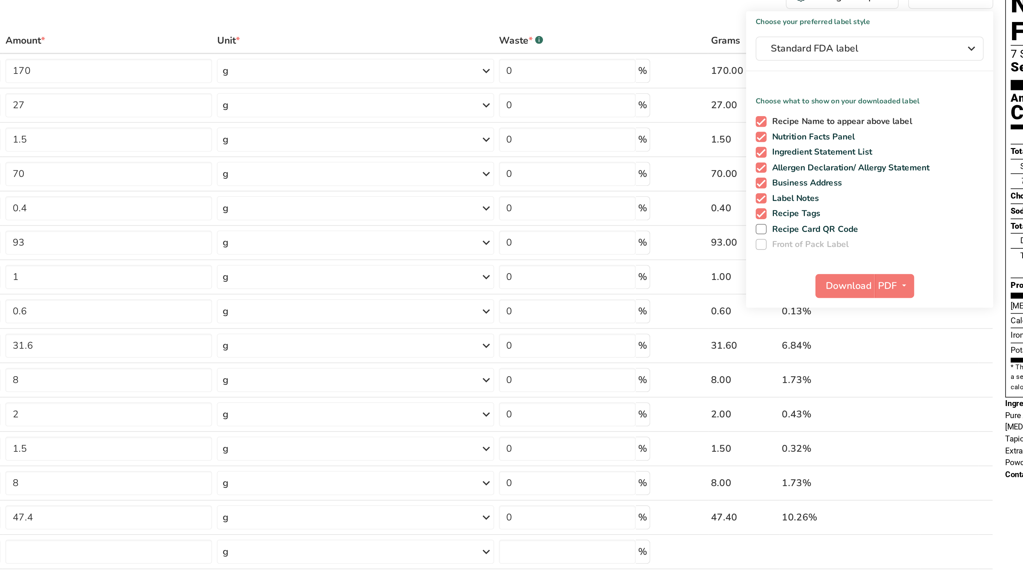
click at [765, 125] on span at bounding box center [766, 127] width 6 height 6
click at [765, 125] on input "Recipe Name to appear above label" at bounding box center [765, 127] width 4 height 4
click at [768, 127] on span at bounding box center [766, 127] width 6 height 6
click at [767, 127] on input "Recipe Name to appear above label" at bounding box center [765, 127] width 4 height 4
checkbox input "true"
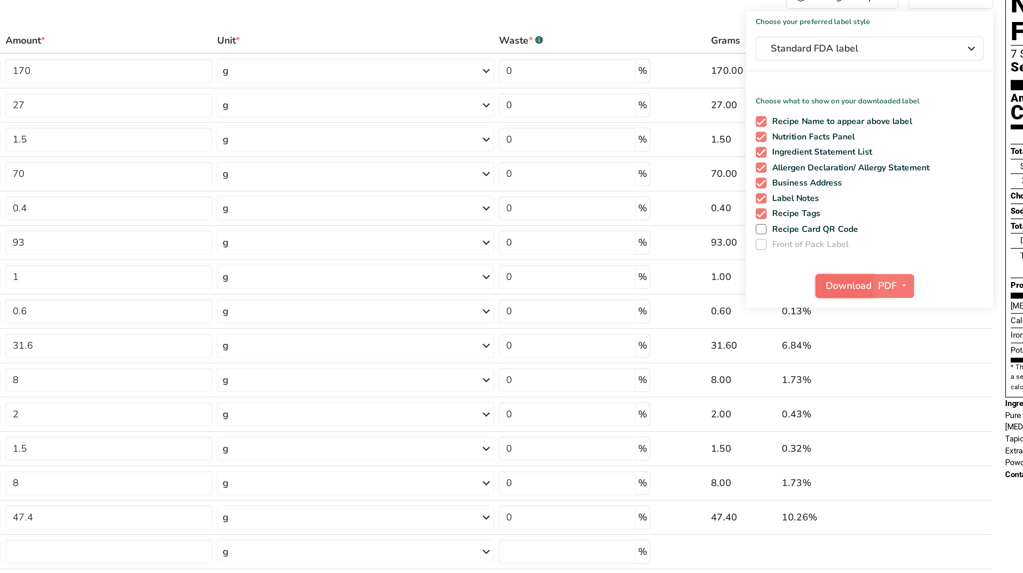
click at [810, 219] on span "Download" at bounding box center [816, 221] width 26 height 8
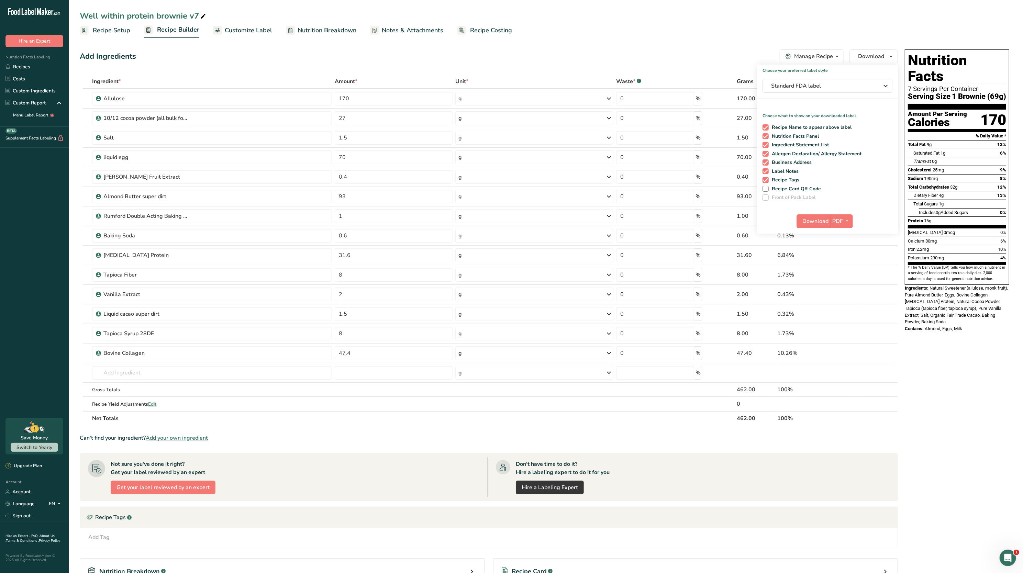
click at [312, 24] on link "Nutrition Breakdown" at bounding box center [321, 30] width 70 height 15
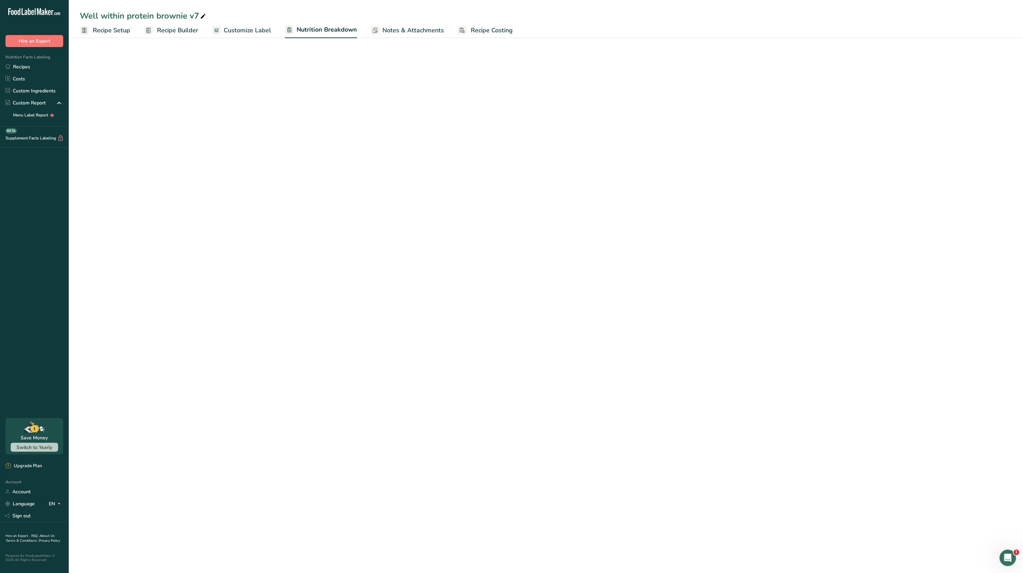
select select "Calories"
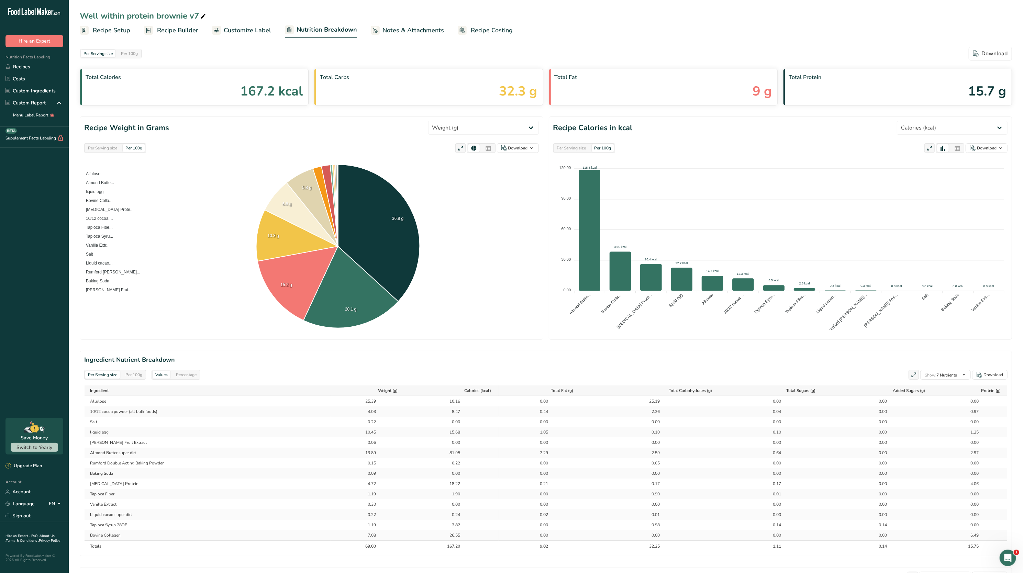
click at [108, 145] on div "Per Serving size" at bounding box center [102, 148] width 35 height 8
click at [484, 122] on select "Weight (g) Calories (kcal) Energy KJ (kj) Total Fat (g) Saturated Fat (g) Trans…" at bounding box center [483, 128] width 111 height 14
click at [453, 121] on select "Weight (g) Calories (kcal) Energy KJ (kj) Total Fat (g) Saturated Fat (g) Trans…" at bounding box center [483, 128] width 111 height 14
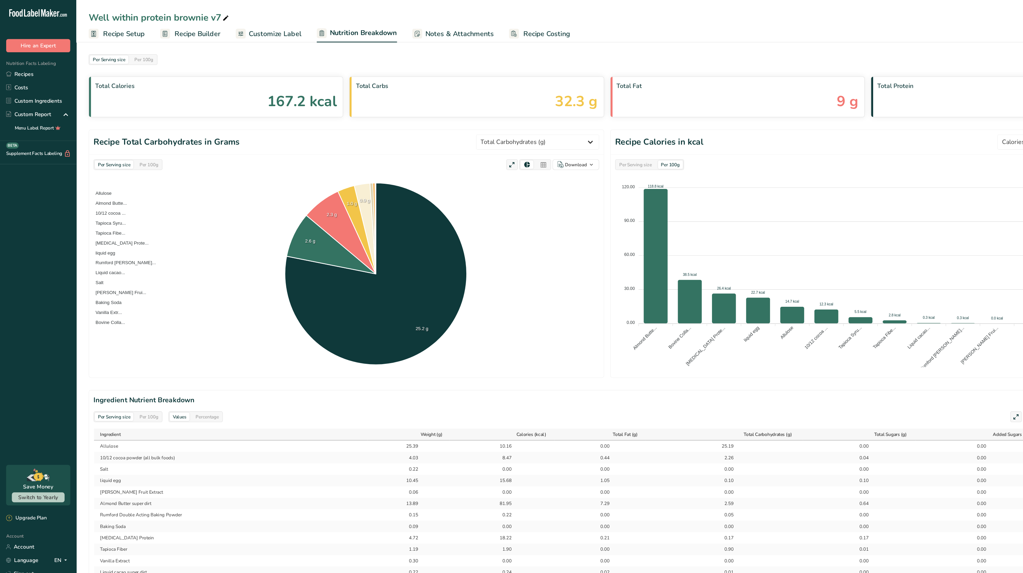
click at [493, 121] on span "Weight (g) Calories (kcal) Energy KJ (kj) Total Fat (g) Saturated Fat (g) Trans…" at bounding box center [483, 128] width 111 height 14
click at [497, 128] on select "Weight (g) Calories (kcal) Energy KJ (kj) Total Fat (g) Saturated Fat (g) Trans…" at bounding box center [483, 128] width 111 height 14
click at [453, 121] on select "Weight (g) Calories (kcal) Energy KJ (kj) Total Fat (g) Saturated Fat (g) Trans…" at bounding box center [483, 128] width 111 height 14
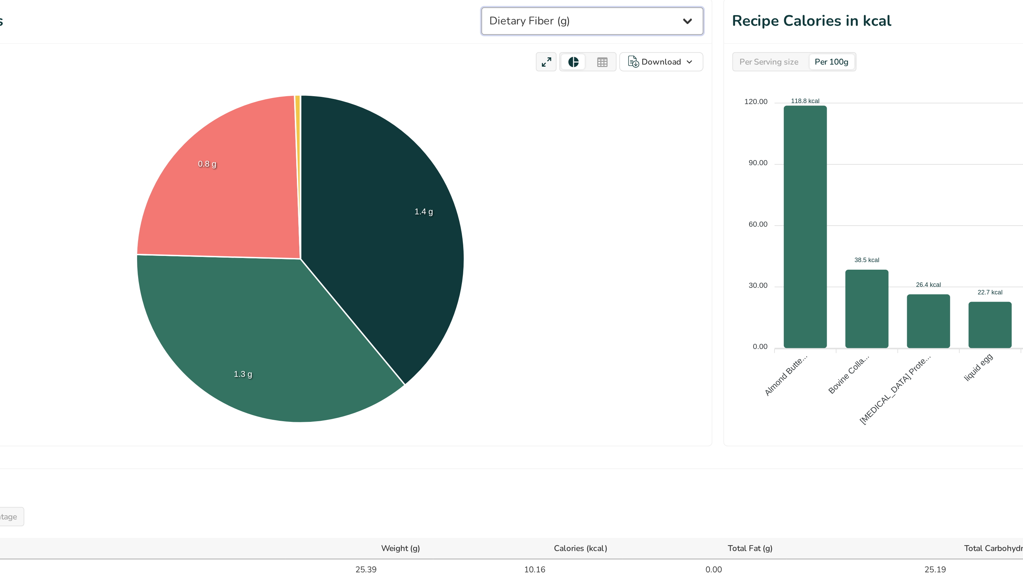
click at [463, 133] on select "Weight (g) Calories (kcal) Energy KJ (kj) Total Fat (g) Saturated Fat (g) Trans…" at bounding box center [483, 128] width 111 height 14
select select "Weight"
click at [453, 121] on select "Weight (g) Calories (kcal) Energy KJ (kj) Total Fat (g) Saturated Fat (g) Trans…" at bounding box center [483, 128] width 111 height 14
